Goal: Submit feedback/report problem

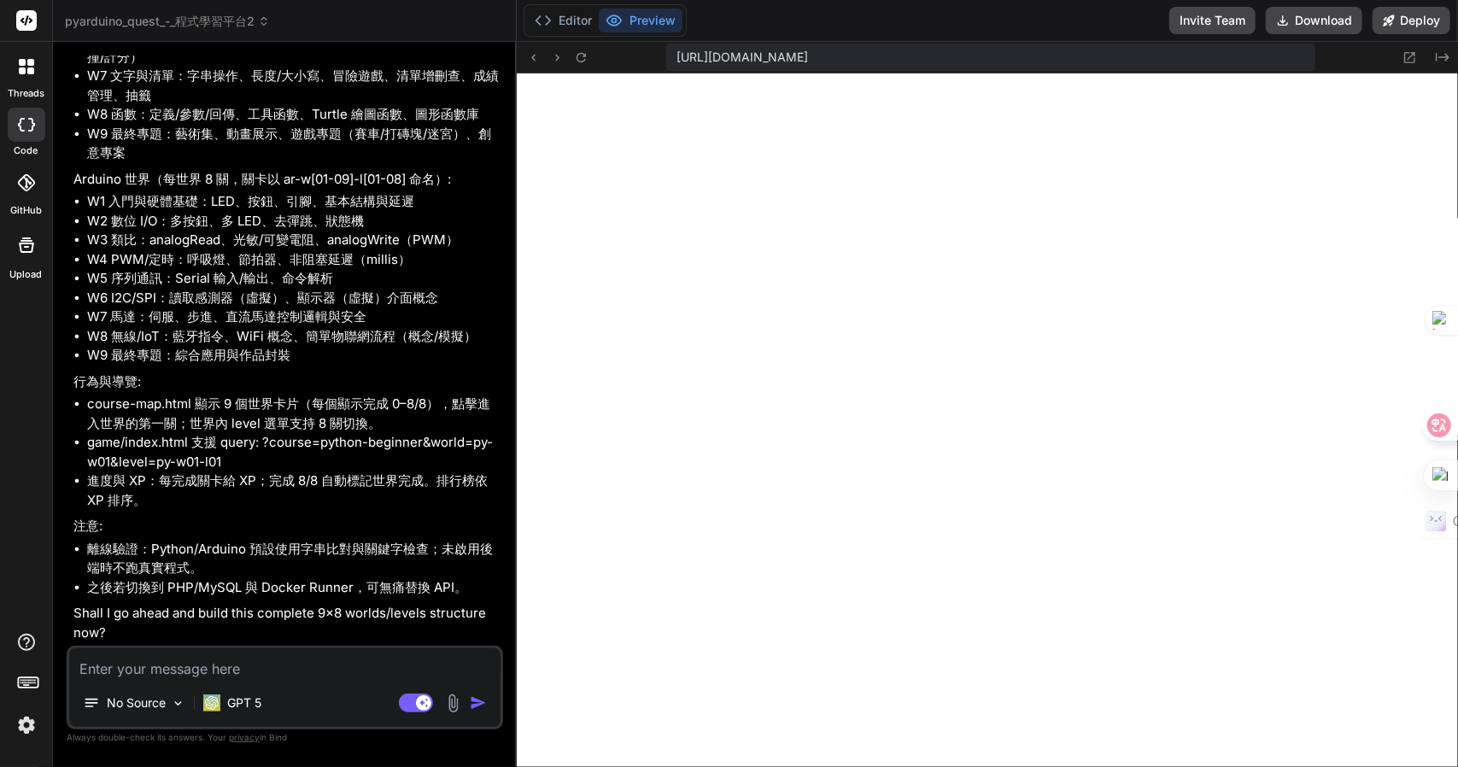
scroll to position [8267, 0]
click at [202, 660] on textarea at bounding box center [284, 663] width 431 height 31
type textarea "女"
type textarea "x"
type textarea "女弓"
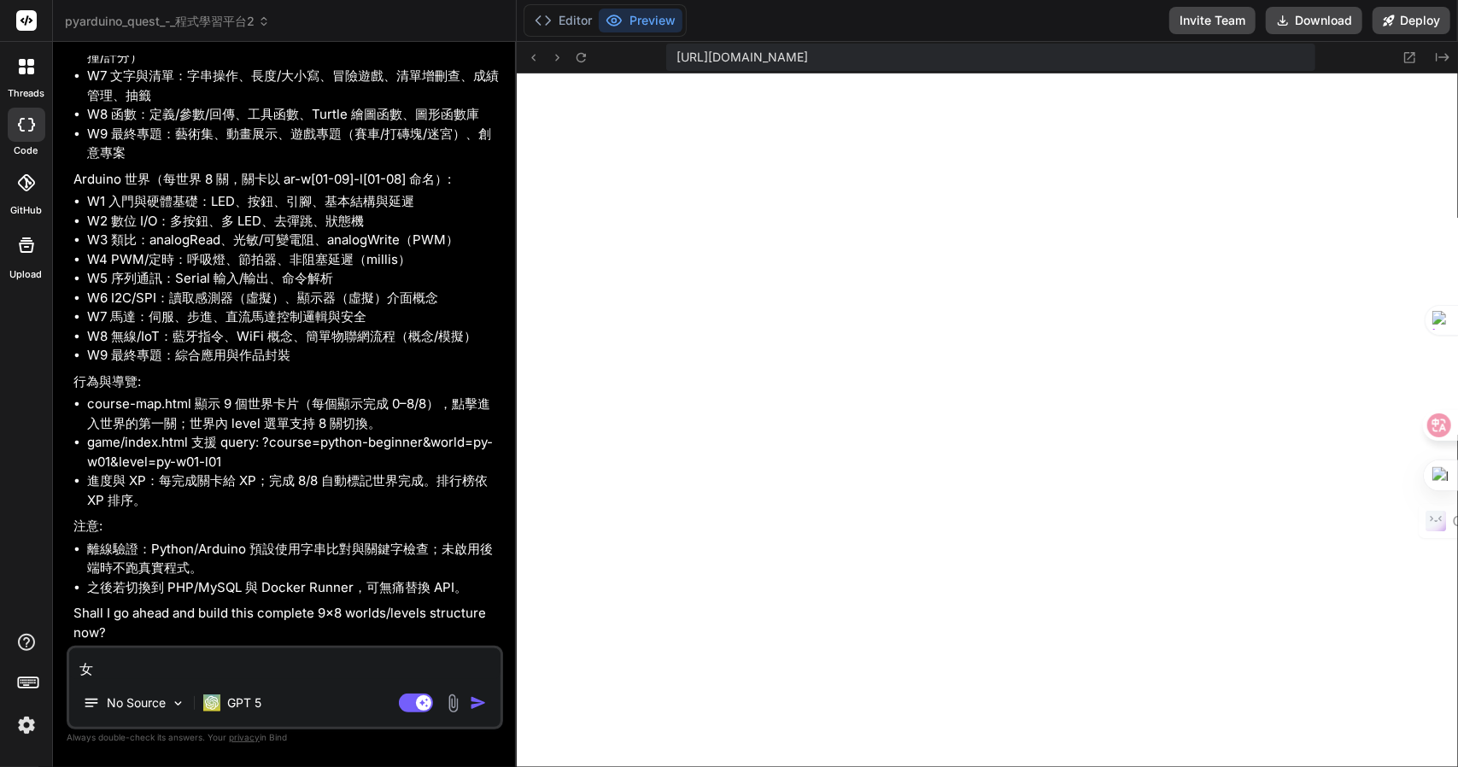
type textarea "x"
type textarea "女[PERSON_NAME]"
type textarea "x"
type textarea "好"
type textarea "x"
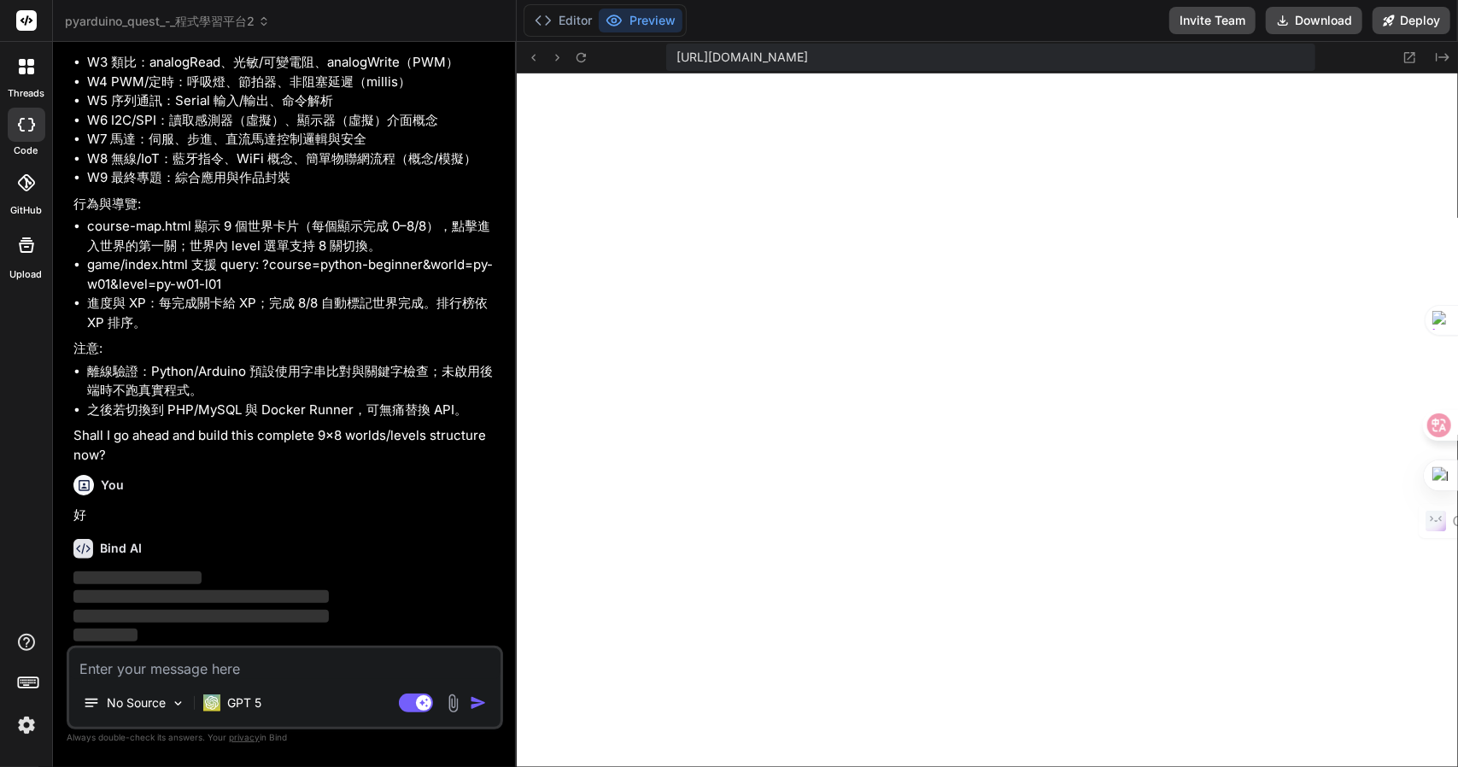
scroll to position [8444, 0]
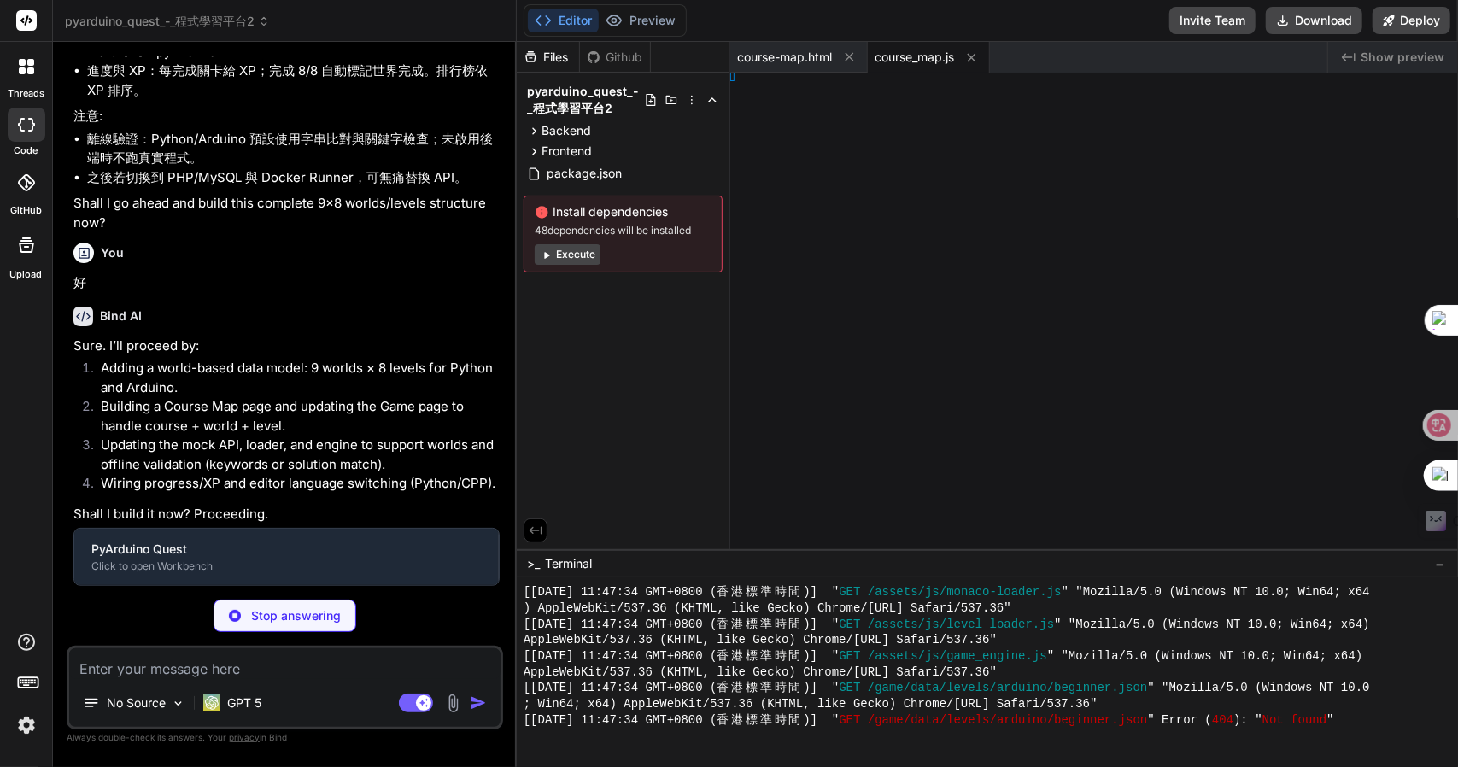
type textarea "x"
type textarea ";"
type textarea "x"
type textarea "y(); })();"
type textarea "x"
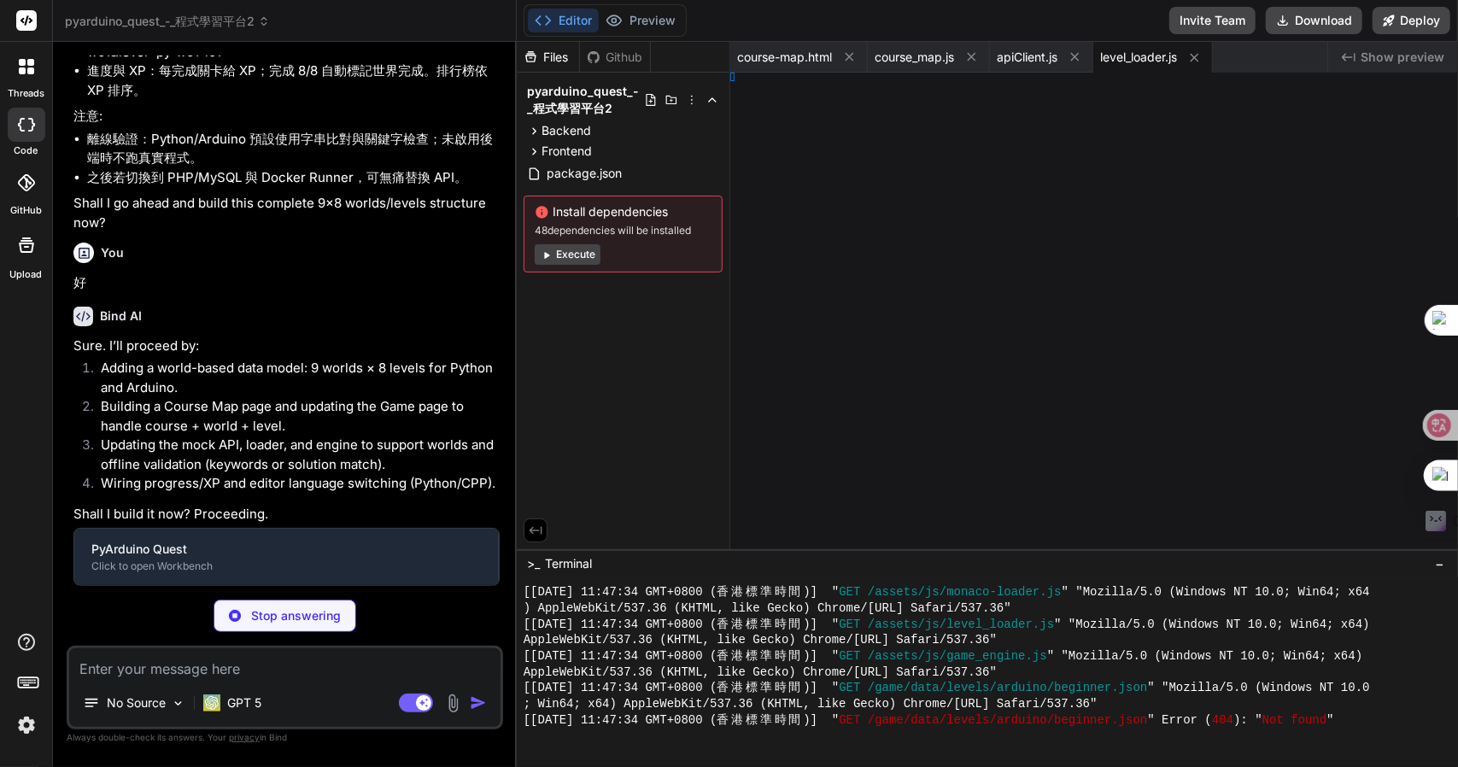
type textarea ")();"
type textarea "x"
type textarea ";"
type textarea "x"
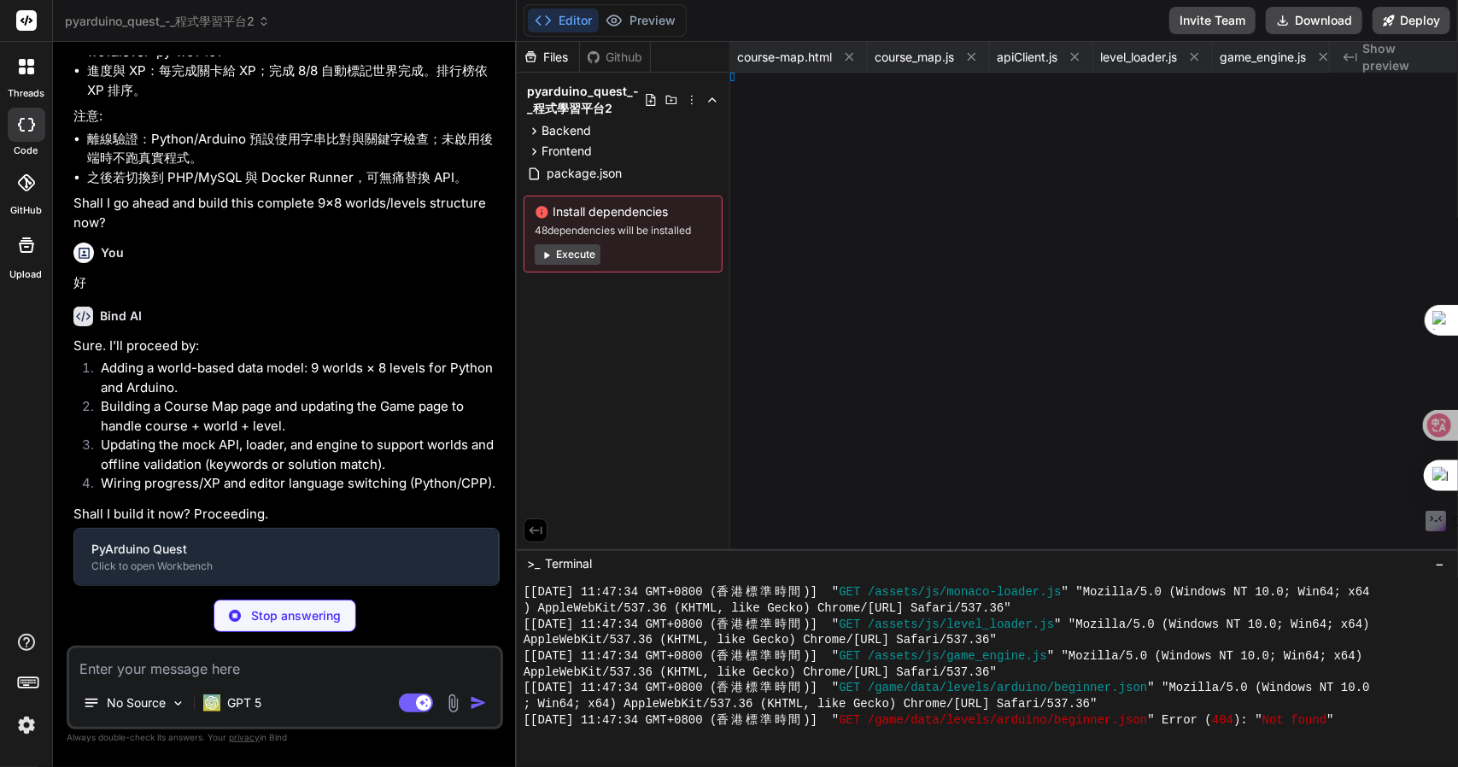
type textarea "on" } ]"
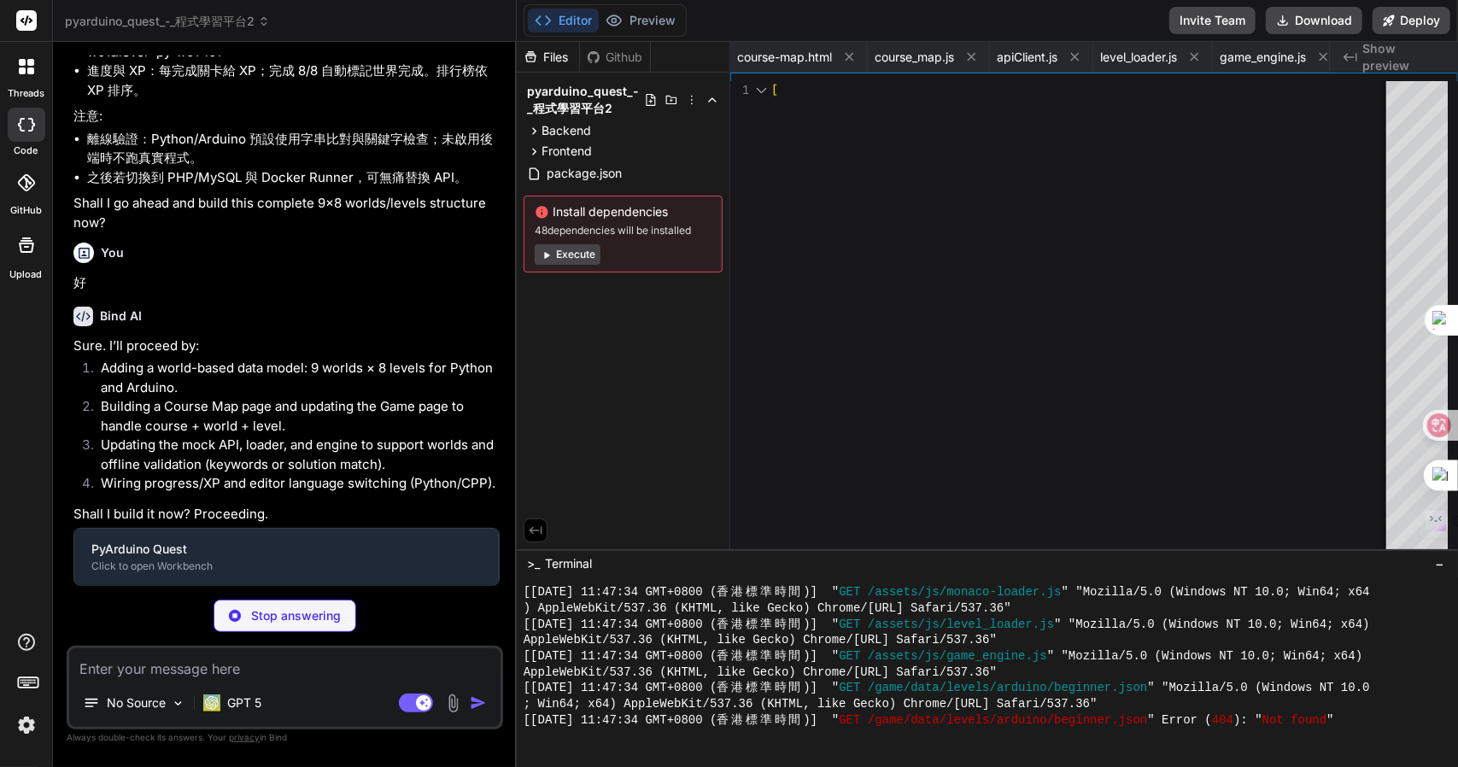
type textarea "x"
type textarea ""id": "py-w09", "title": "第九階段：最終專題製作", "summary": "藝術作品、互動遊戲、創意專題", "file": "w…"
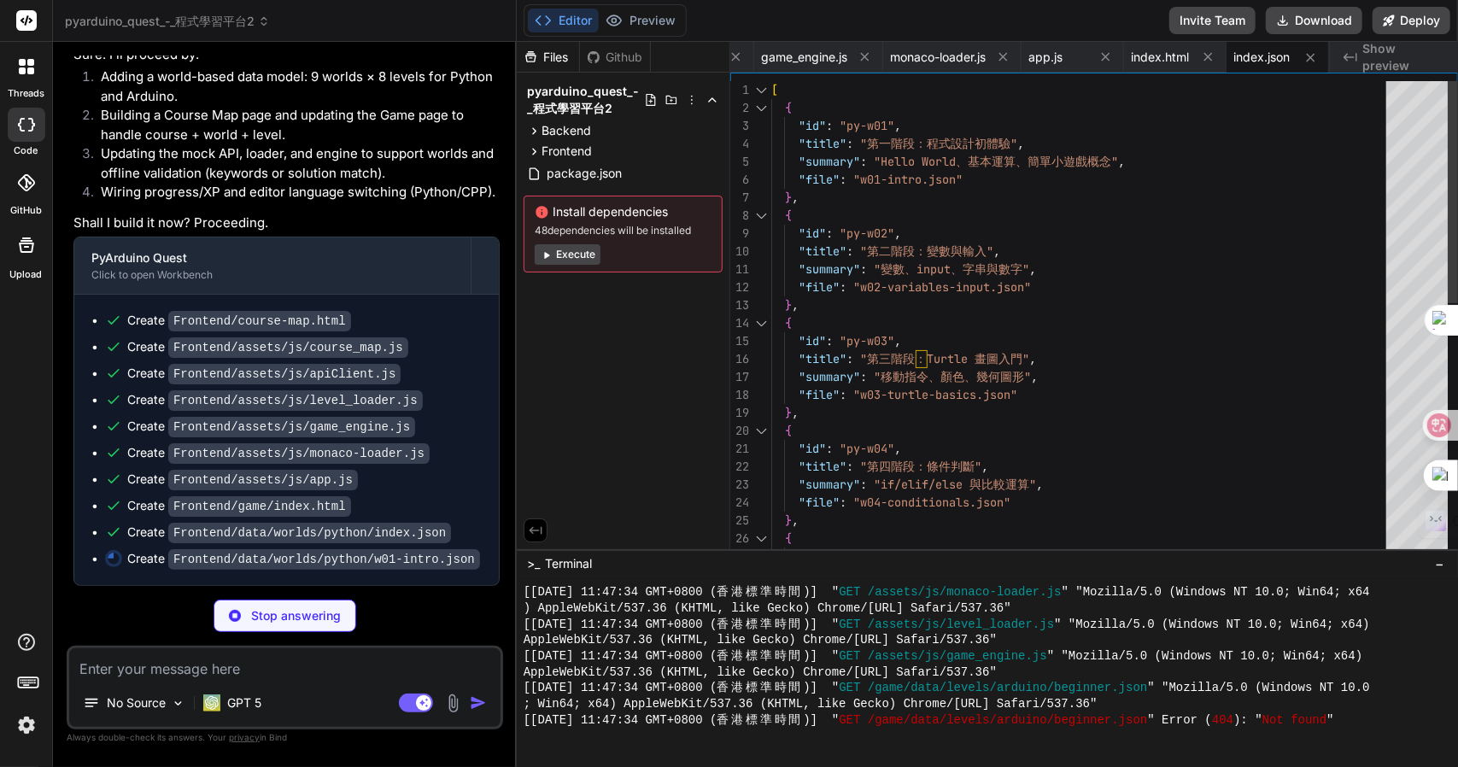
type textarea "x"
type textarea ""experience_reward": 12, "order_index": 8 } ] }"
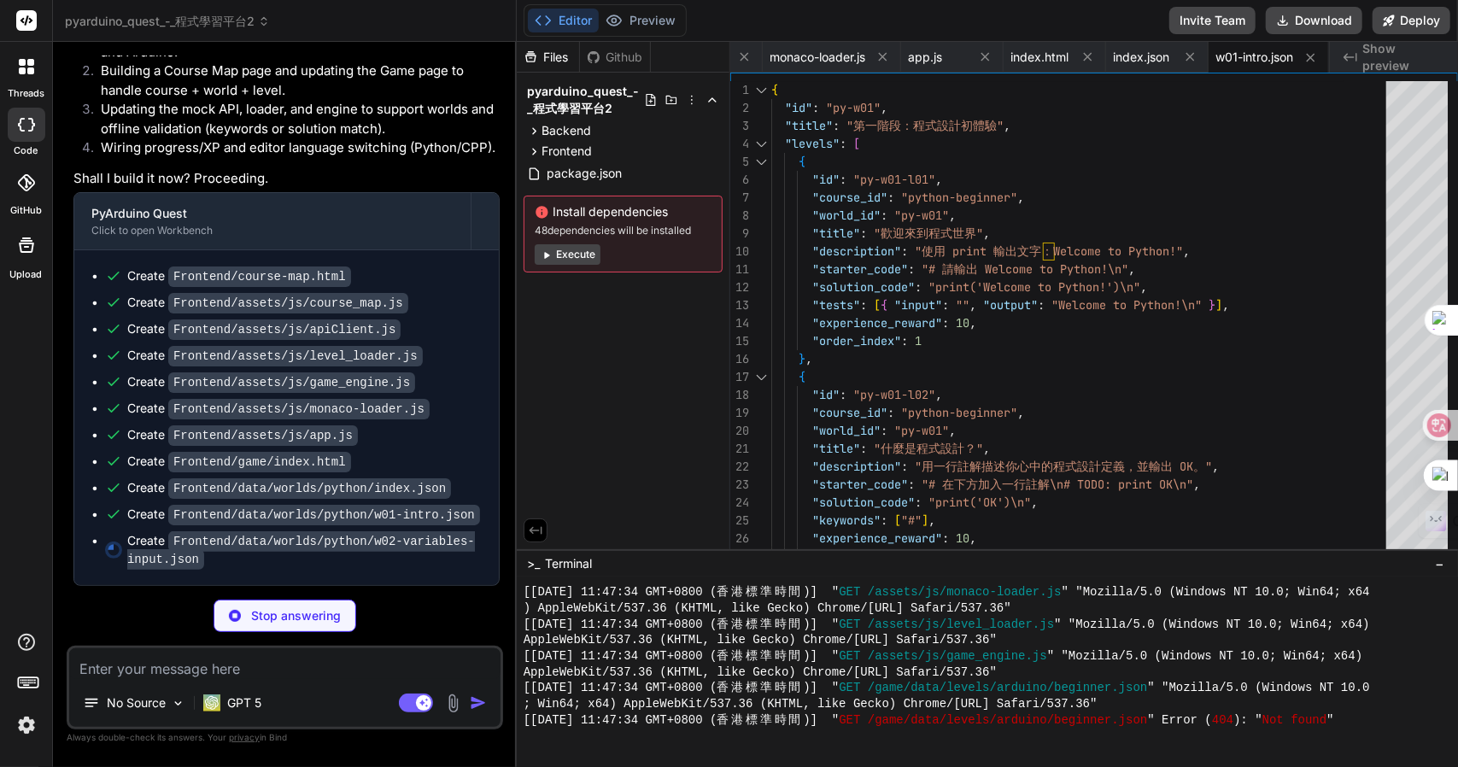
scroll to position [9001, 0]
type textarea "x"
type textarea ""order_index": 8 } ] }"
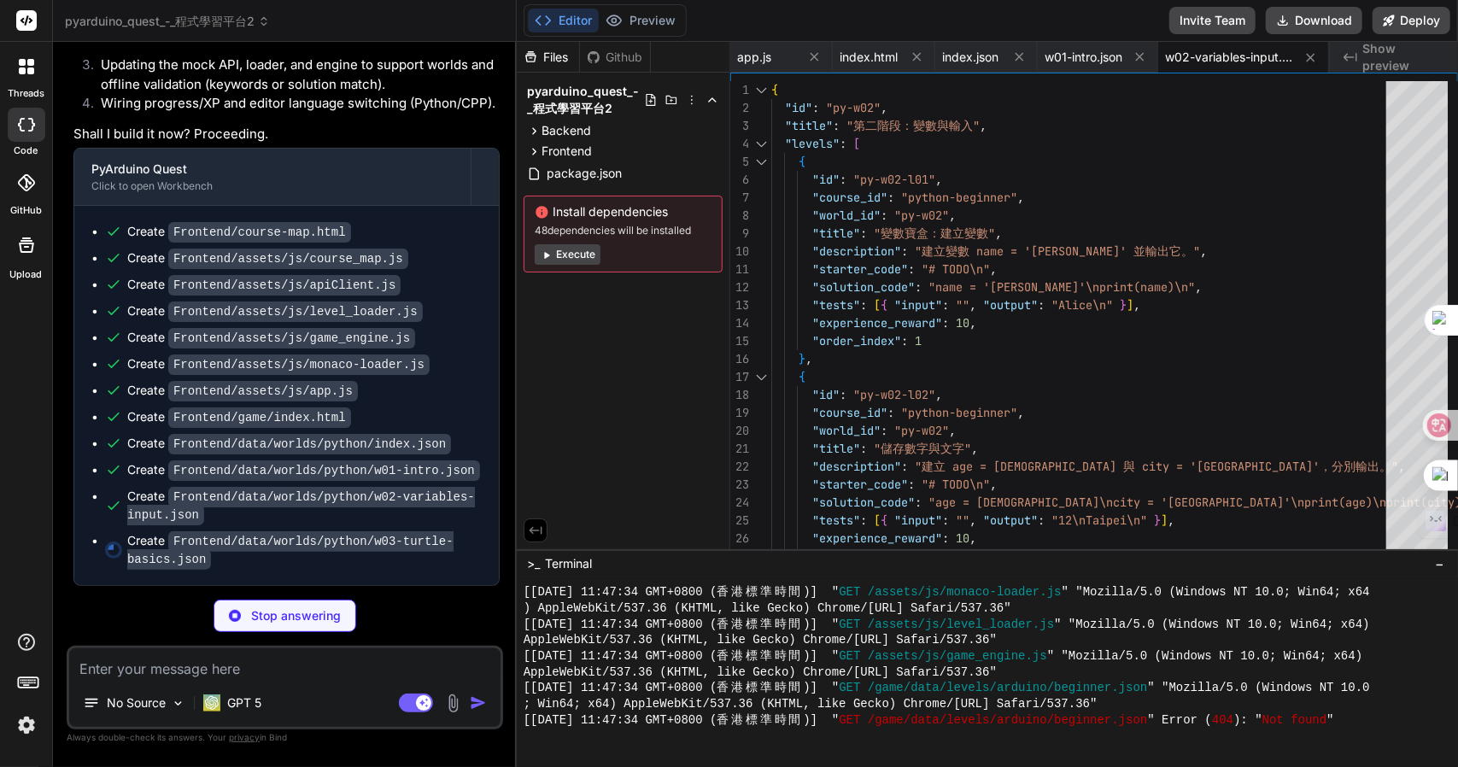
scroll to position [9043, 0]
type textarea "x"
type textarea "\n", "keywords": ["pencolor"], "experience_reward": 14, "order_index": 8 } ] }"
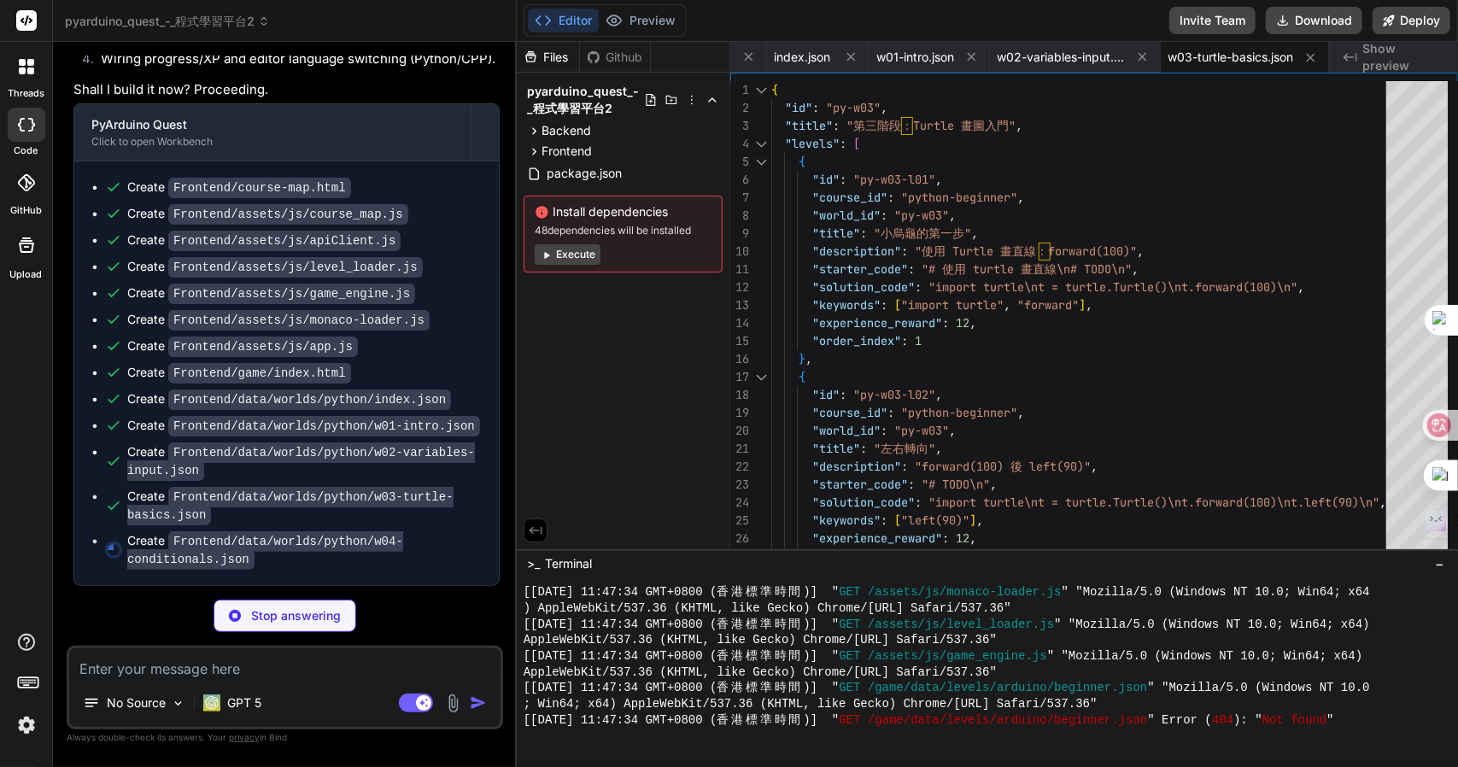
scroll to position [9086, 0]
type textarea "x"
type textarea "} ] }"
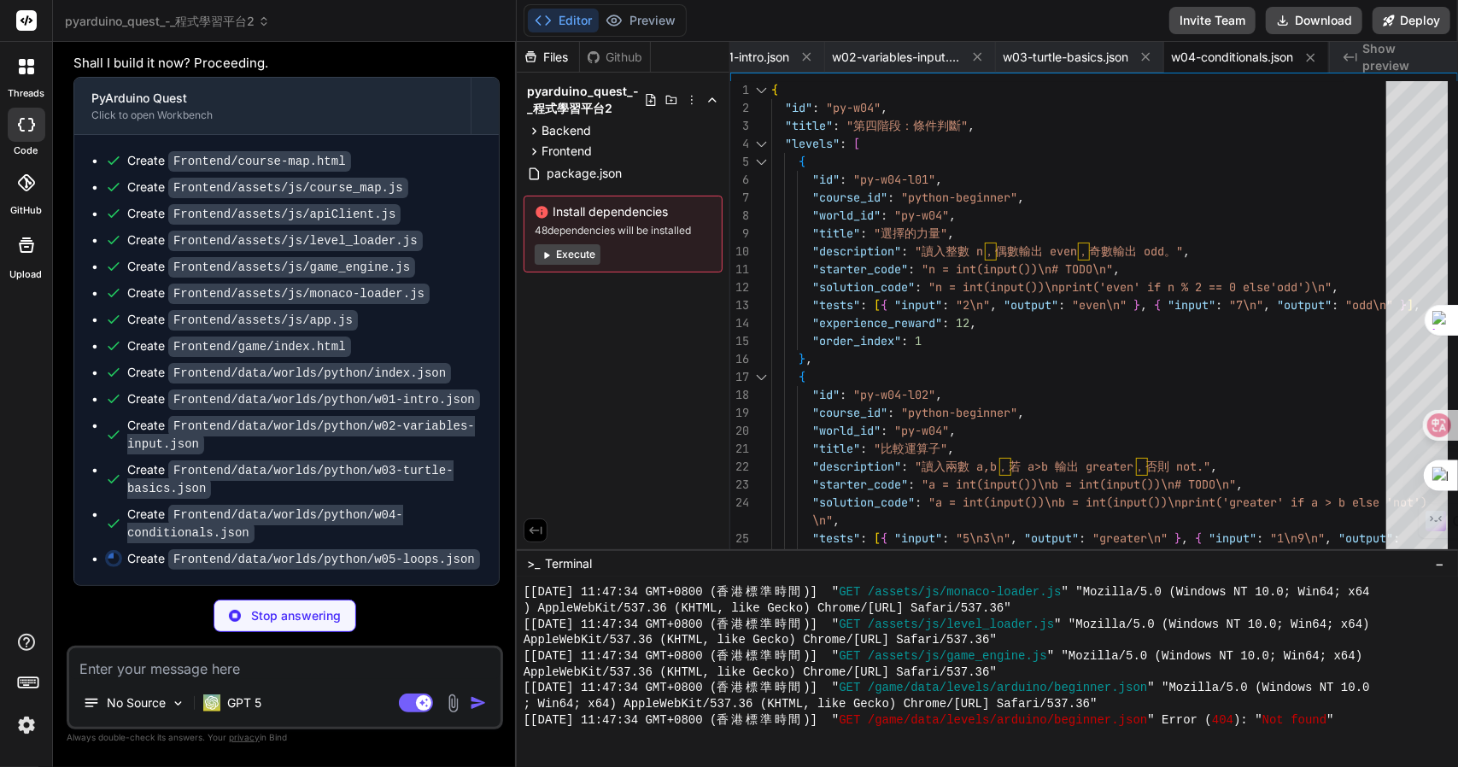
type textarea "x"
type textarea ""experience_reward": 14, "order_index": 8 } ] }"
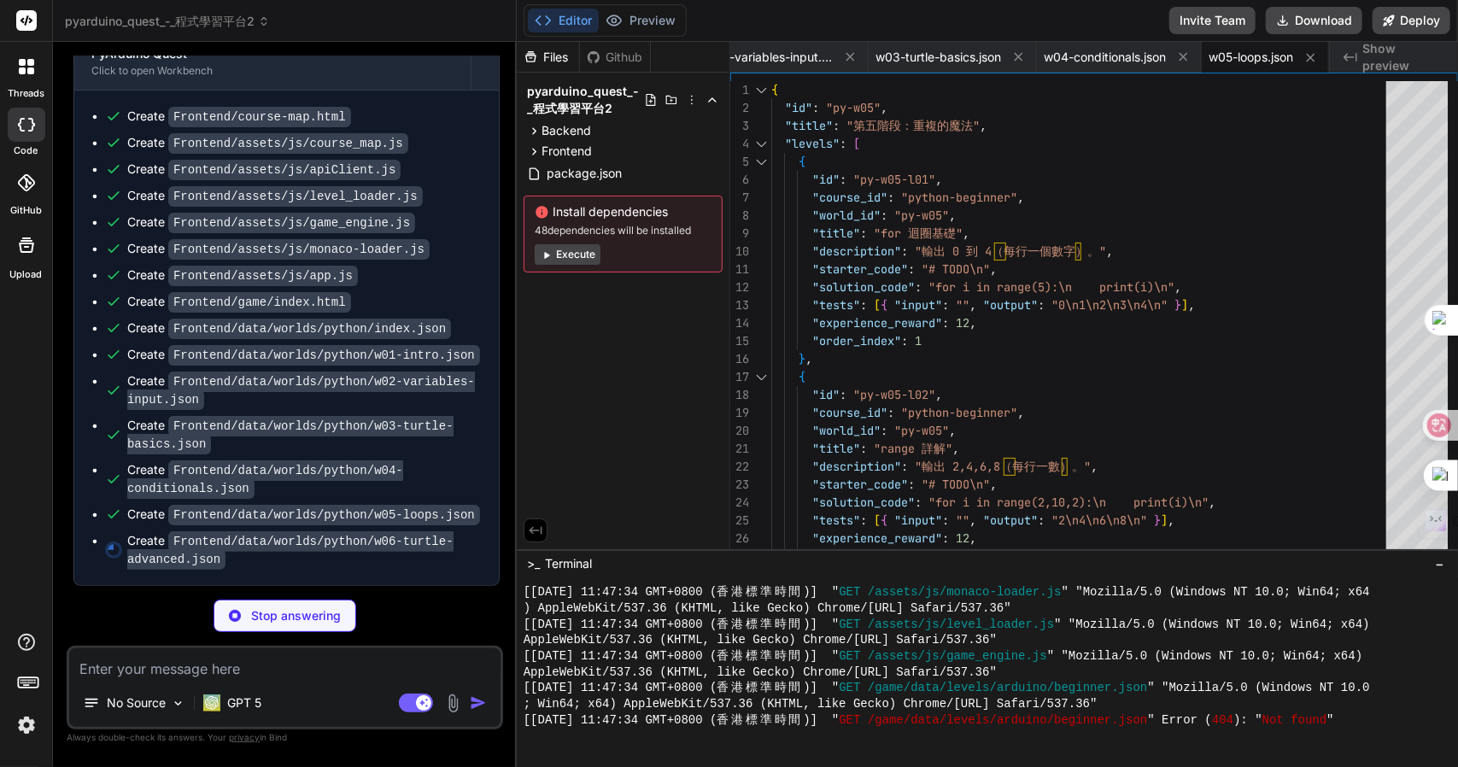
type textarea "x"
type textarea ""solution_code": "score = 10\nprint('Score:', score)\n", "keywords": ["score", …"
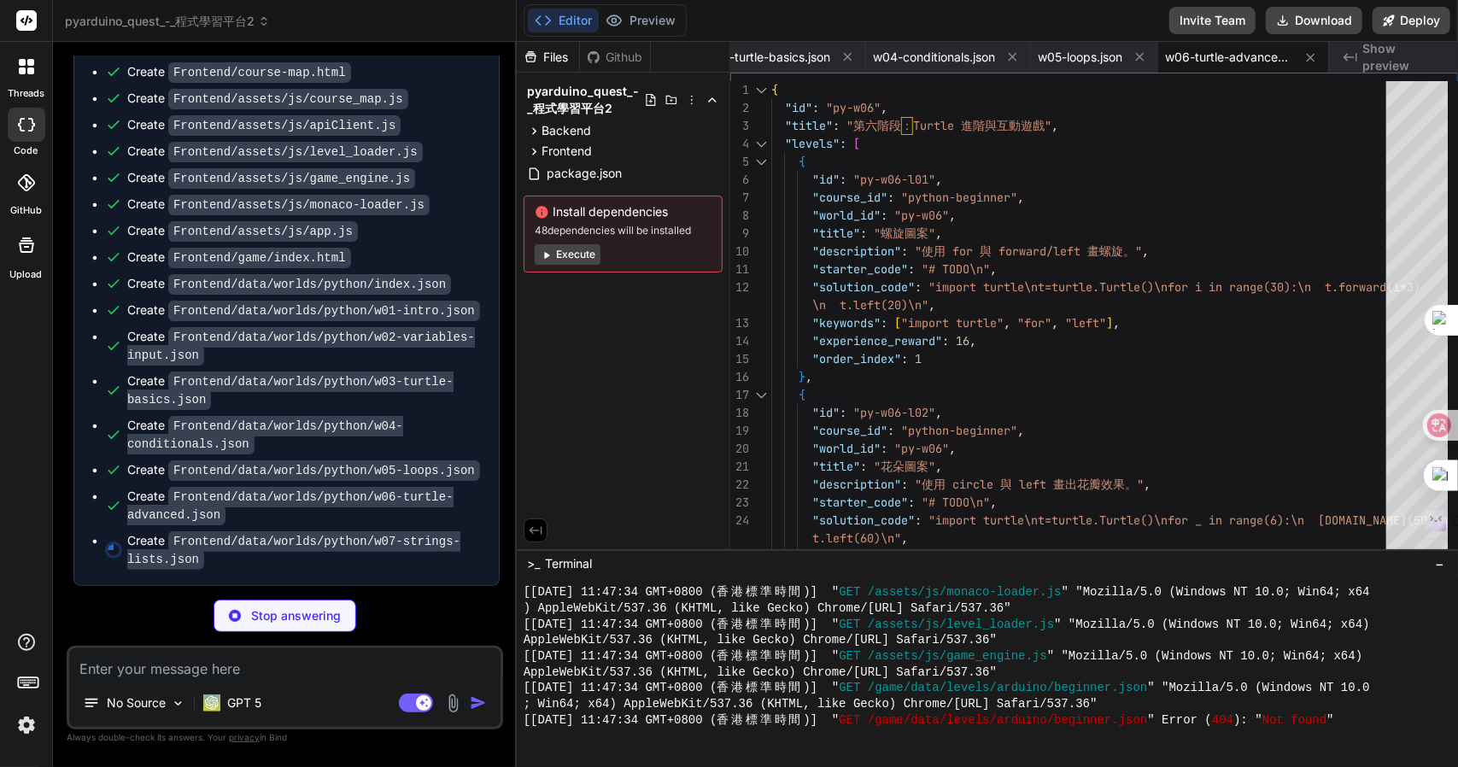
type textarea "x"
type textarea "} ] }"
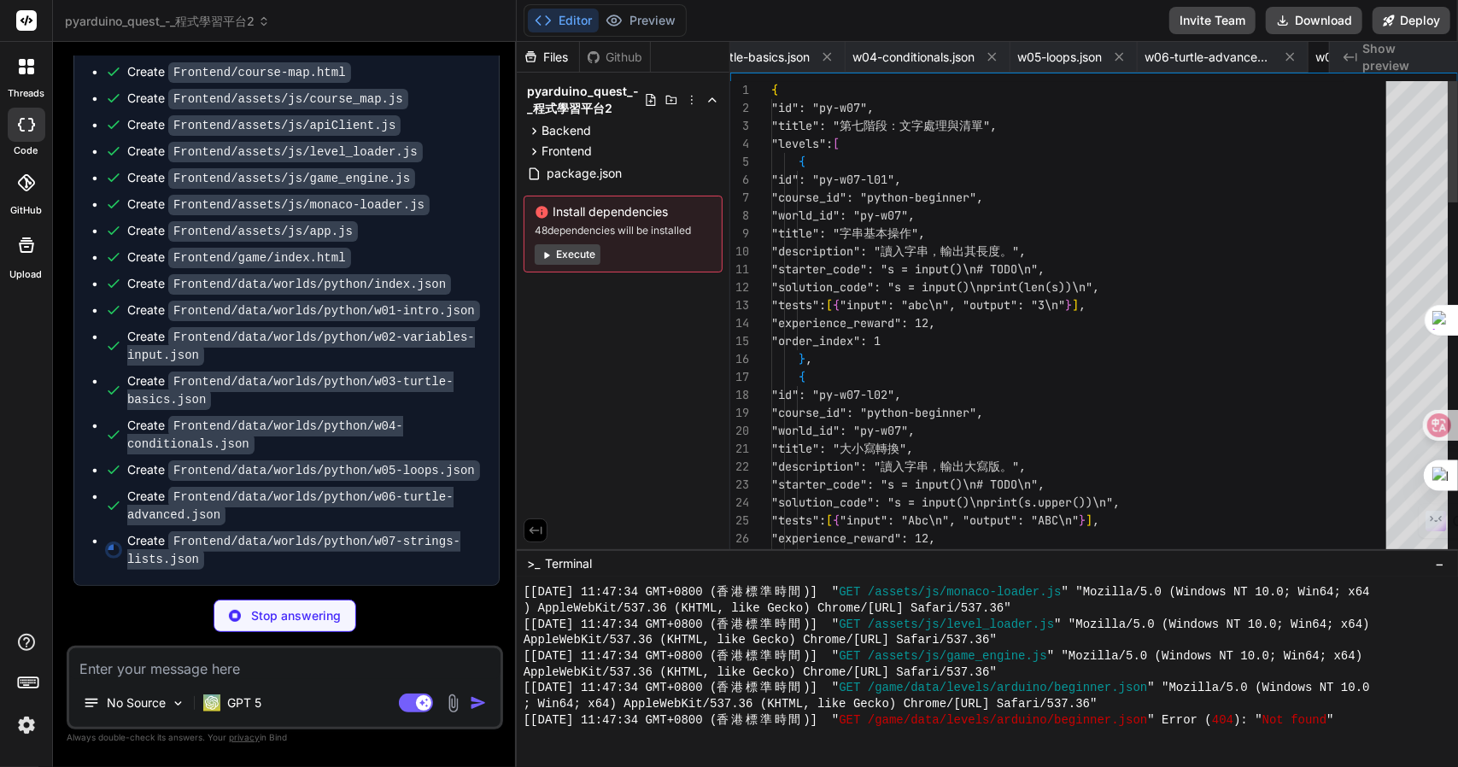
scroll to position [0, 1567]
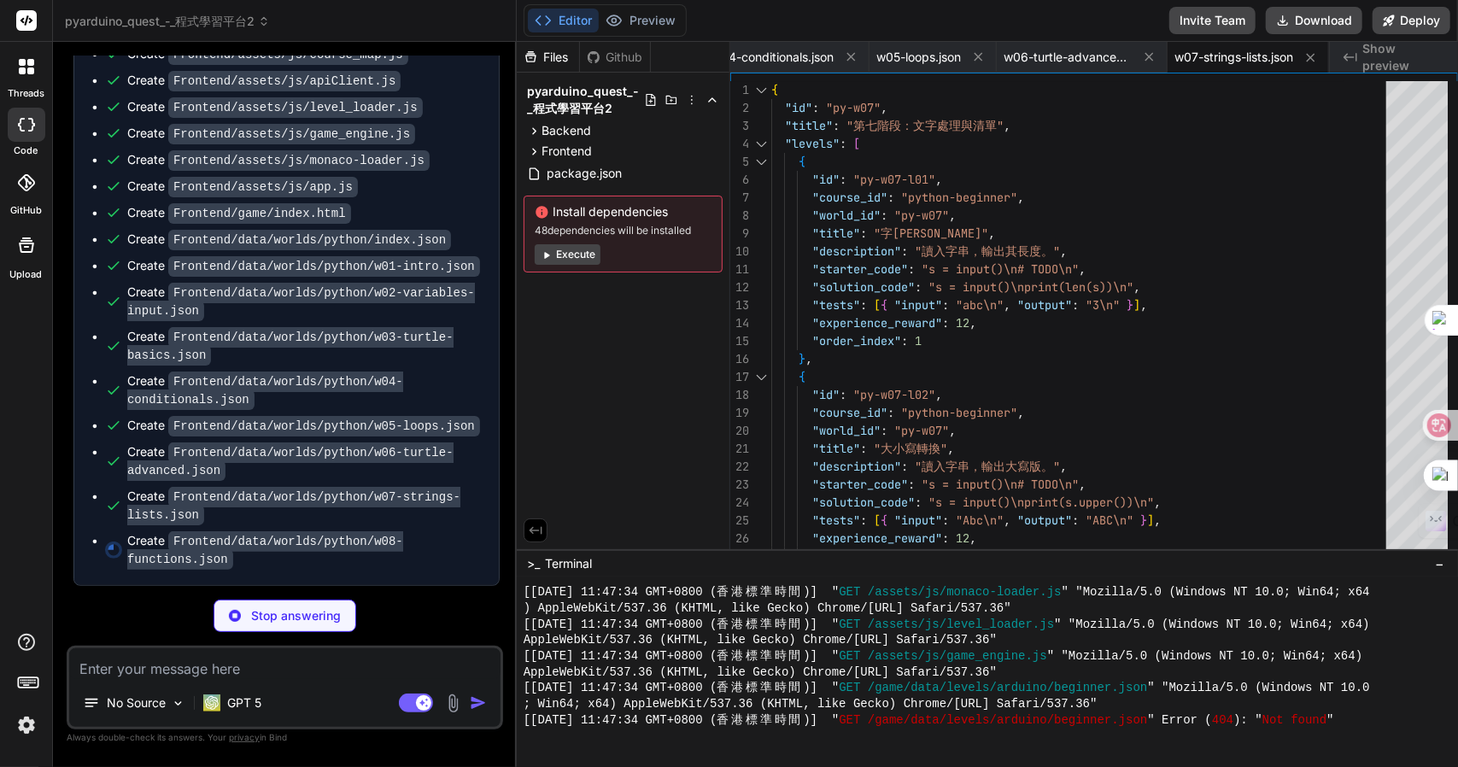
type textarea "x"
type textarea ""experience_reward": 16, "order_index": 8 } ] }"
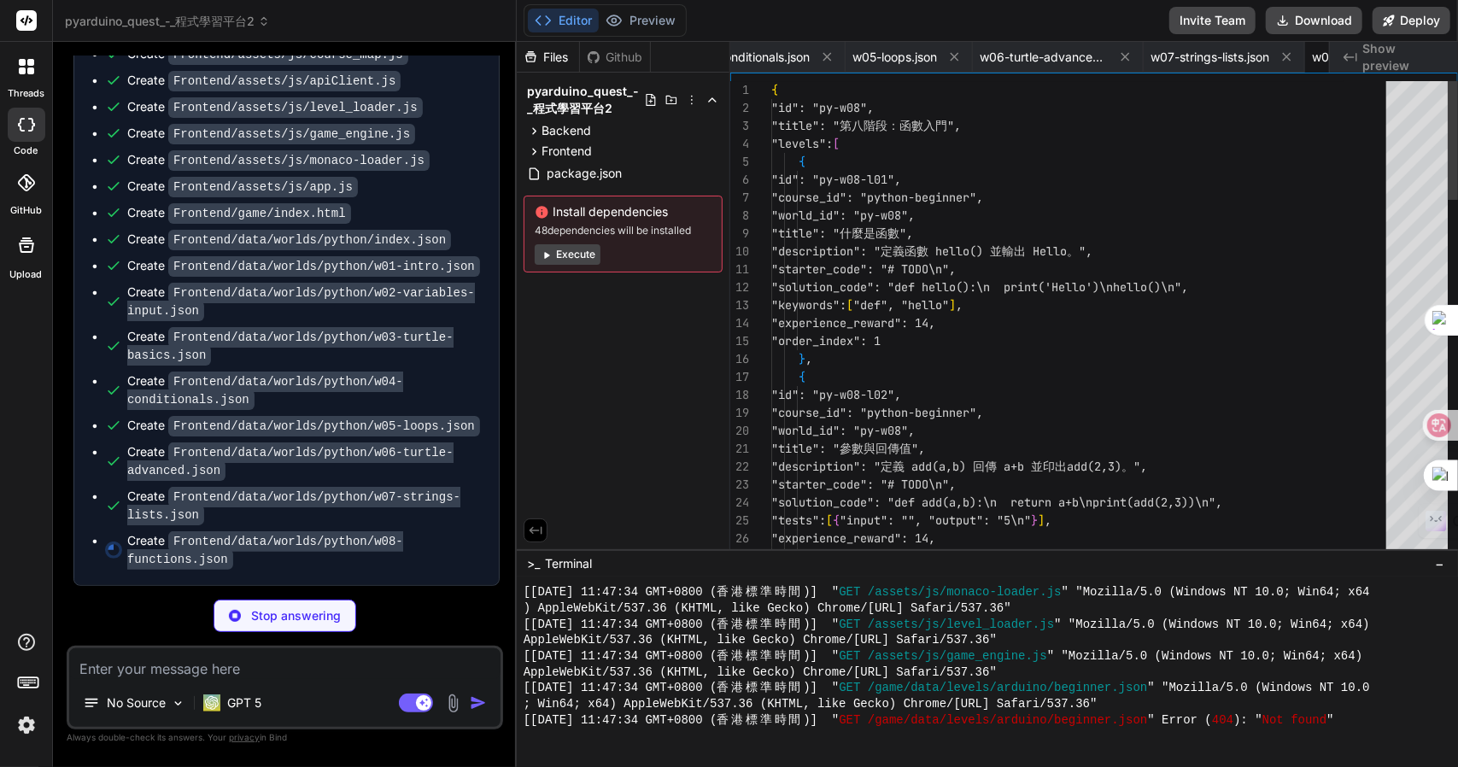
scroll to position [0, 1719]
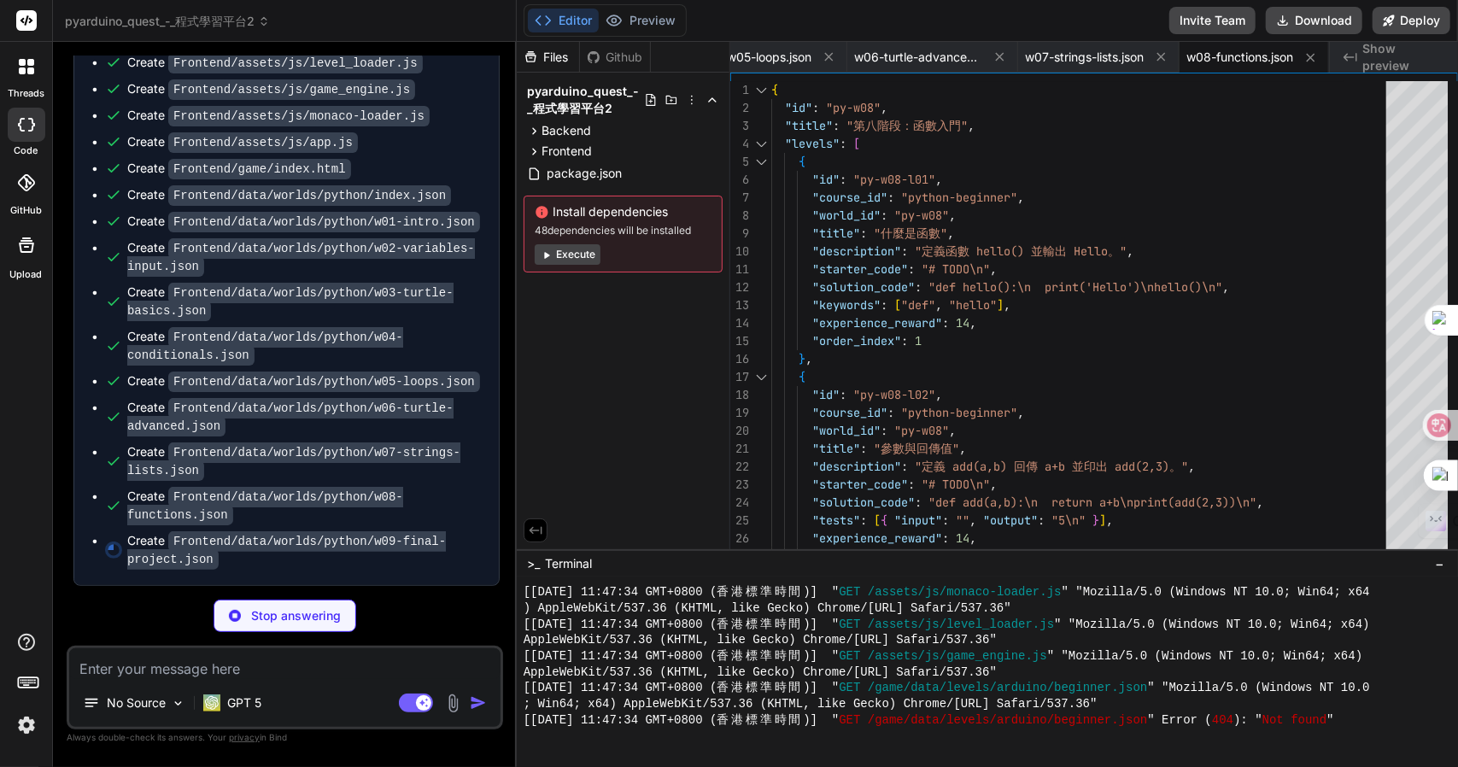
type textarea "x"
type textarea "] }"
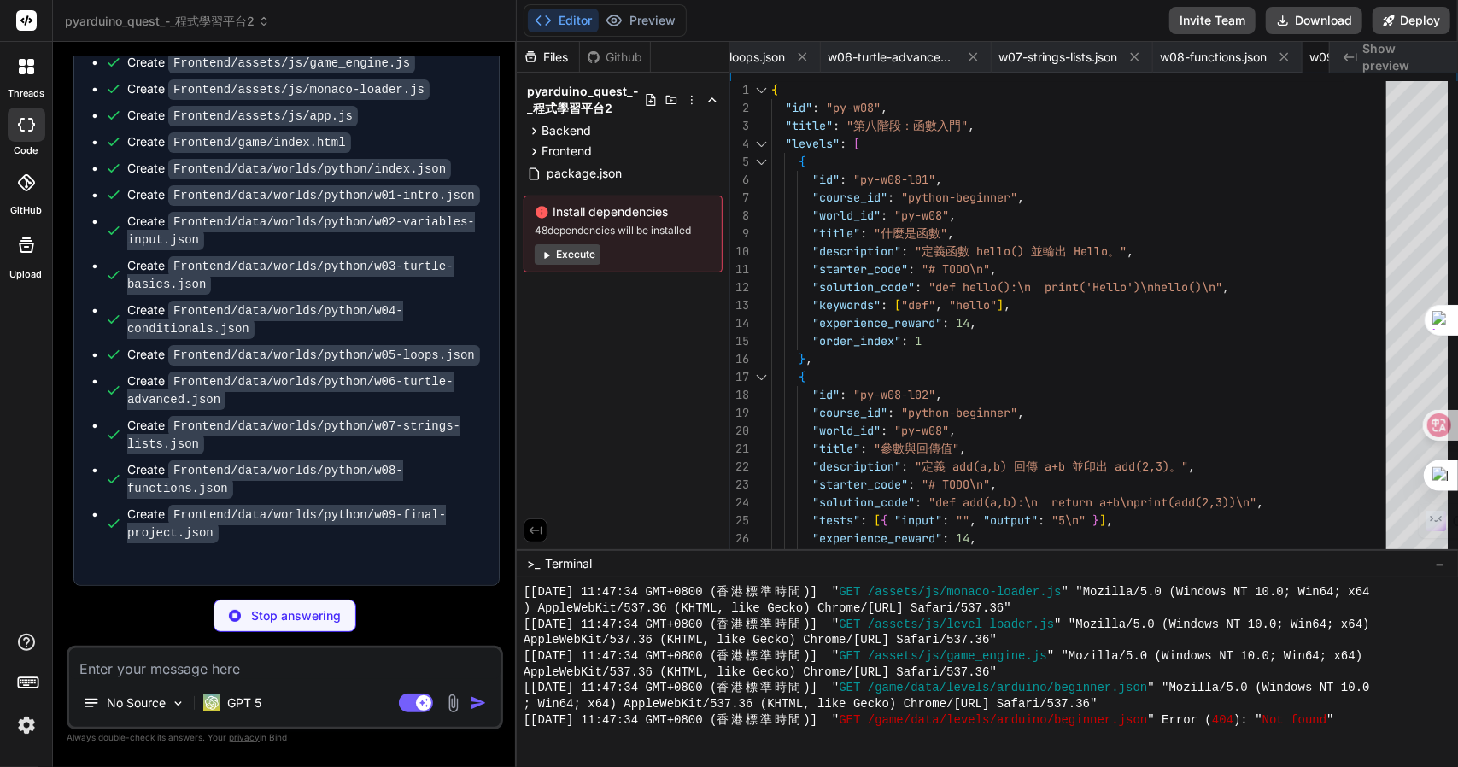
type textarea "x"
type textarea ""id": "ar-w09", "title": "W9 最終專題", "summary": "綜合應用與封裝", "file": "w09-final-pr…"
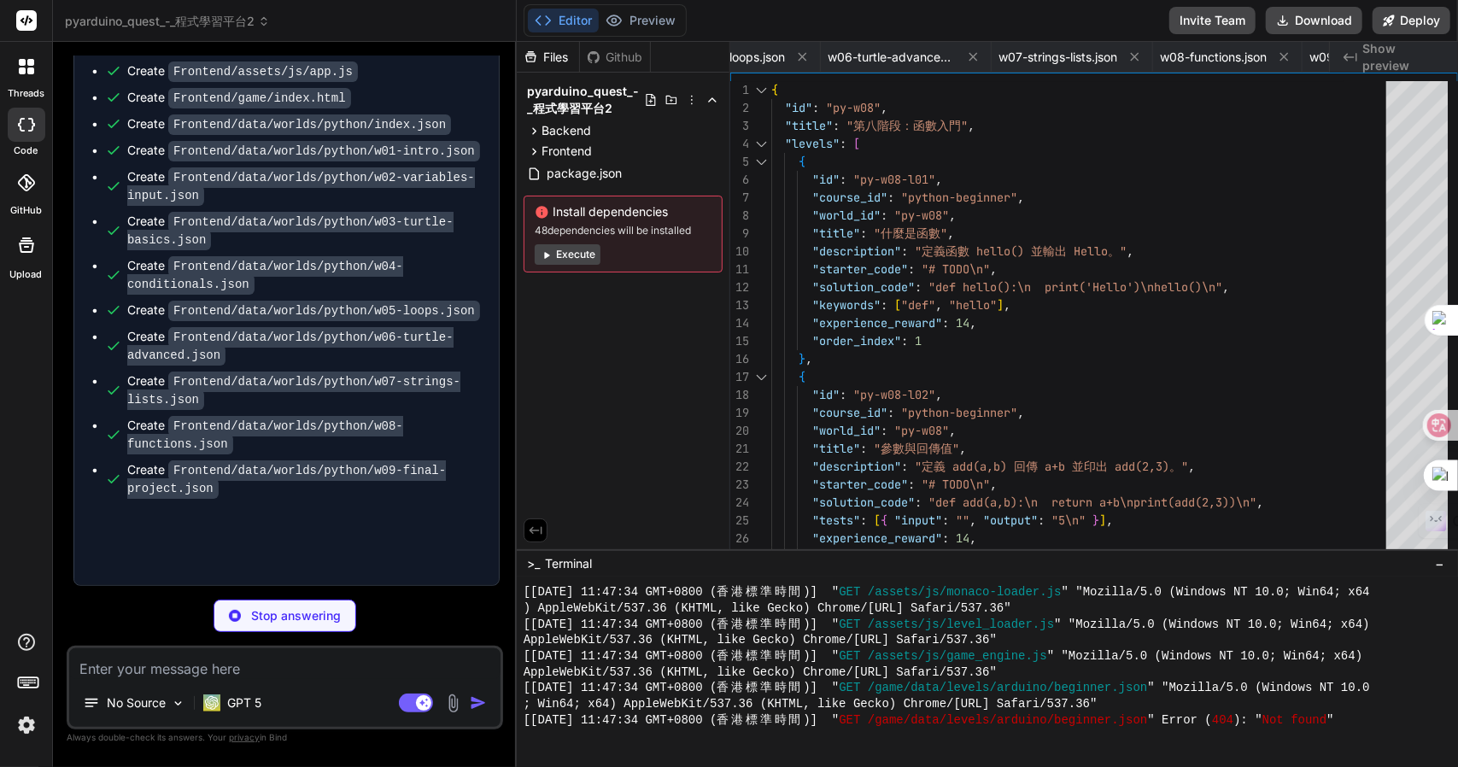
type textarea "x"
type textarea ""description": "以 analogWrite 控制 pin 9 亮度 128。", "starter_code": "void setup(){…"
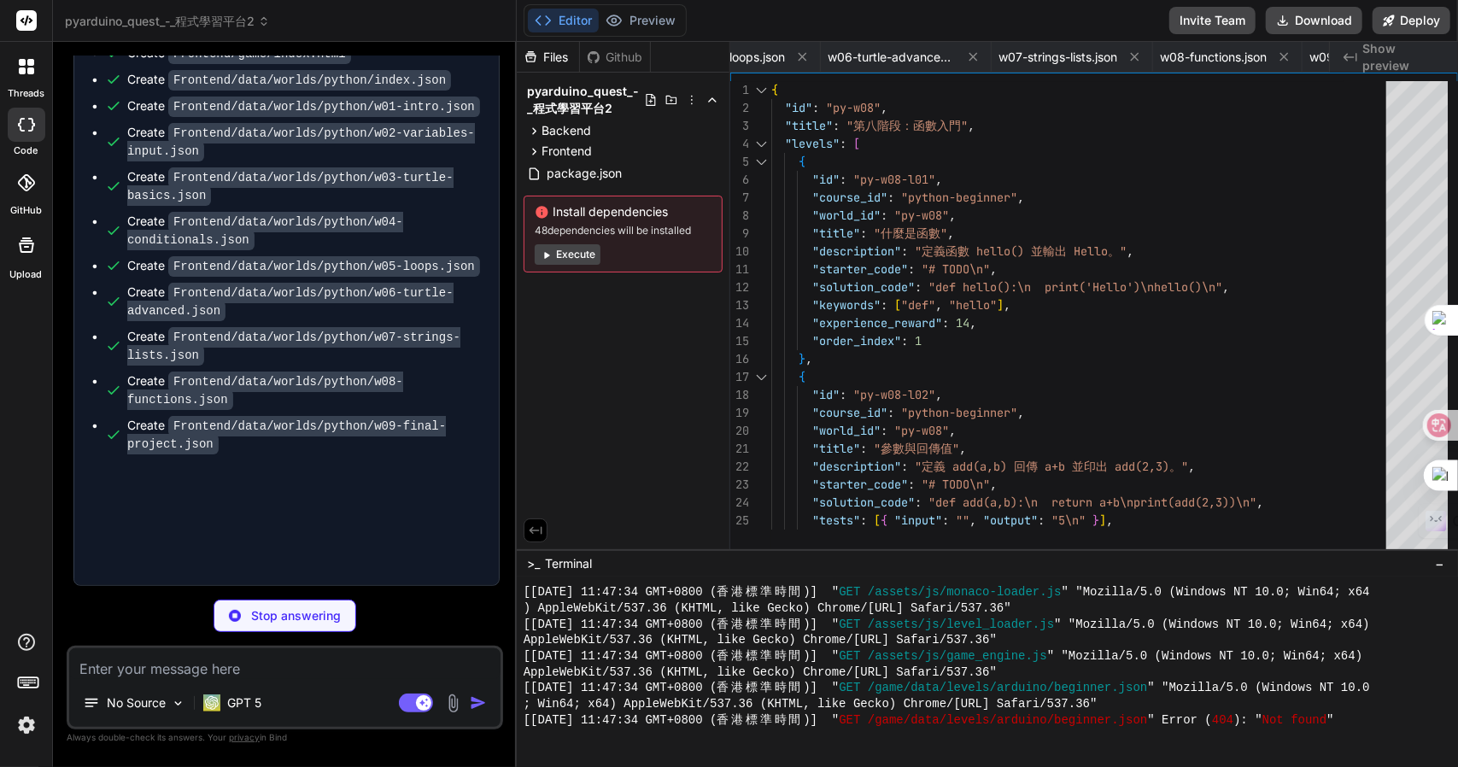
type textarea "x"
type textarea ""requirements": ["digitalRead", "digitalWrite"], "experience_reward": 14, "orde…"
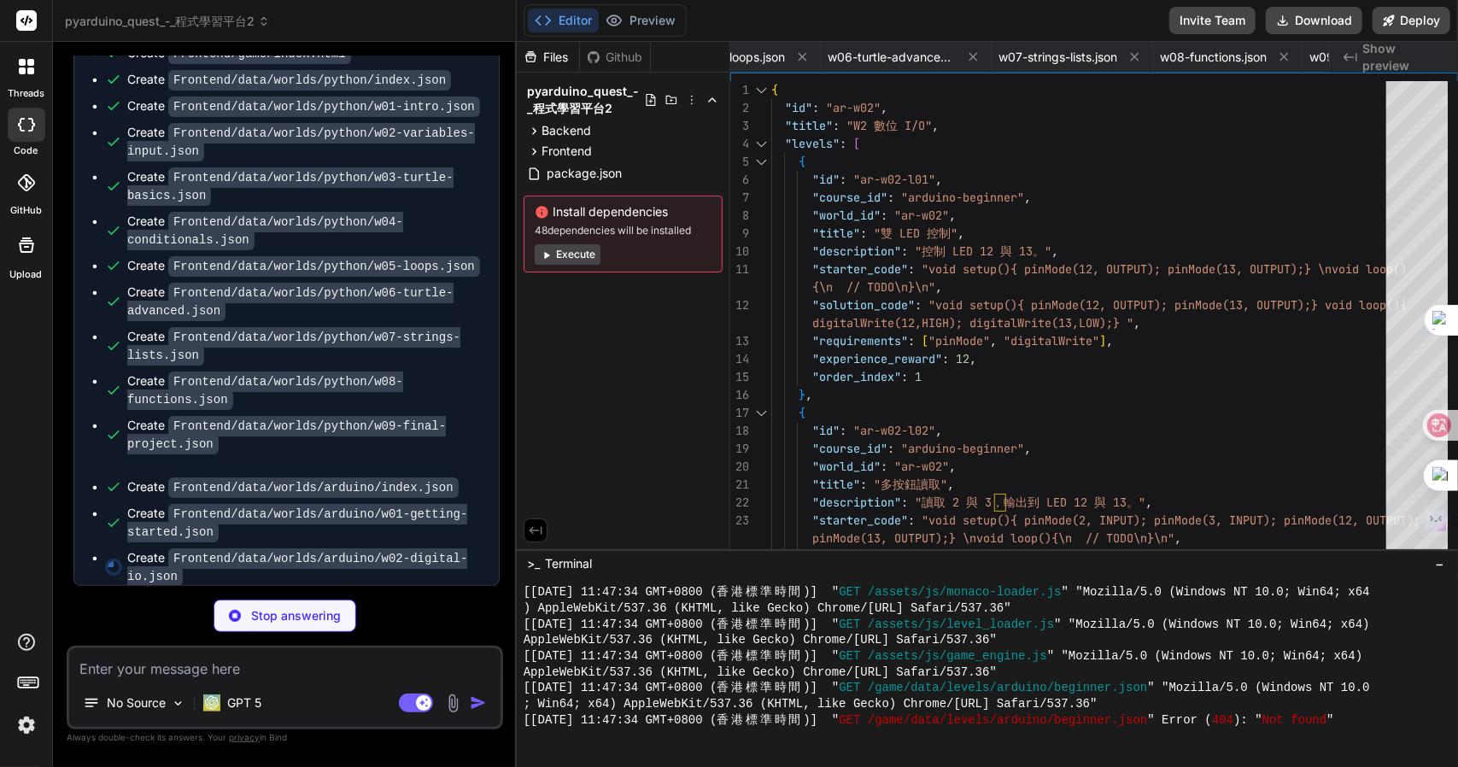
scroll to position [0, 2310]
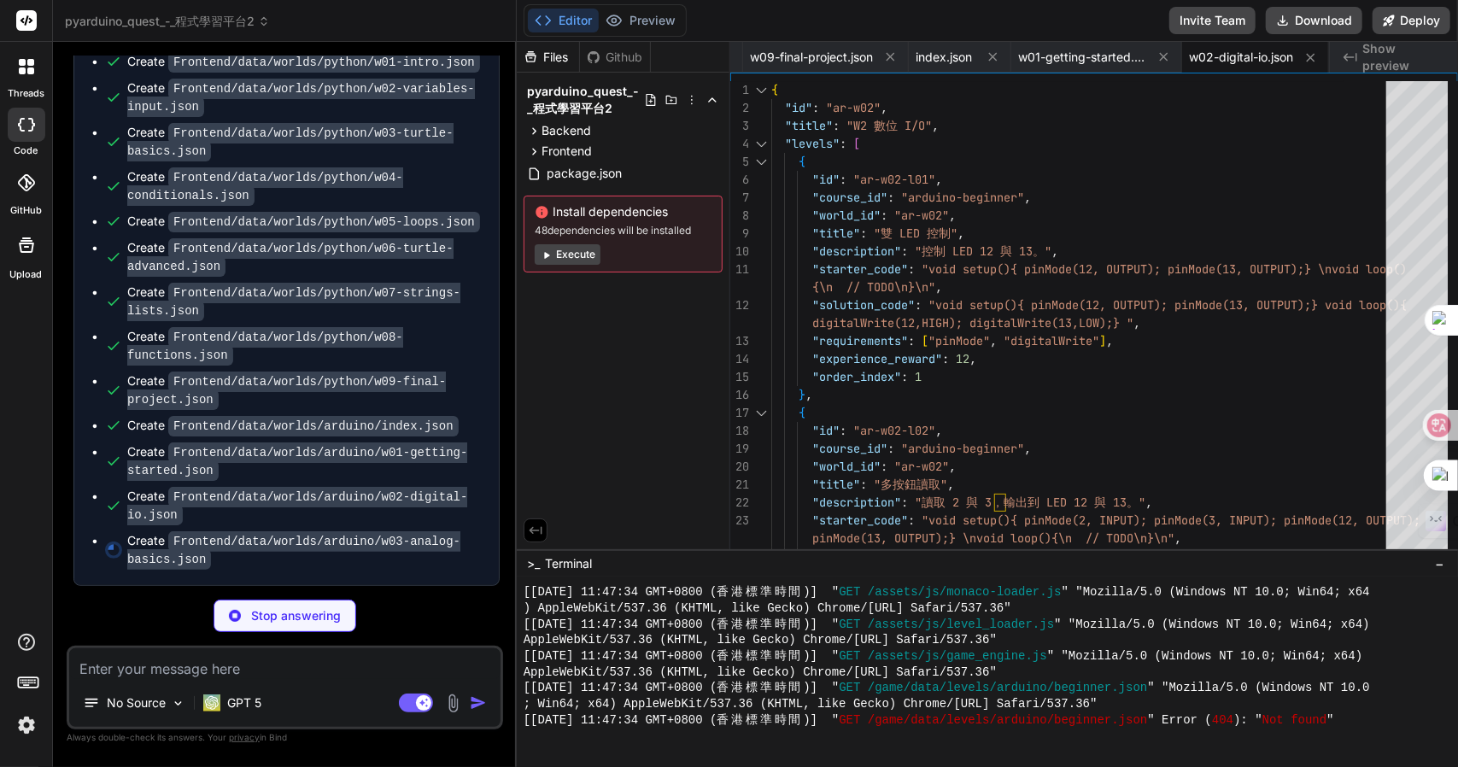
type textarea "x"
type textarea "}"
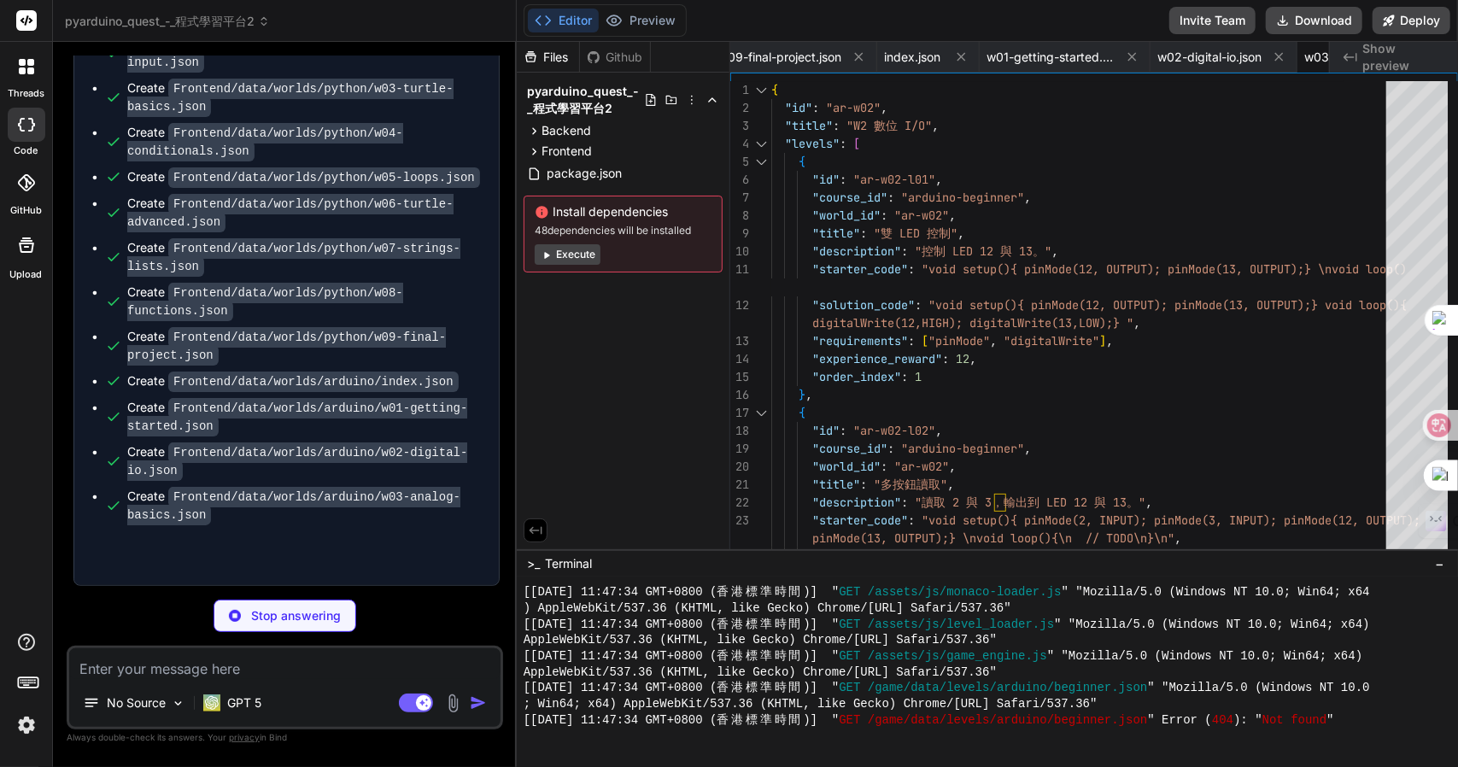
type textarea "x"
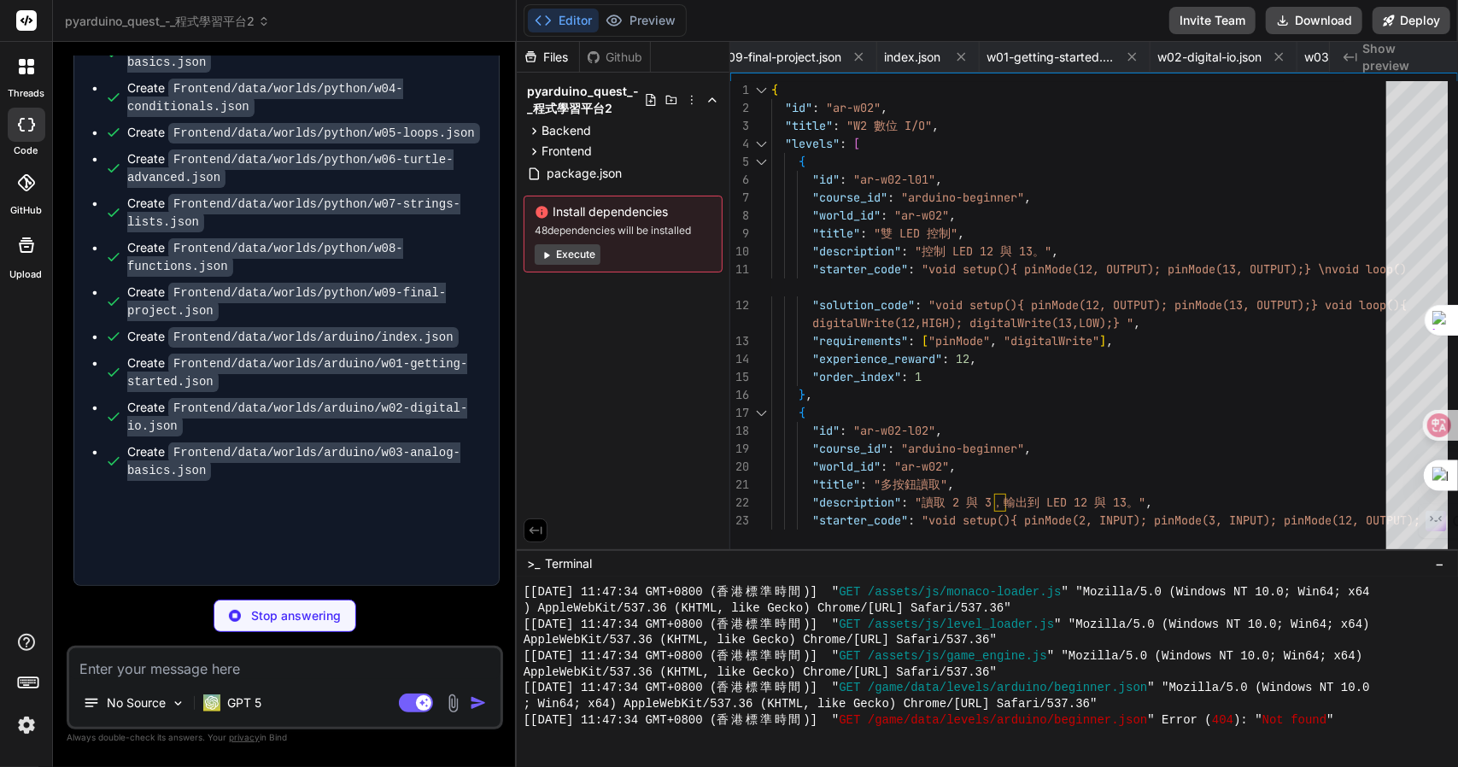
type textarea "x"
type textarea ""solution_code": "void setup(){} void loop(){ /* serial + led + response */ }",…"
type textarea "x"
type textarea "] }"
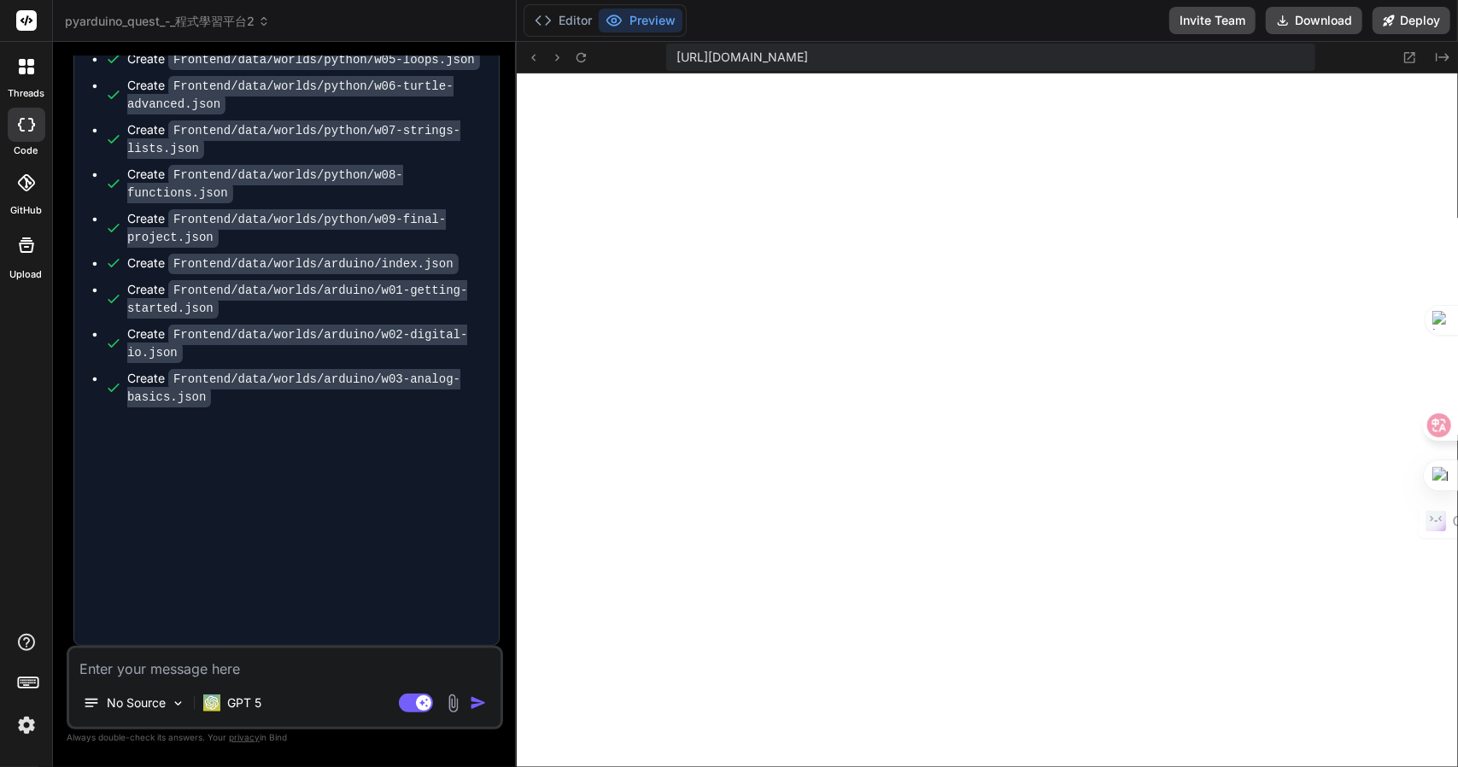
type textarea "x"
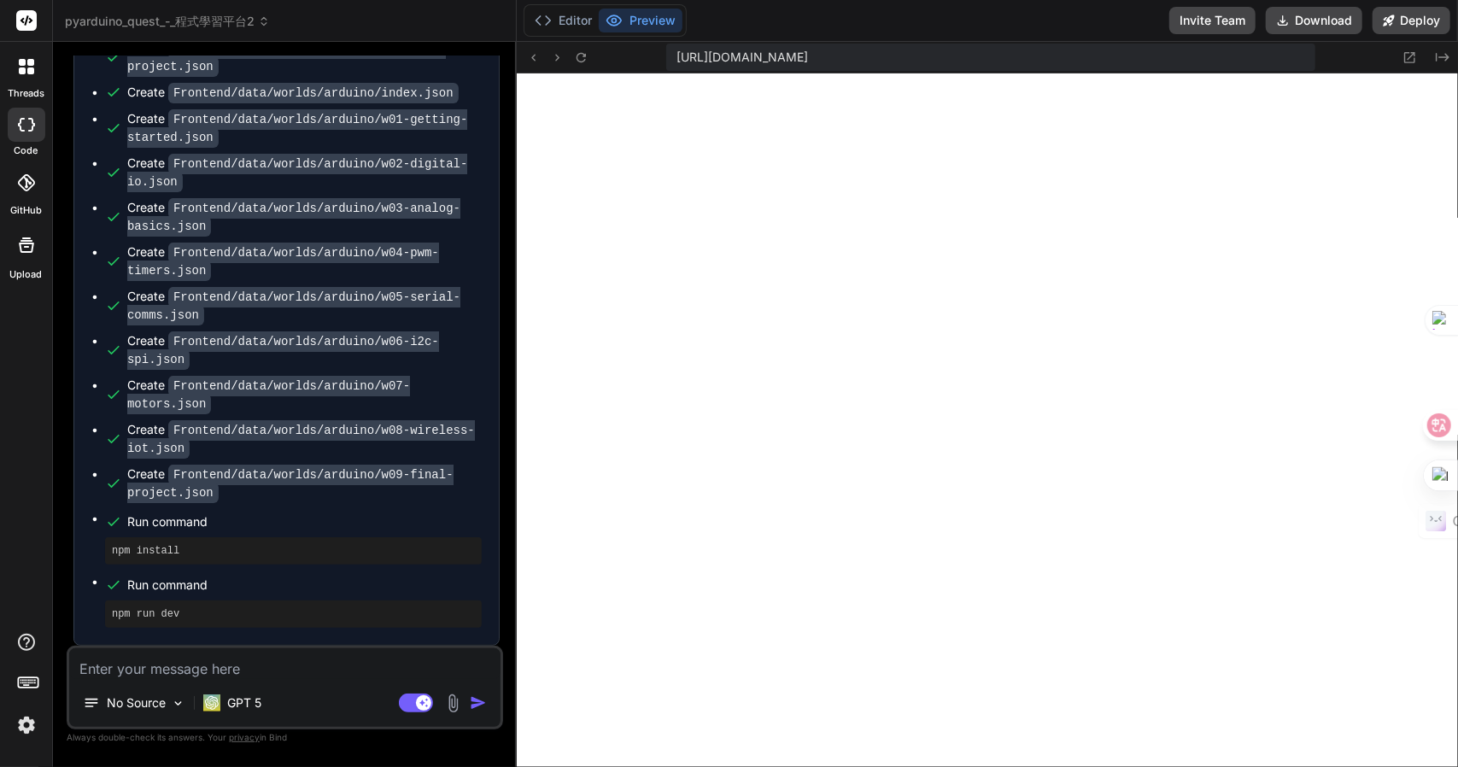
scroll to position [3460, 0]
click at [278, 674] on textarea at bounding box center [284, 663] width 431 height 31
type textarea "q"
type textarea "x"
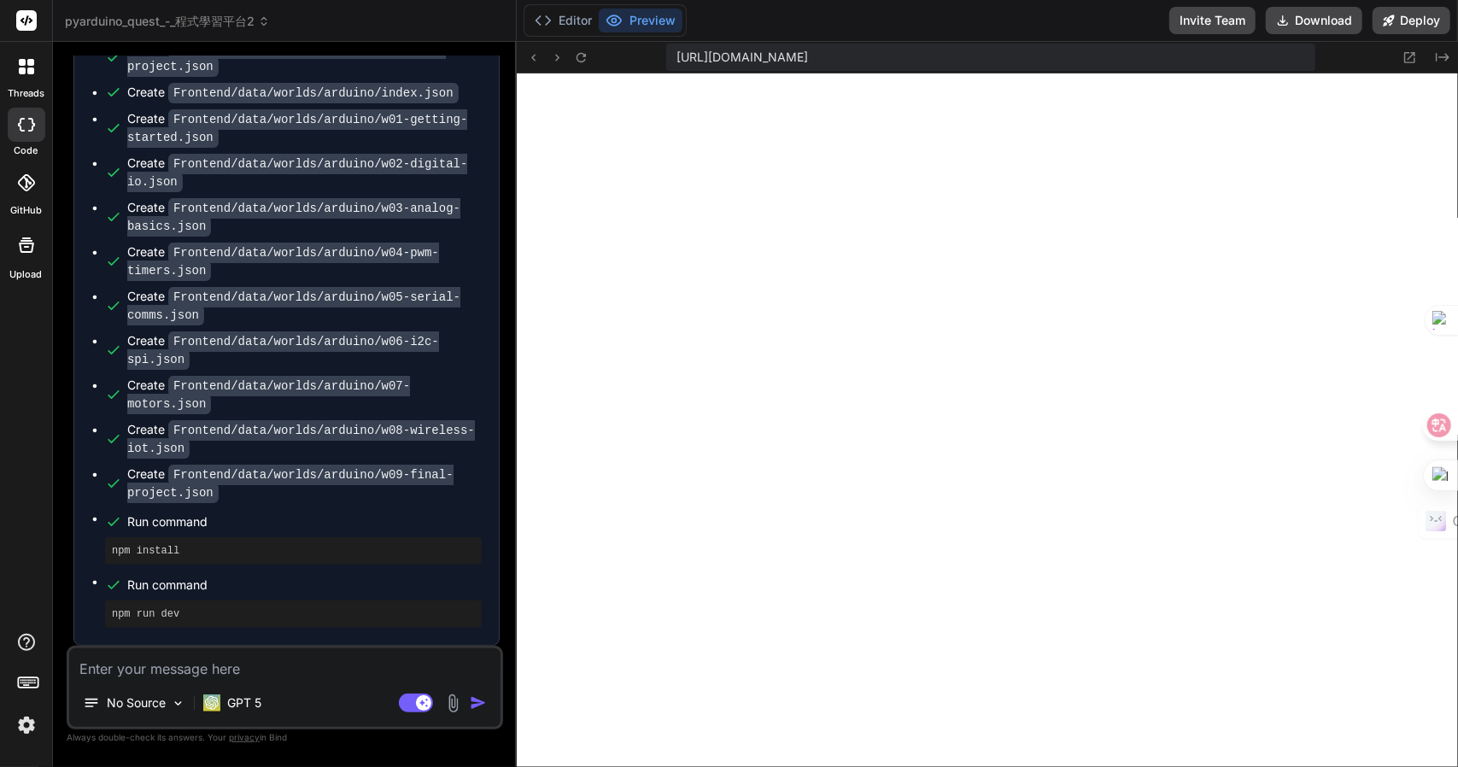
type textarea "手"
type textarea "x"
type textarea "手十"
type textarea "x"
type textarea "手十女"
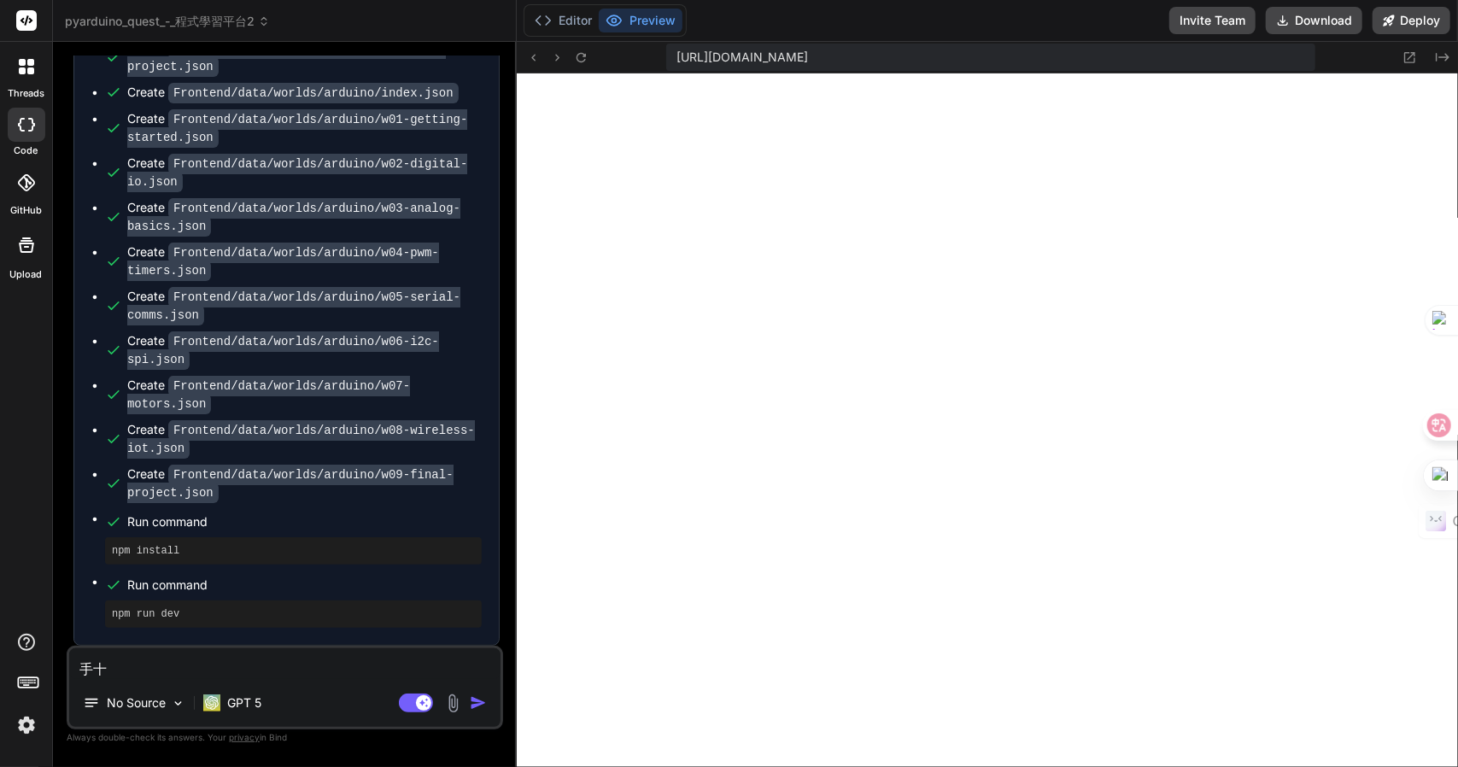
type textarea "x"
type textarea "按"
type textarea "x"
type textarea "按弓"
type textarea "x"
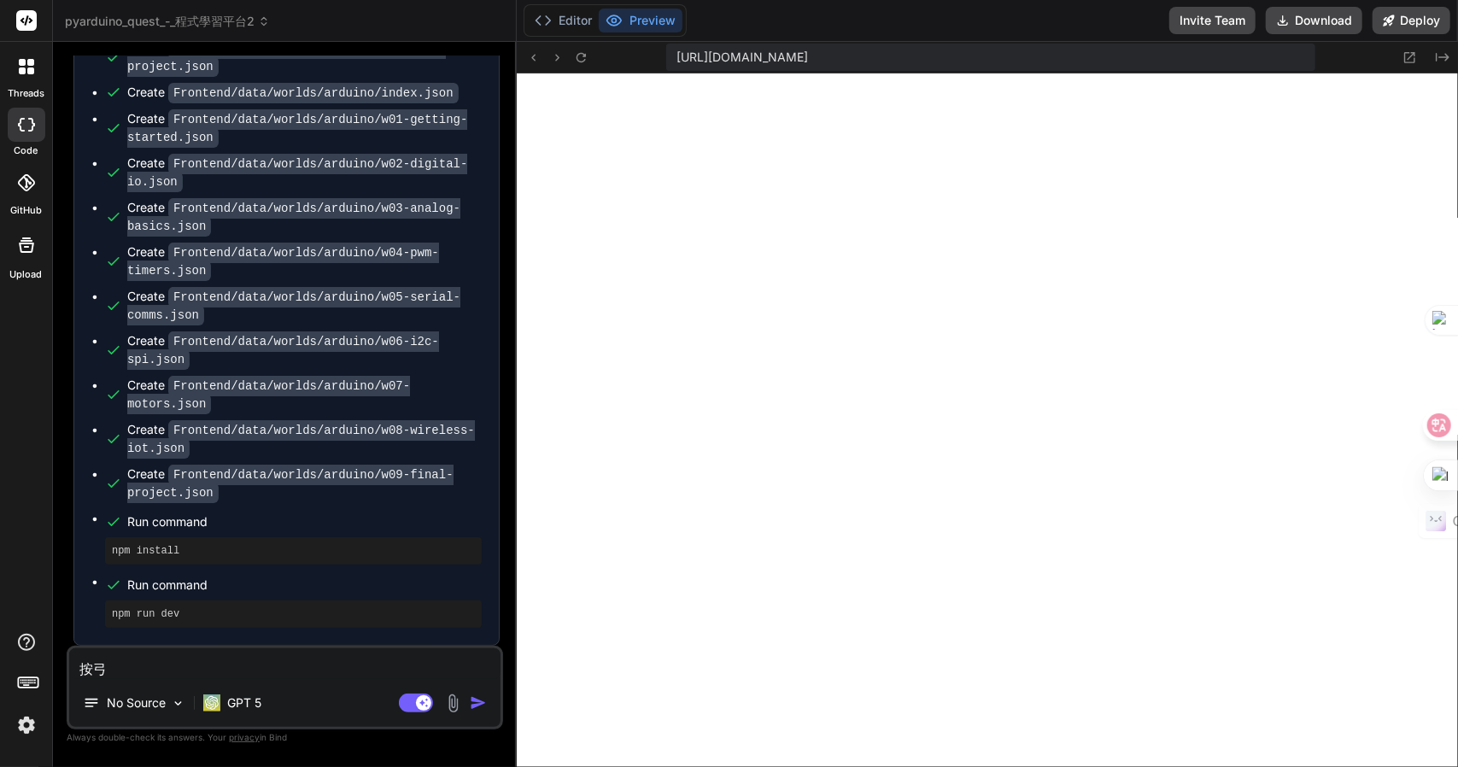
type textarea "按弓人"
type textarea "x"
type textarea "按弓人一"
type textarea "x"
type textarea "按弓人一廿"
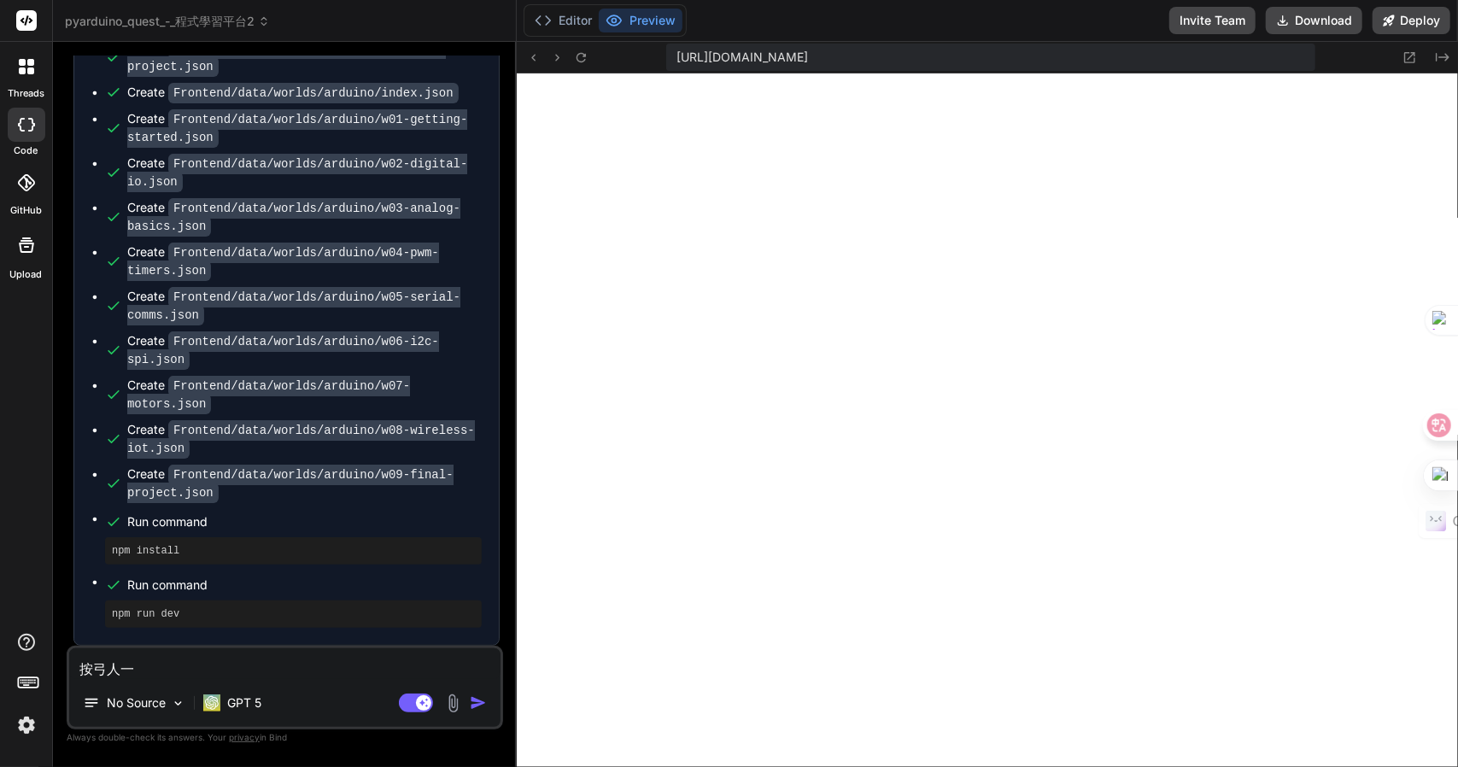
type textarea "x"
type textarea "按"
type textarea "x"
type textarea "按弓"
type textarea "x"
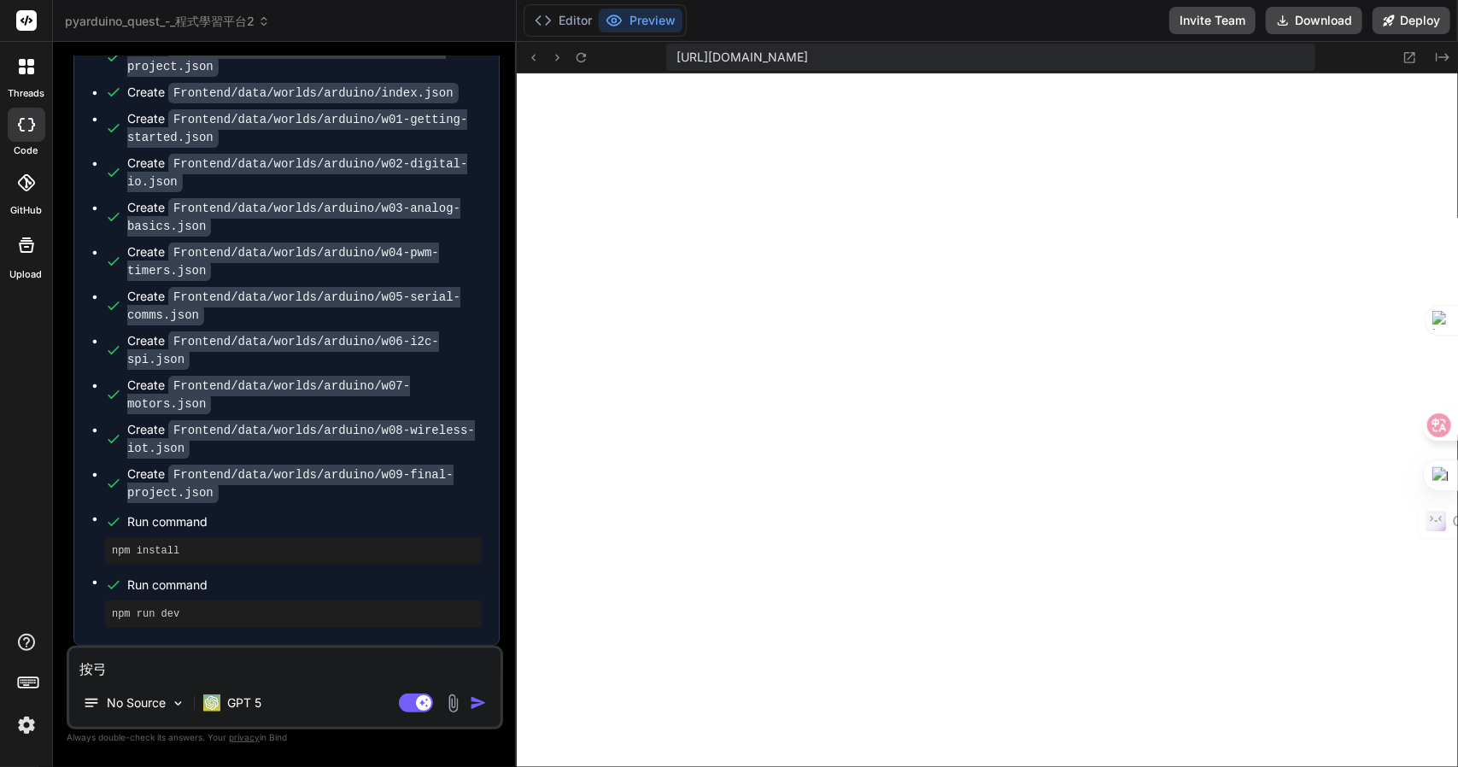
type textarea "按弓人"
type textarea "x"
type textarea "按弓人一"
type textarea "x"
type textarea "按弓人一口"
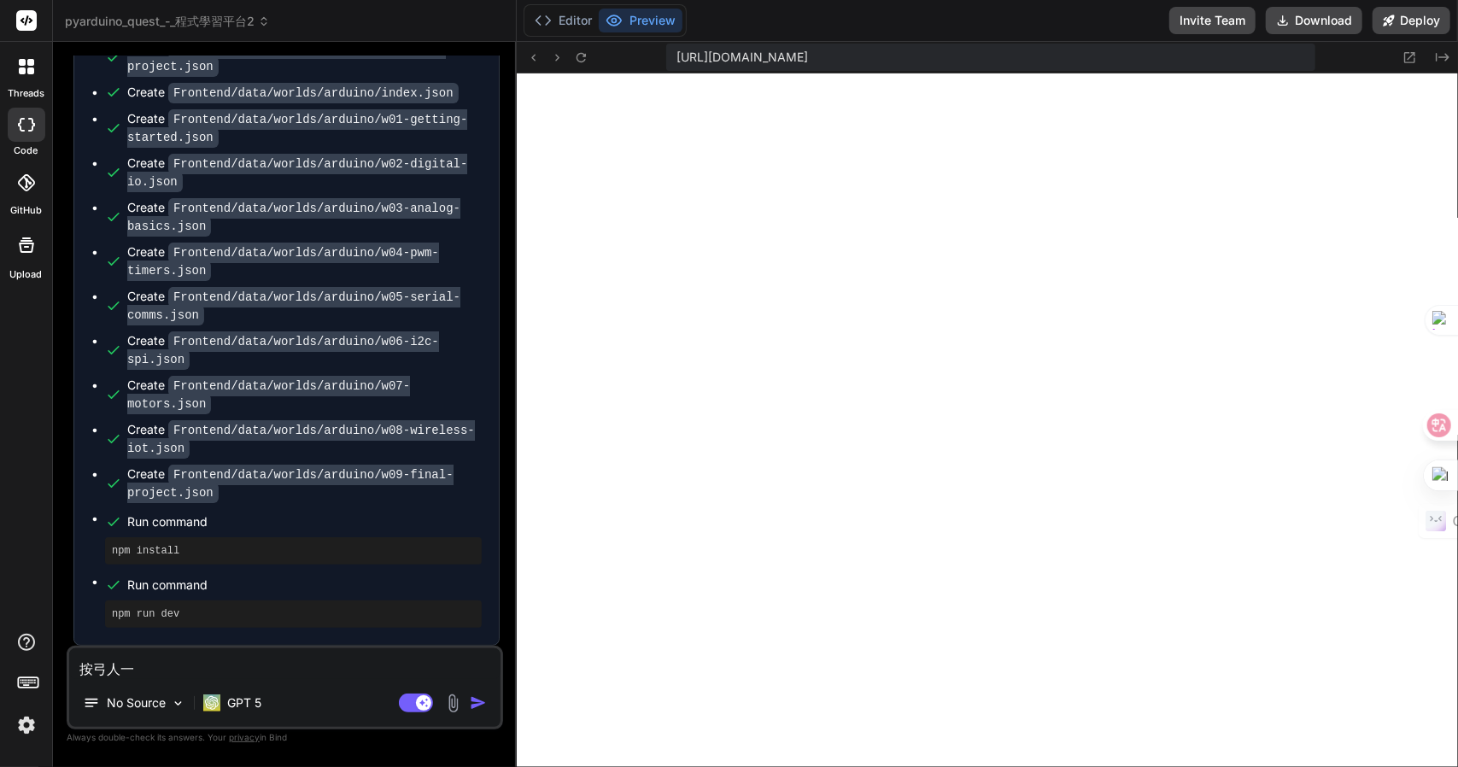
type textarea "x"
type textarea "按弓人一口廿"
type textarea "x"
type textarea "按登"
type textarea "x"
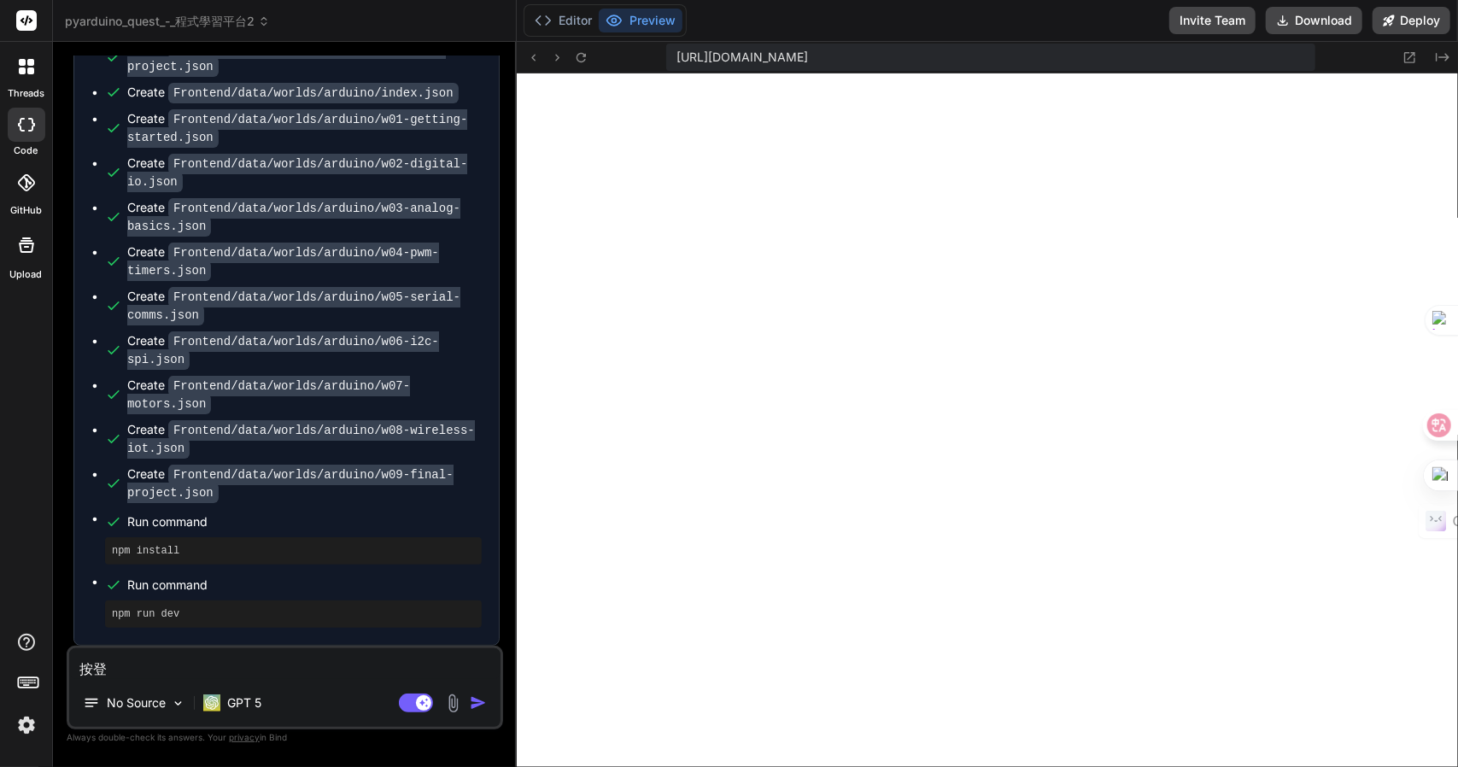
type textarea "按登人"
type textarea "x"
type textarea "按登人竹"
type textarea "x"
type textarea "按登入"
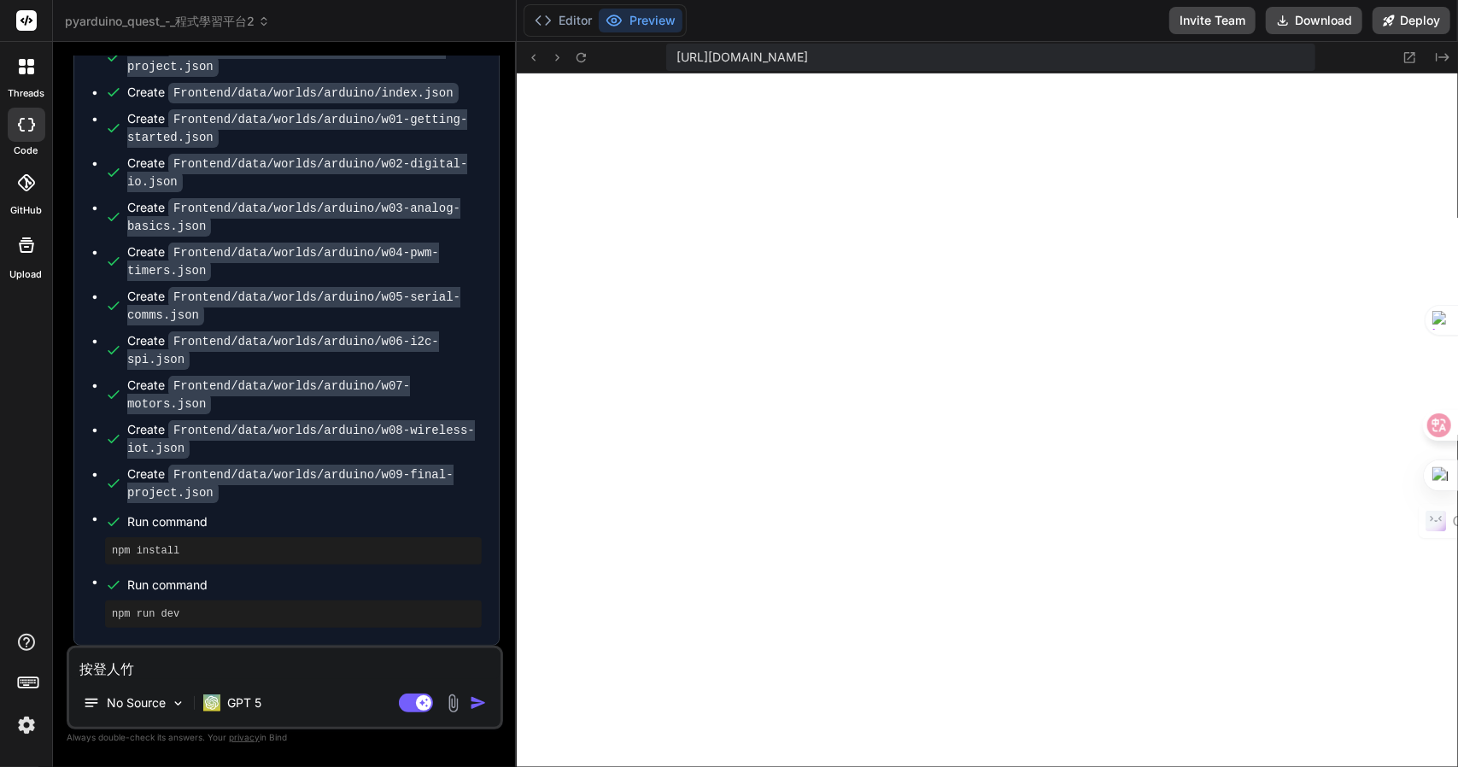
type textarea "x"
type textarea "按登入Z"
type textarea "x"
type textarea "按登入Z難"
type textarea "x"
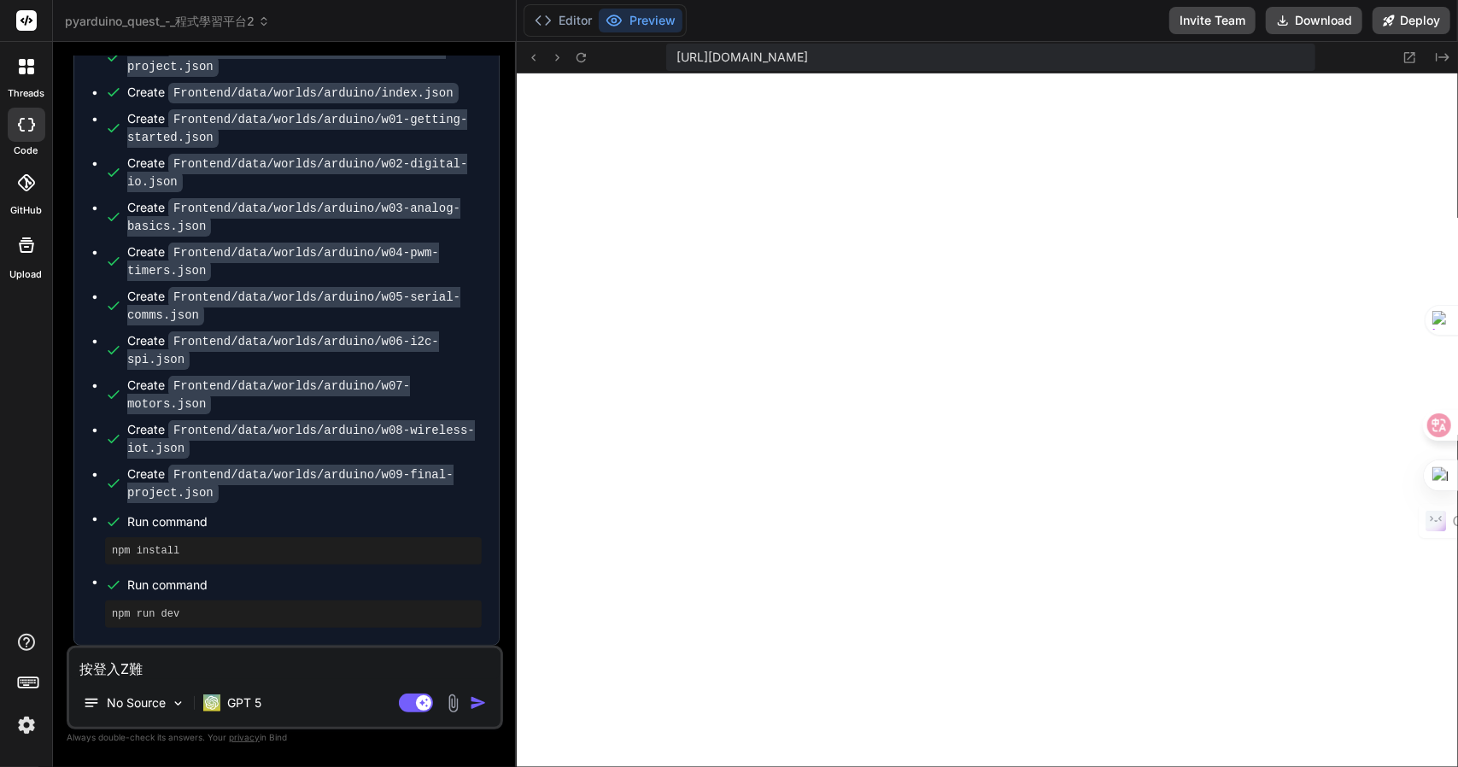
type textarea "按登入Z難日"
type textarea "x"
type textarea "按登入Z難日月"
type textarea "x"
type textarea "按登入，"
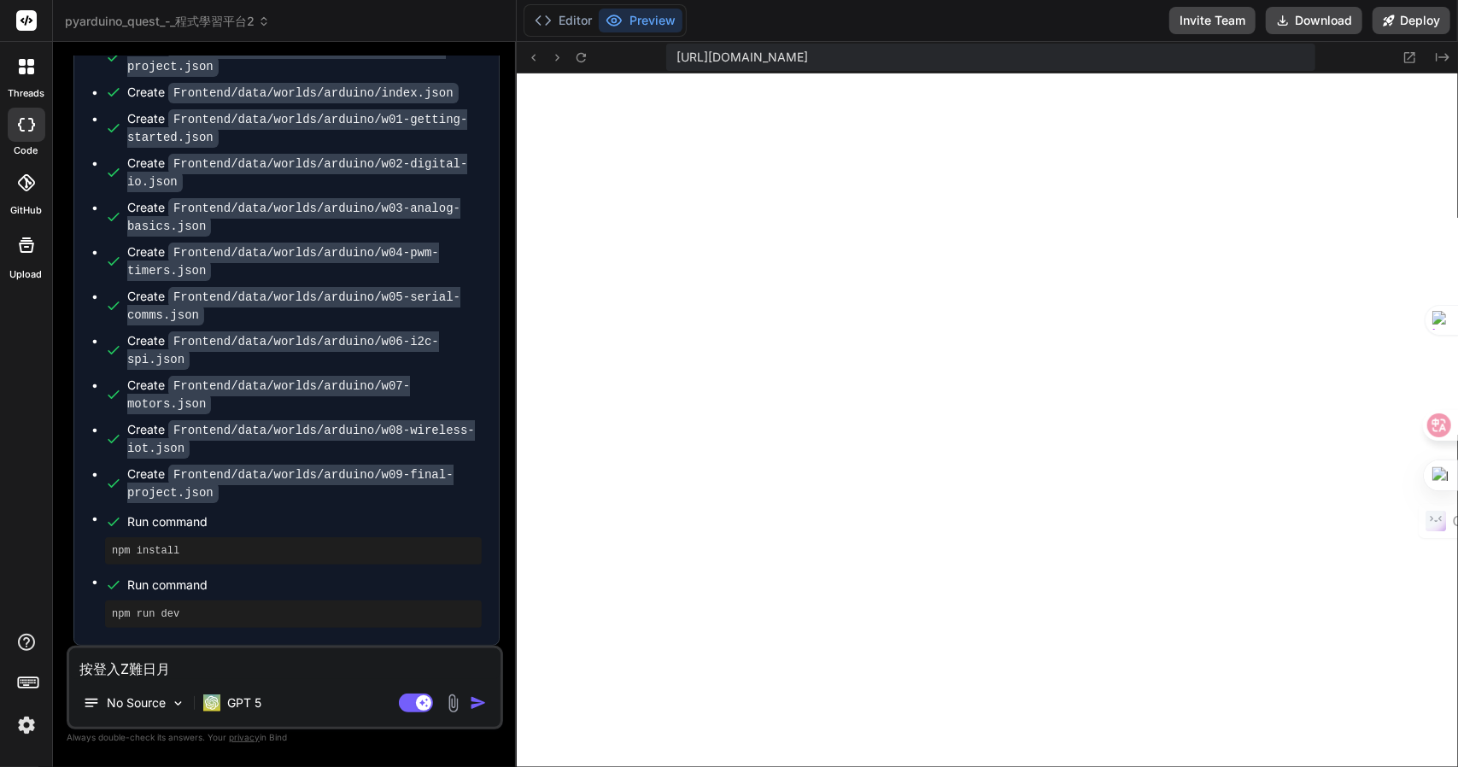
type textarea "x"
type textarea "按登入，日"
type textarea "x"
type textarea "按登入，日火"
type textarea "x"
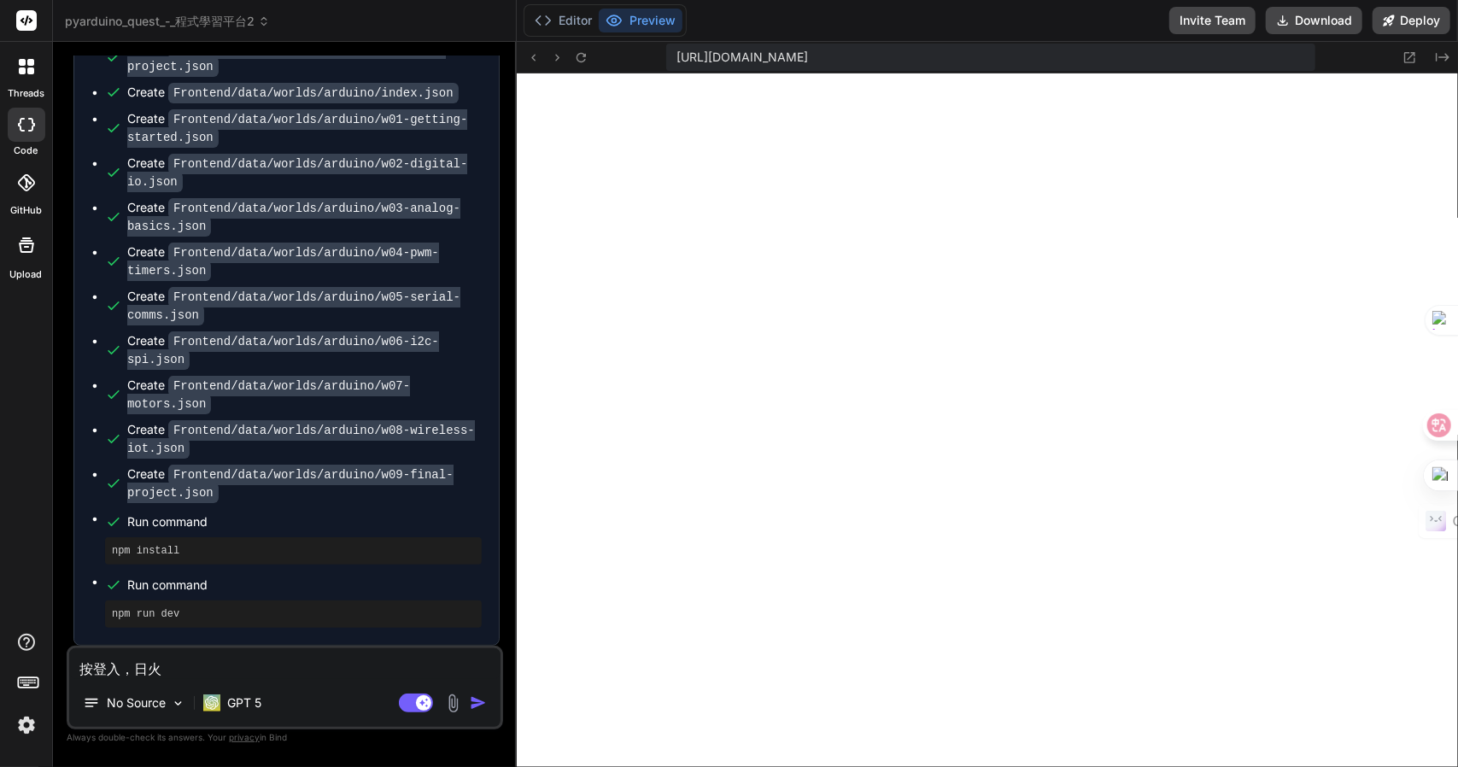
type textarea "按登入，日火一"
type textarea "x"
type textarea "按登入，日火一月"
type textarea "x"
type textarea "按登入，日火一月金"
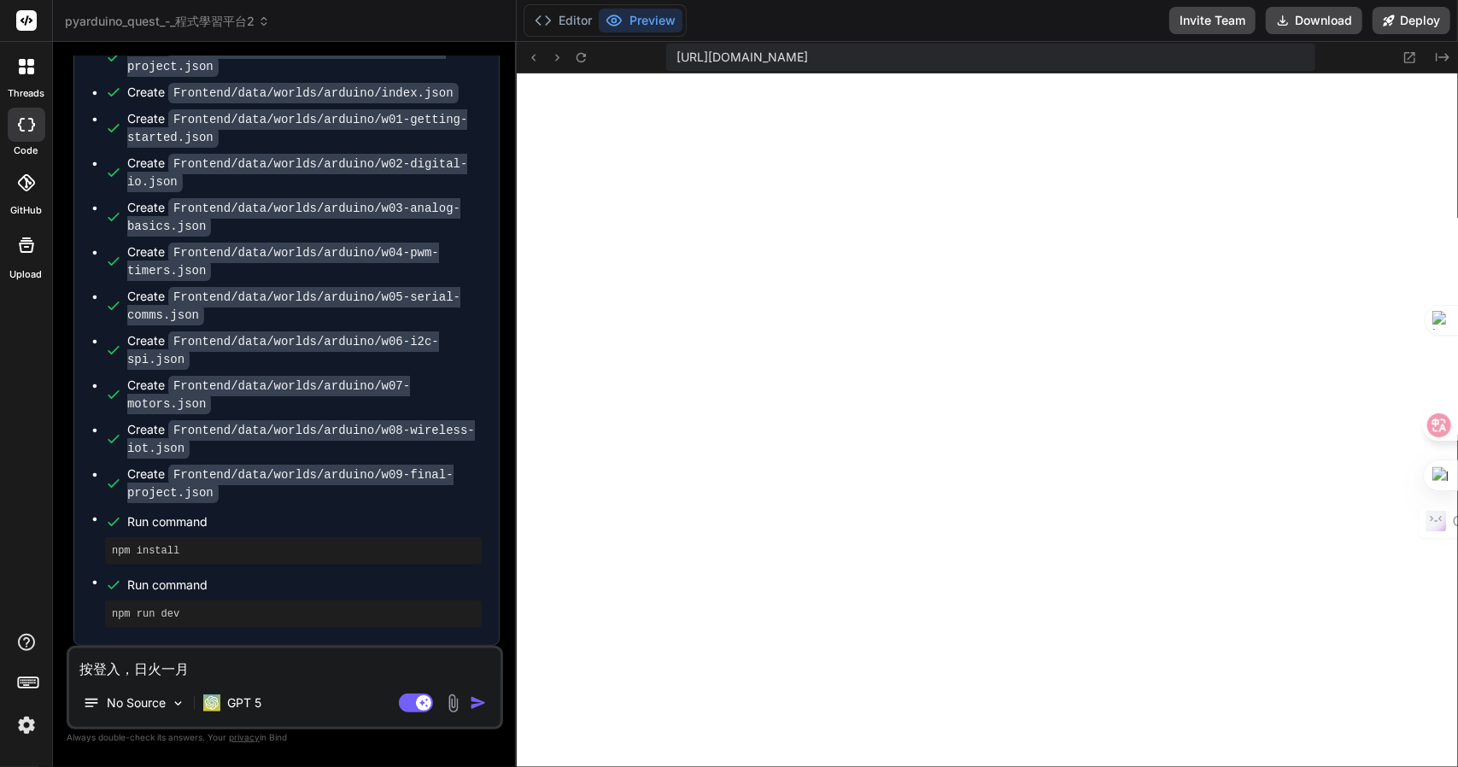
type textarea "x"
type textarea "按登入，[PERSON_NAME]"
type textarea "x"
type textarea "按登入，顯"
type textarea "x"
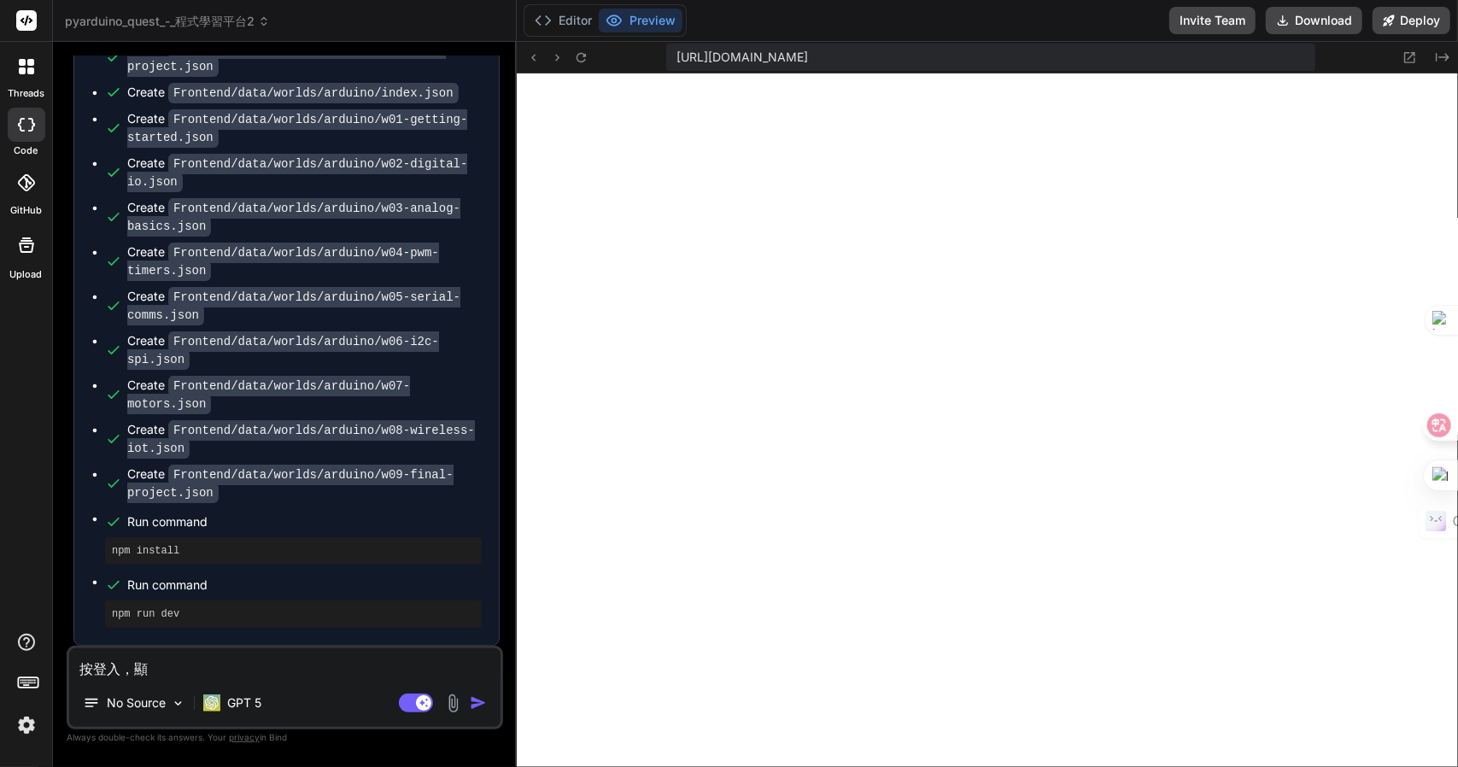
type textarea "按登入，顯一"
type textarea "x"
type textarea "按登入，顯一一"
type textarea "x"
type textarea "按登入，顯一一火"
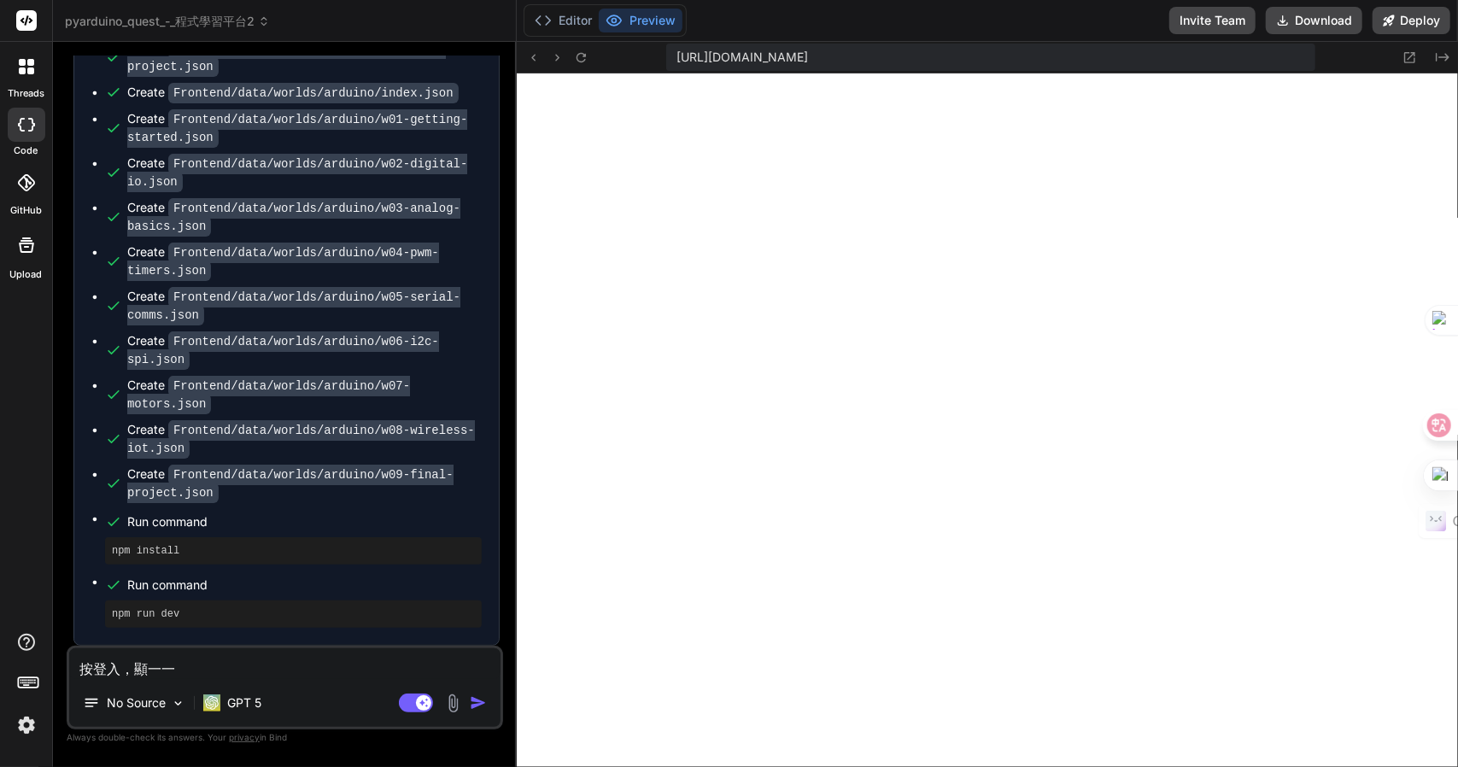
type textarea "x"
type textarea "按登入，顯示"
type textarea "x"
type textarea "按登入，顯示戈"
type textarea "x"
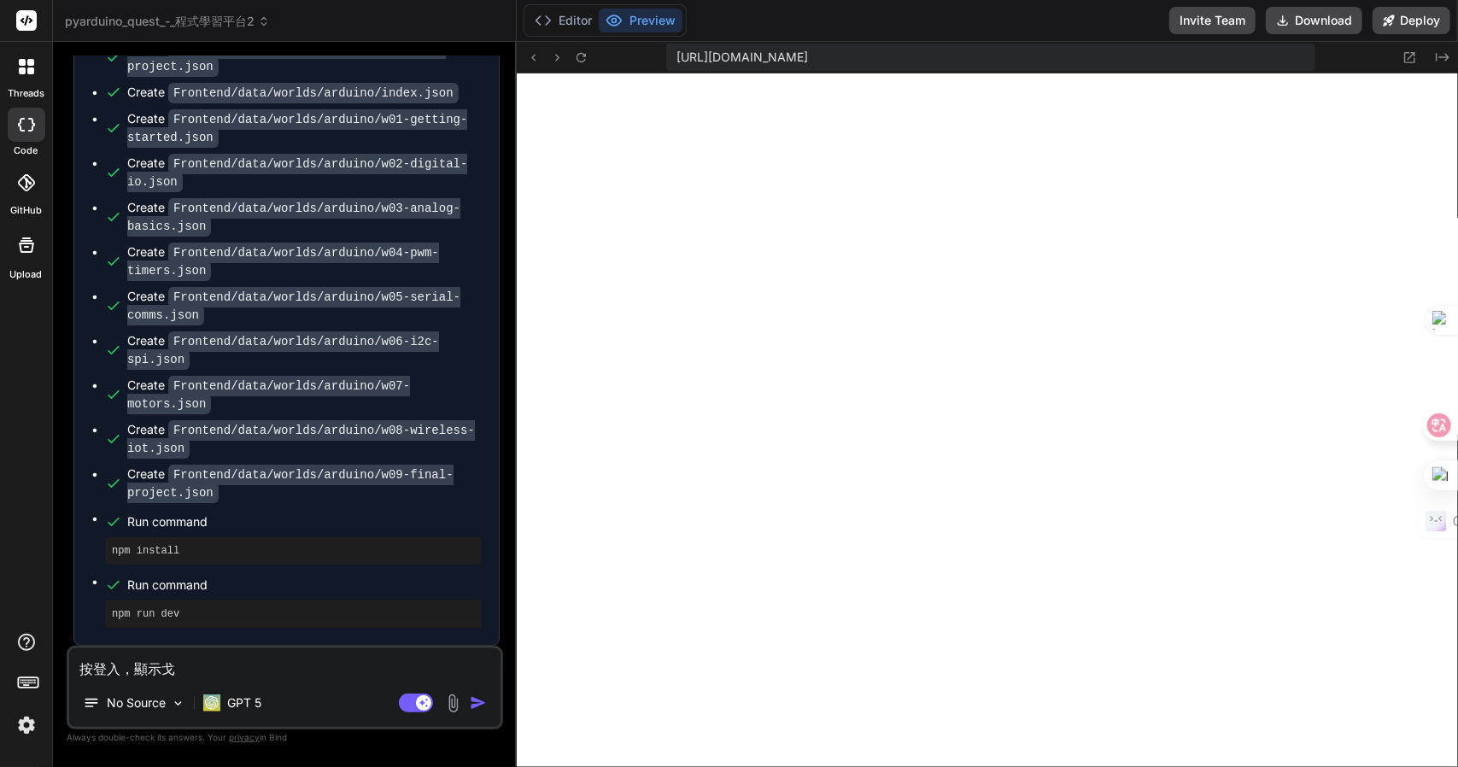
type textarea "按登入，顯示戈竹"
type textarea "x"
type textarea "按登入，顯示[PERSON_NAME]尸"
type textarea "x"
type textarea "按登入，顯示成"
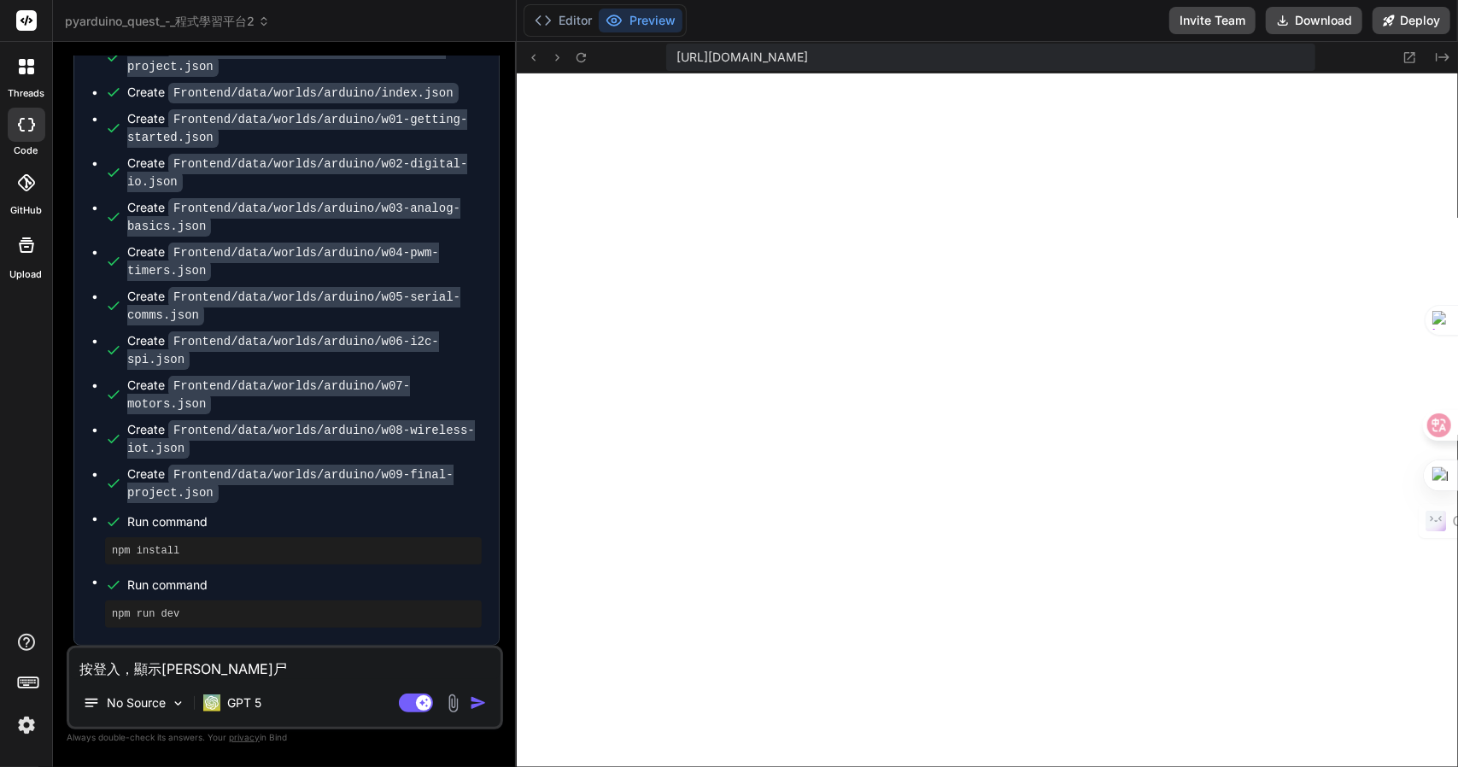
type textarea "x"
type textarea "按登入，顯示成一"
type textarea "x"
type textarea "按登入，顯示成一大"
type textarea "x"
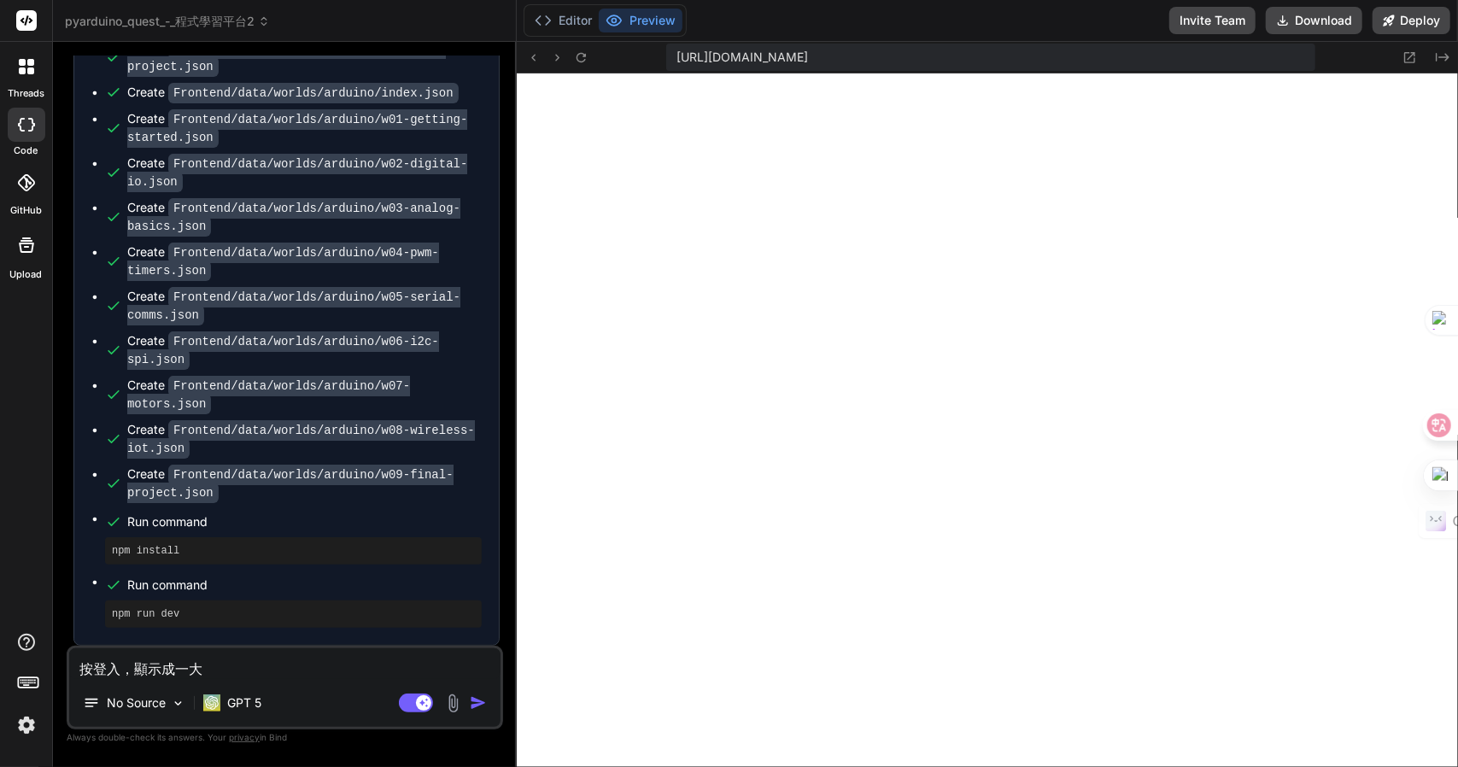
type textarea "按登入，顯示成一大尸"
type textarea "x"
type textarea "按登入，顯示成功"
type textarea "x"
type textarea "按登入，顯示成功弓"
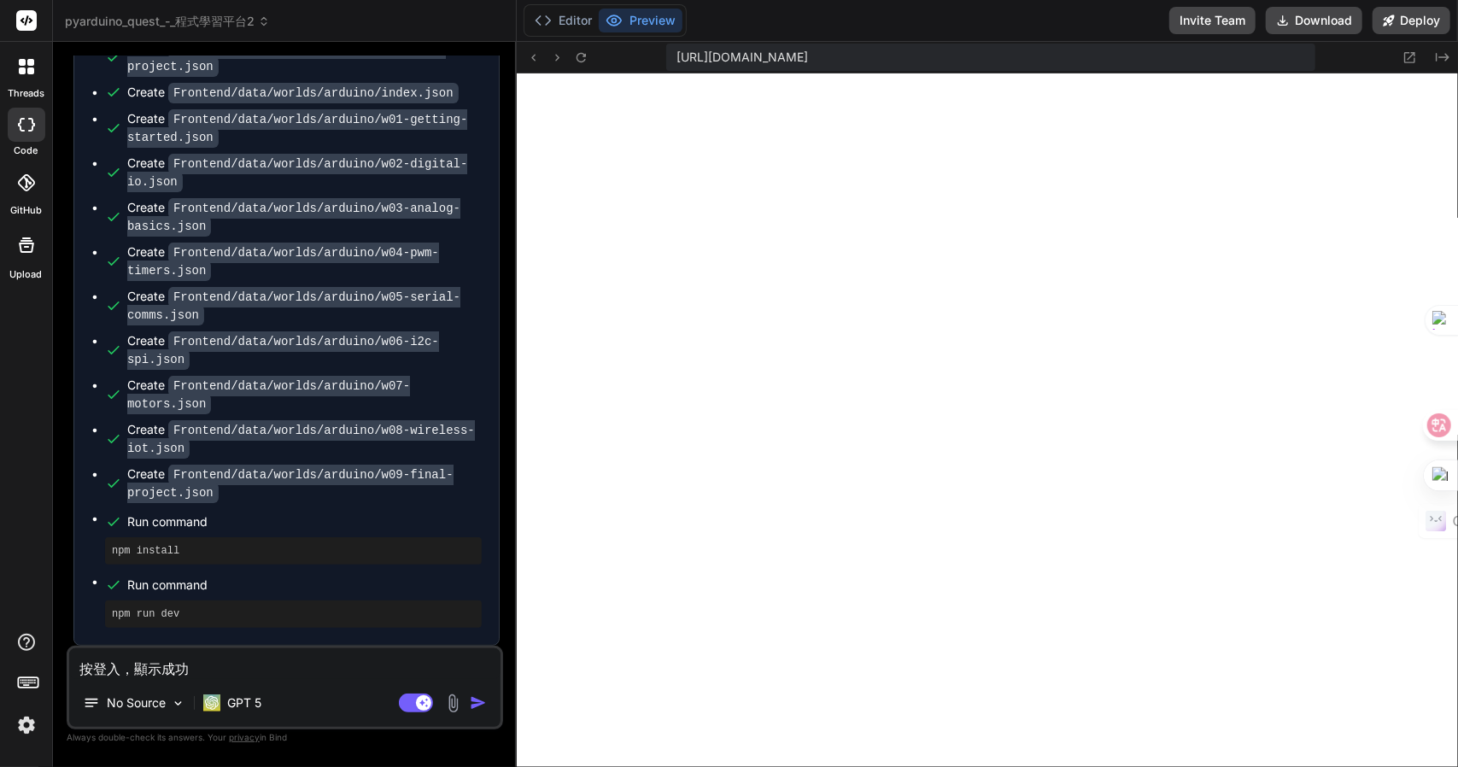
type textarea "x"
type textarea "按登入，顯示成功弓人"
type textarea "x"
type textarea "按登入，顯示成功弓人一"
type textarea "x"
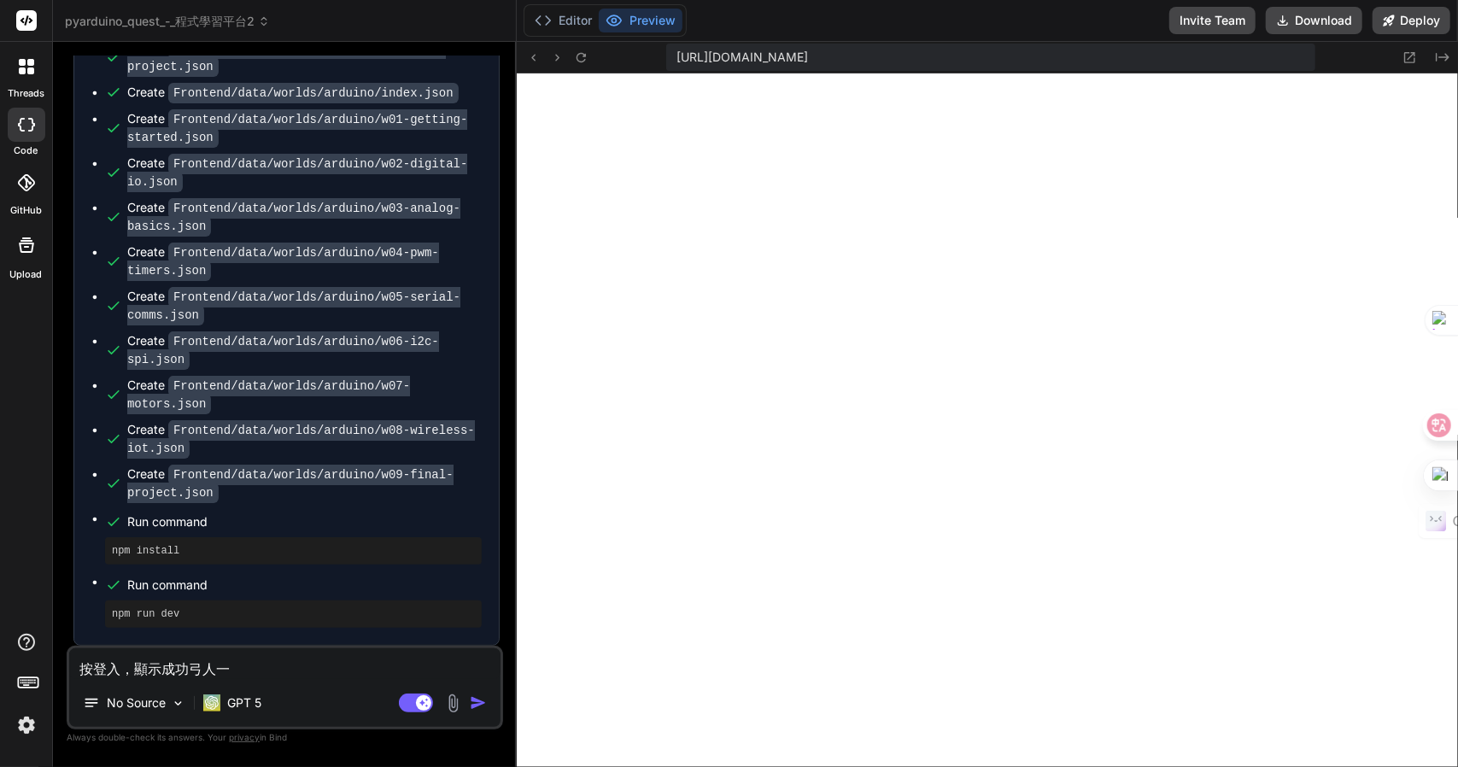
type textarea "按登入，顯示成功弓人一口"
type textarea "x"
type textarea "按登入，顯示成功弓人一"
type textarea "x"
type textarea "按登入，顯示成功弓人"
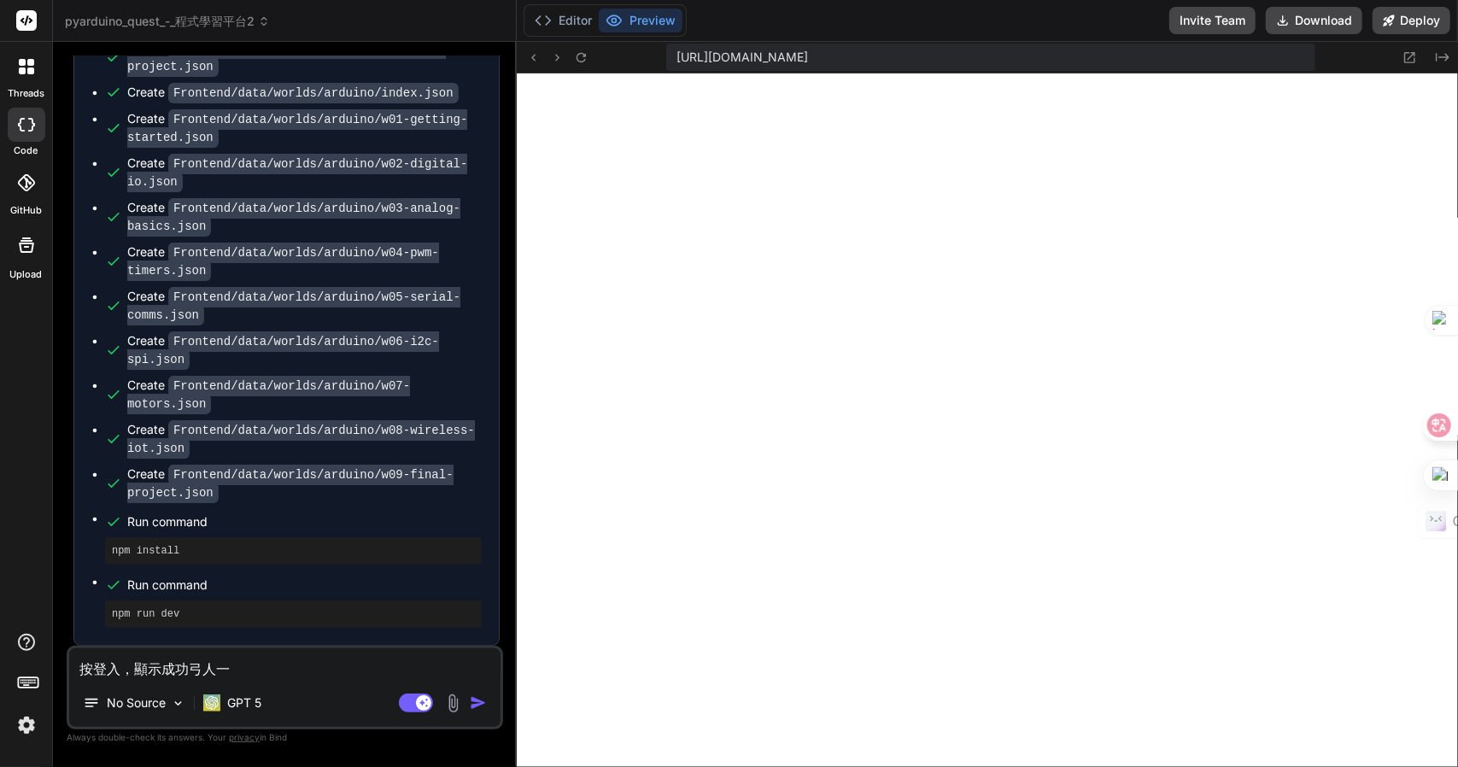
type textarea "x"
type textarea "按登入，顯示成功弓人一"
type textarea "x"
type textarea "按登入，顯示成功弓人一口"
type textarea "x"
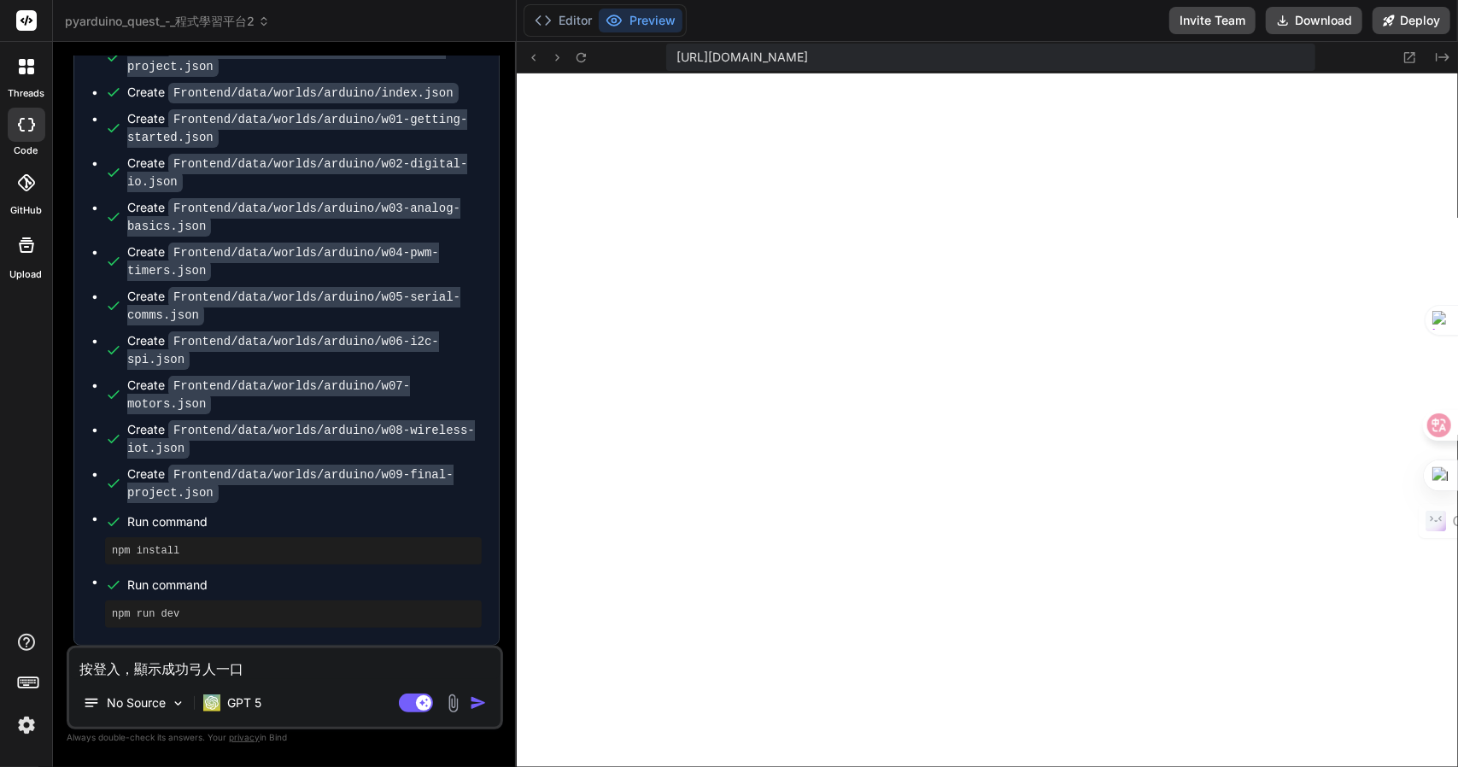
type textarea "按登入，顯示成功弓人一口廿"
type textarea "x"
type textarea "按登入，顯示成功登"
type textarea "x"
type textarea "按登入，顯示成功登人"
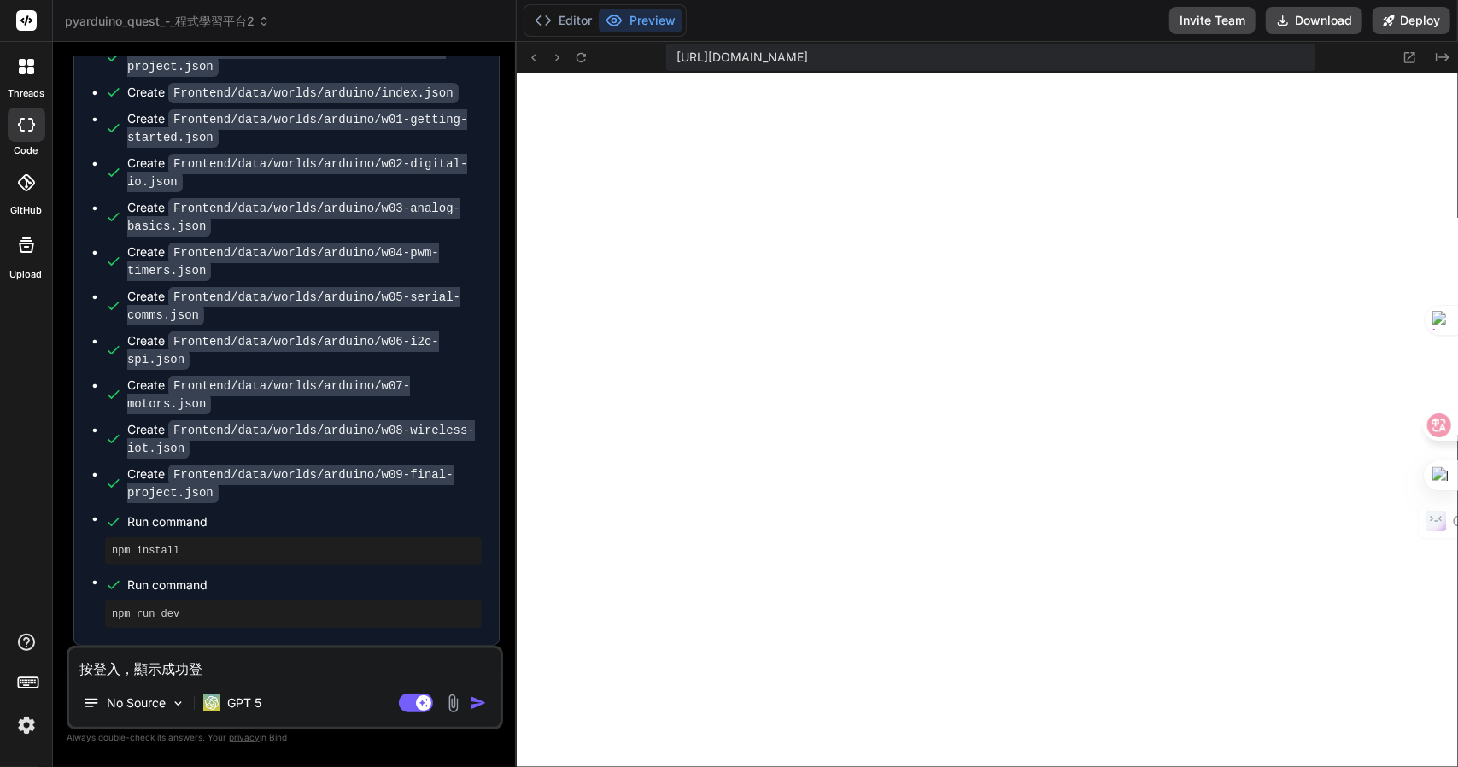
type textarea "x"
type textarea "按登入，顯示成功登人竹"
type textarea "x"
type textarea "按登入，顯示成功登入"
type textarea "x"
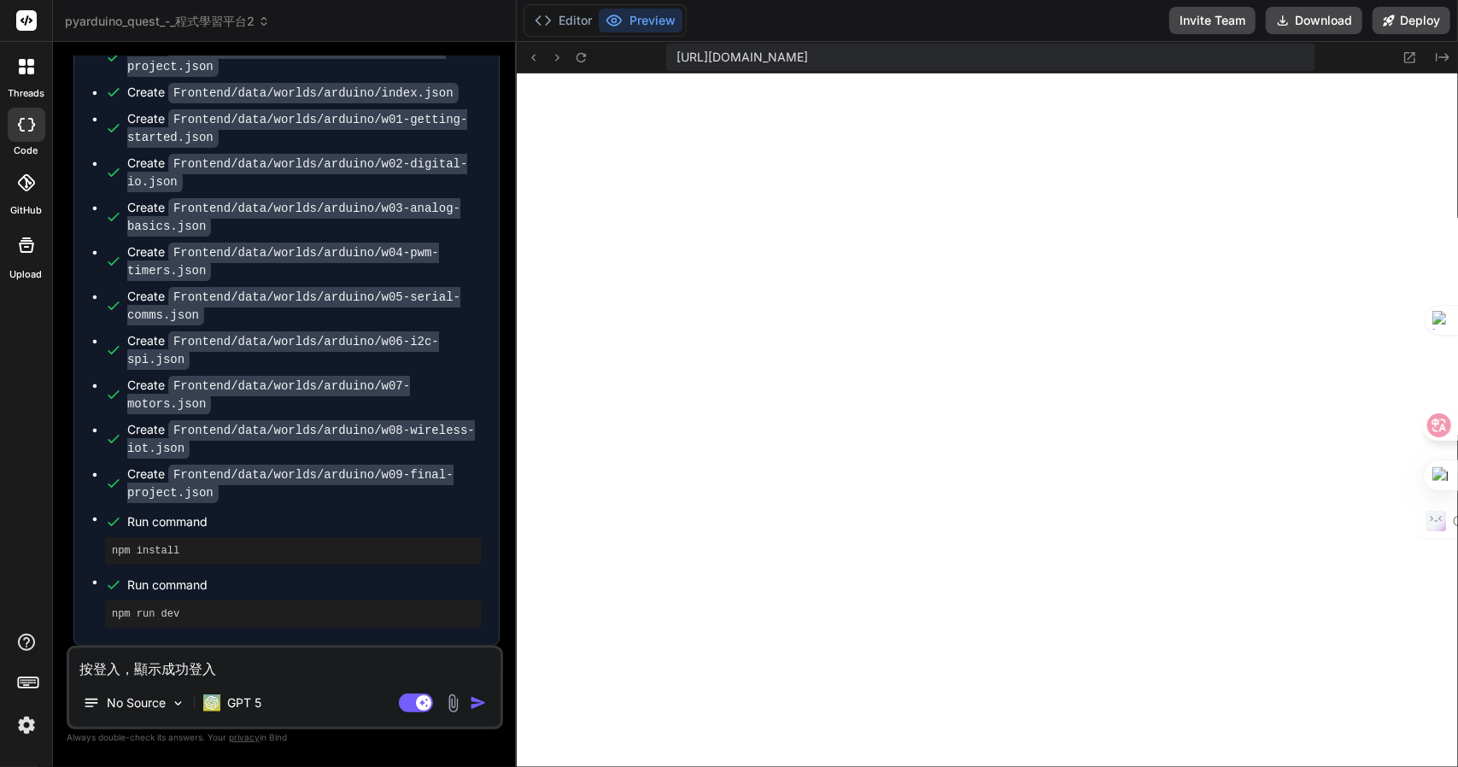
type textarea "按登入，顯示成功登入Z"
type textarea "x"
type textarea "按登入，顯示成功登入Z難"
type textarea "x"
type textarea "按登入，顯示成功登入Z難日"
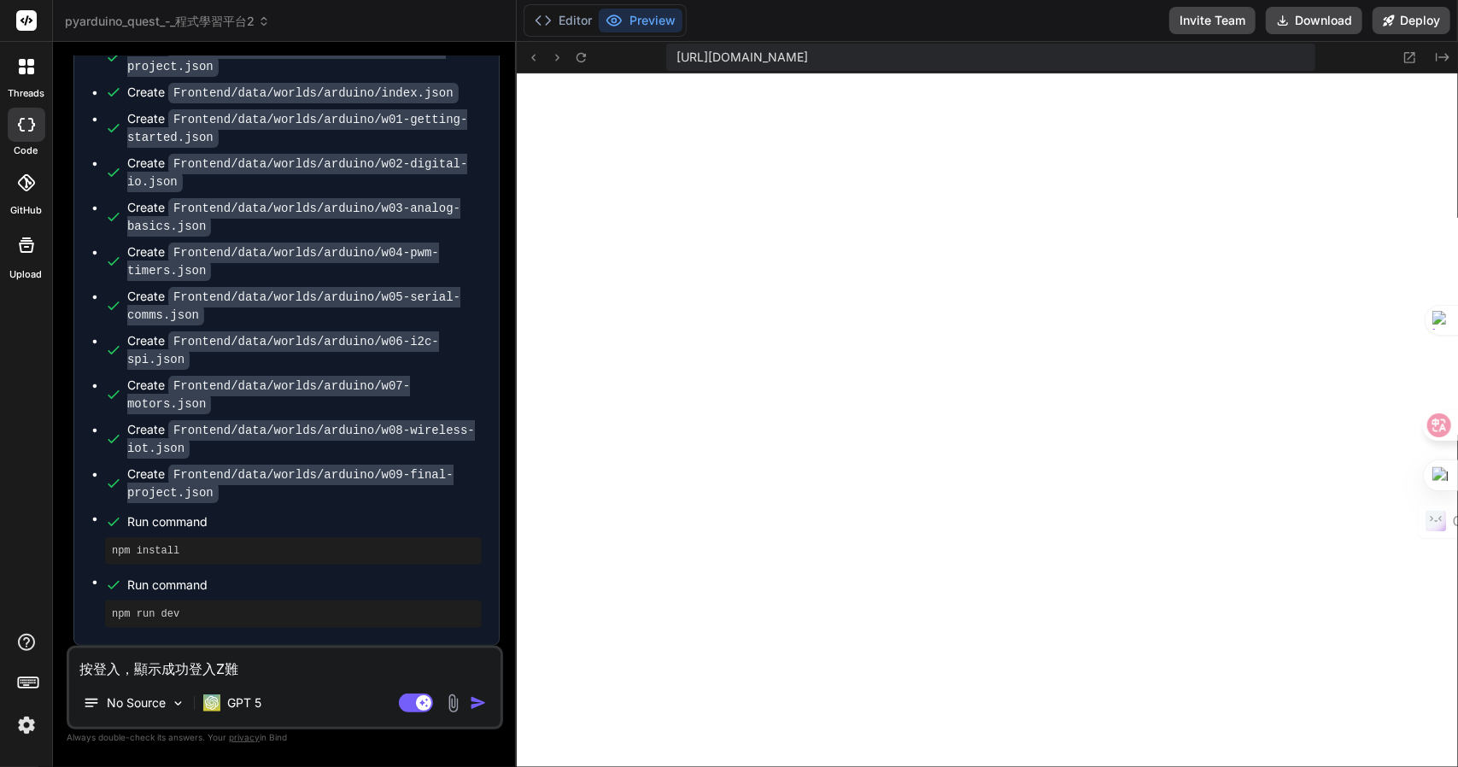
type textarea "x"
type textarea "按登入，顯示成功登入Z難日月"
type textarea "x"
type textarea "按登入，顯示成功登入，"
type textarea "x"
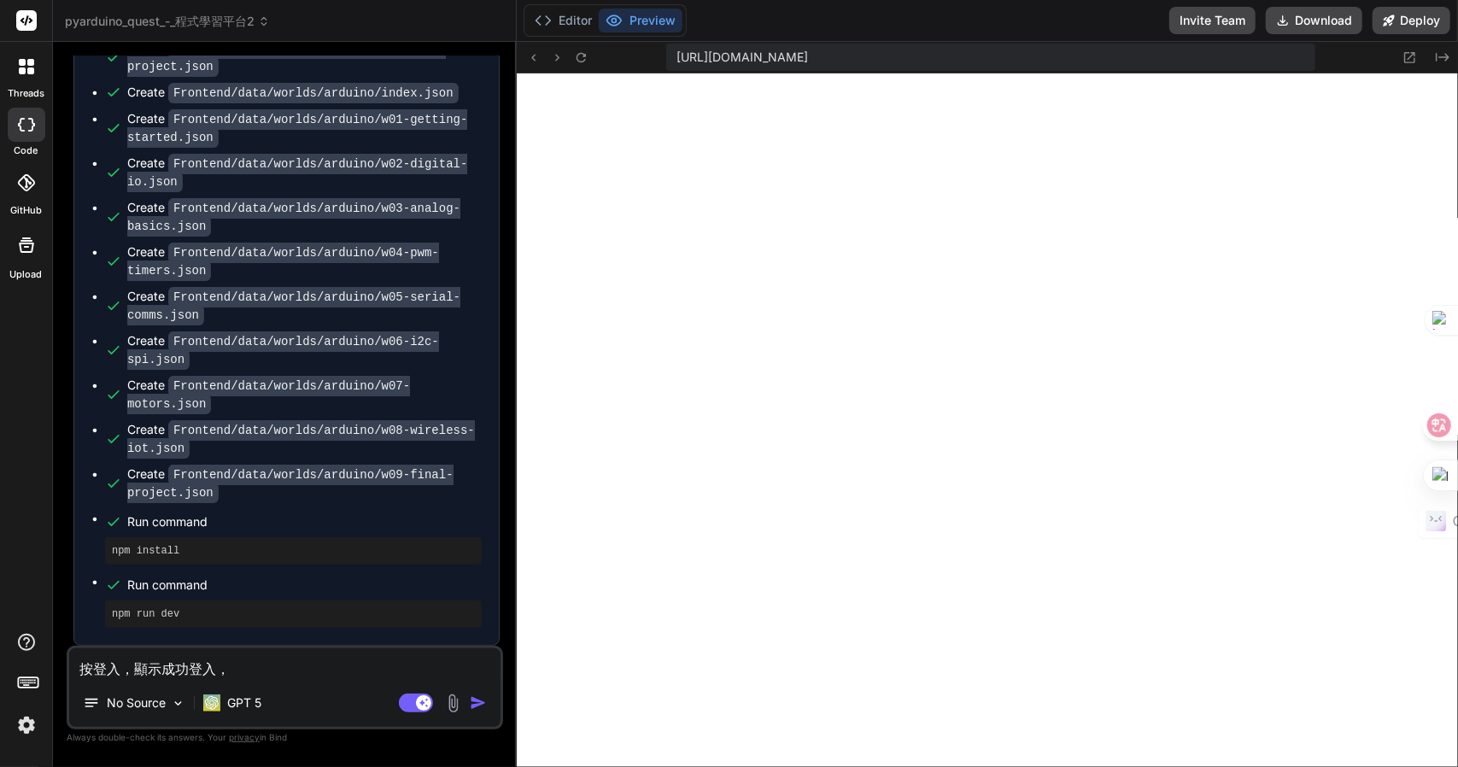
type textarea "按登入，顯示成功登入，人"
type textarea "x"
type textarea "按登入，顯示成功登入，[DATE]"
type textarea "x"
type textarea "按登入，顯示成功登入，人日一"
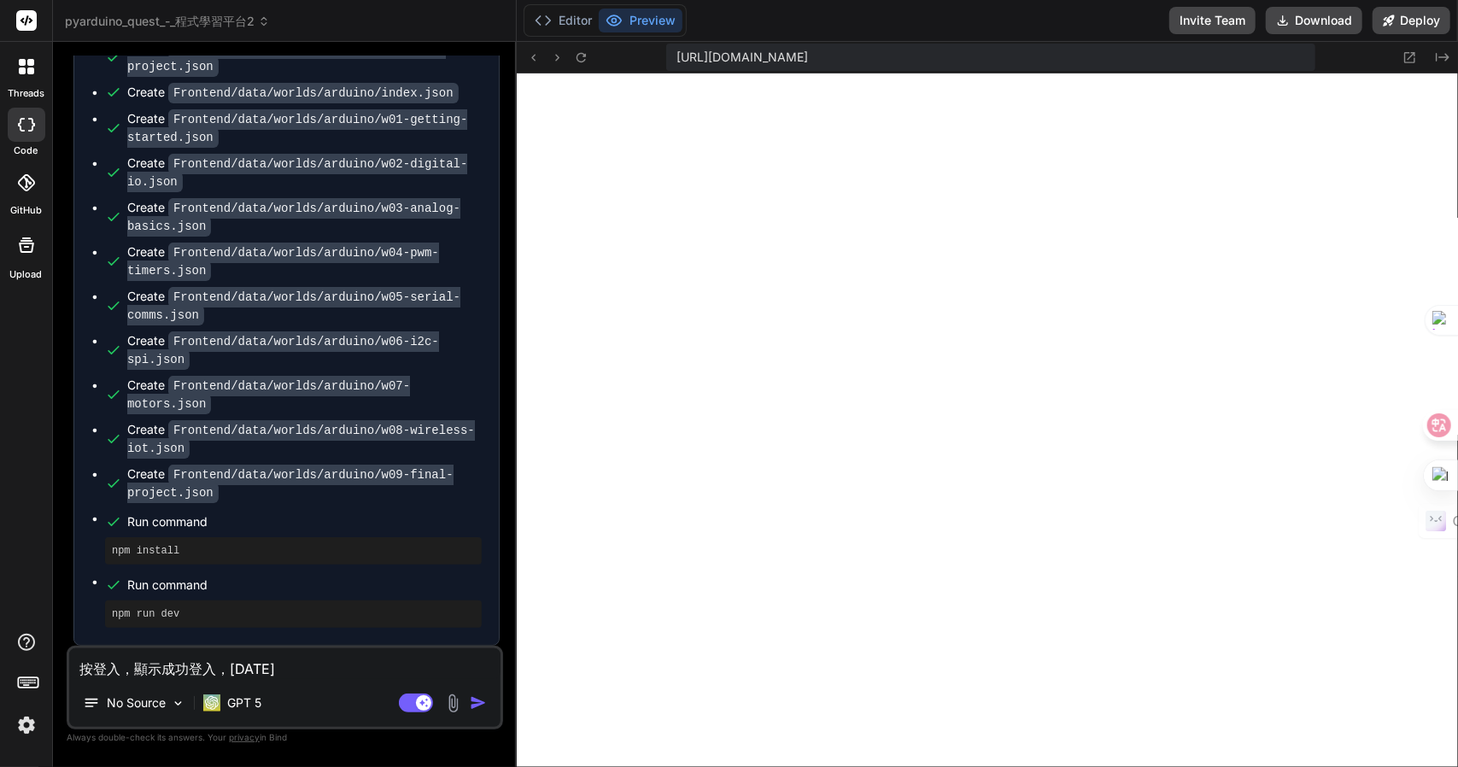
type textarea "x"
type textarea "按登入，顯示成功登入，但"
type textarea "x"
type textarea "按登入，顯示成功登入，但水"
type textarea "x"
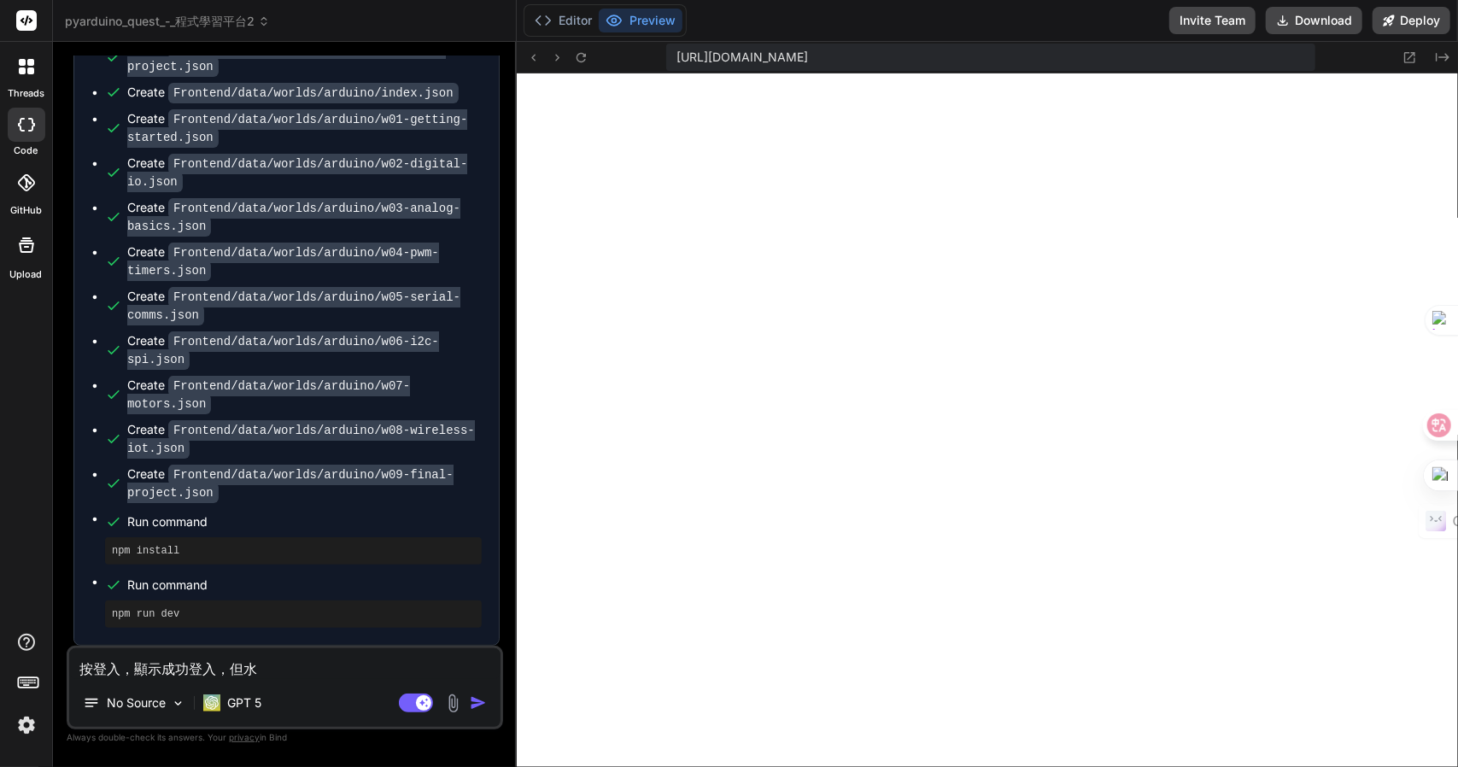
type textarea "按登入，顯示成功登入，但[PERSON_NAME]"
type textarea "x"
type textarea "按登入，顯示成功登入，但水弓水"
type textarea "x"
type textarea "按登入，顯示成功登入，但沒"
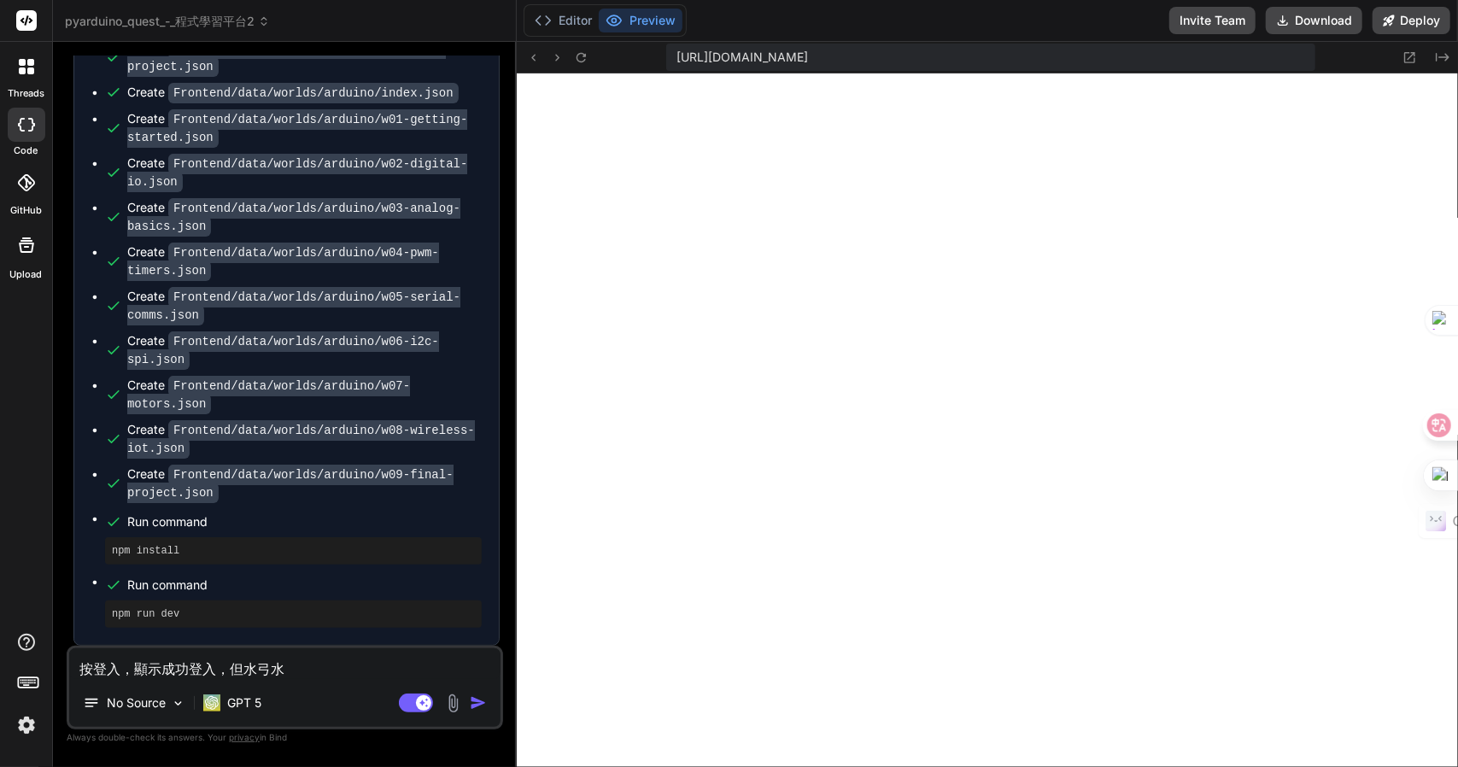
type textarea "x"
type textarea "按登入，顯示成功登入，但沒大"
type textarea "x"
type textarea "按登入，顯示成功登入，但沒大月"
type textarea "x"
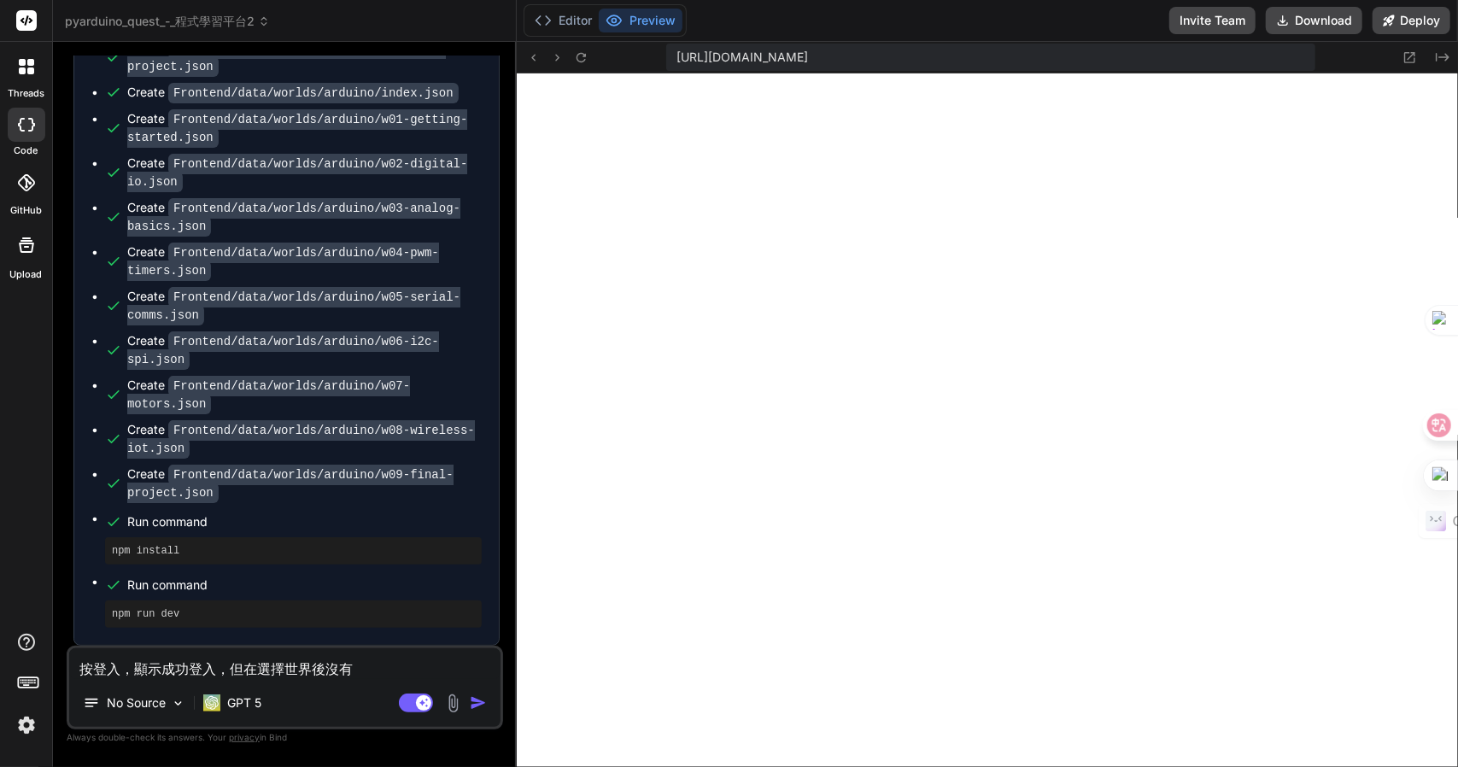
click at [261, 674] on textarea "按登入，顯示成功登入，但在選擇世界後沒有" at bounding box center [284, 663] width 431 height 31
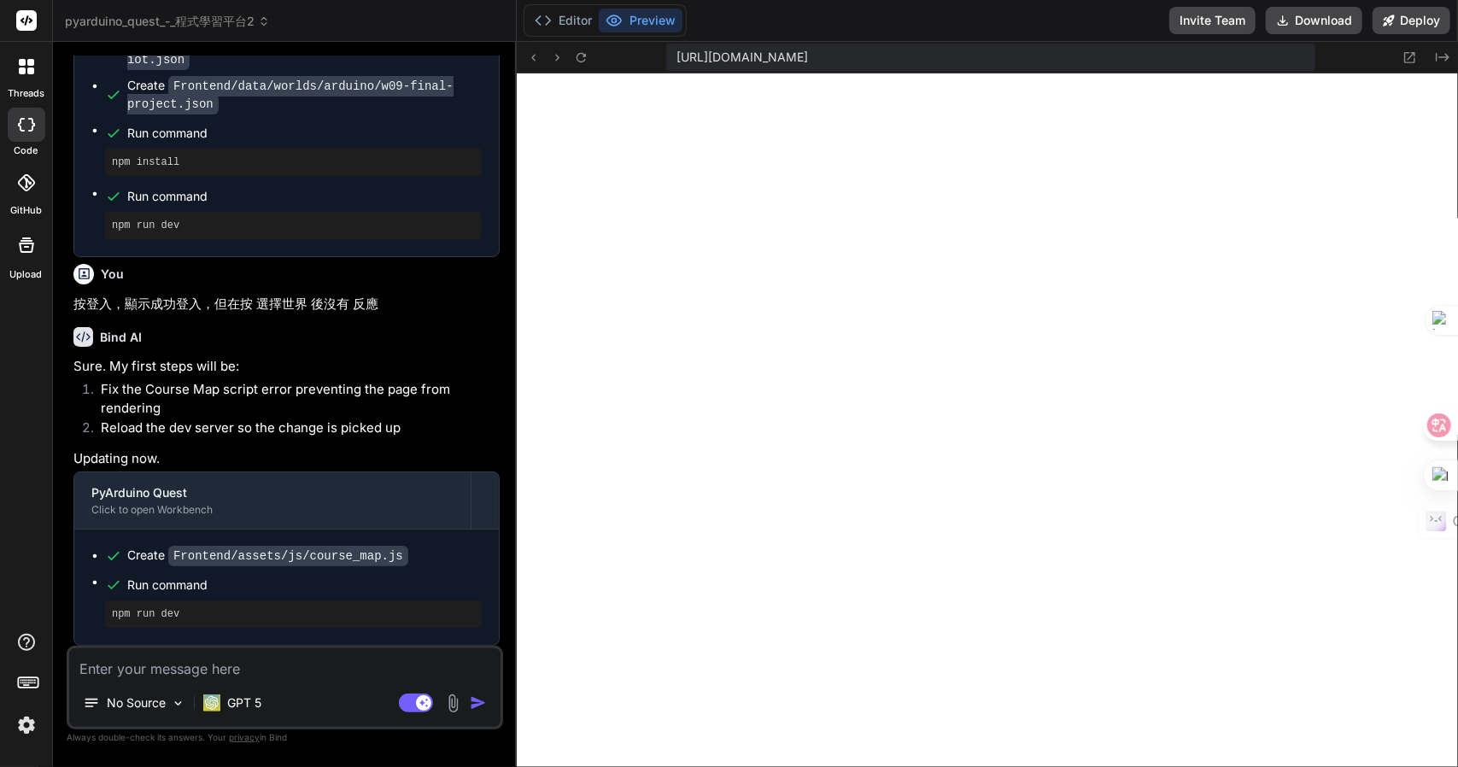
scroll to position [10097, 0]
click at [228, 691] on div "GPT 5" at bounding box center [232, 703] width 72 height 34
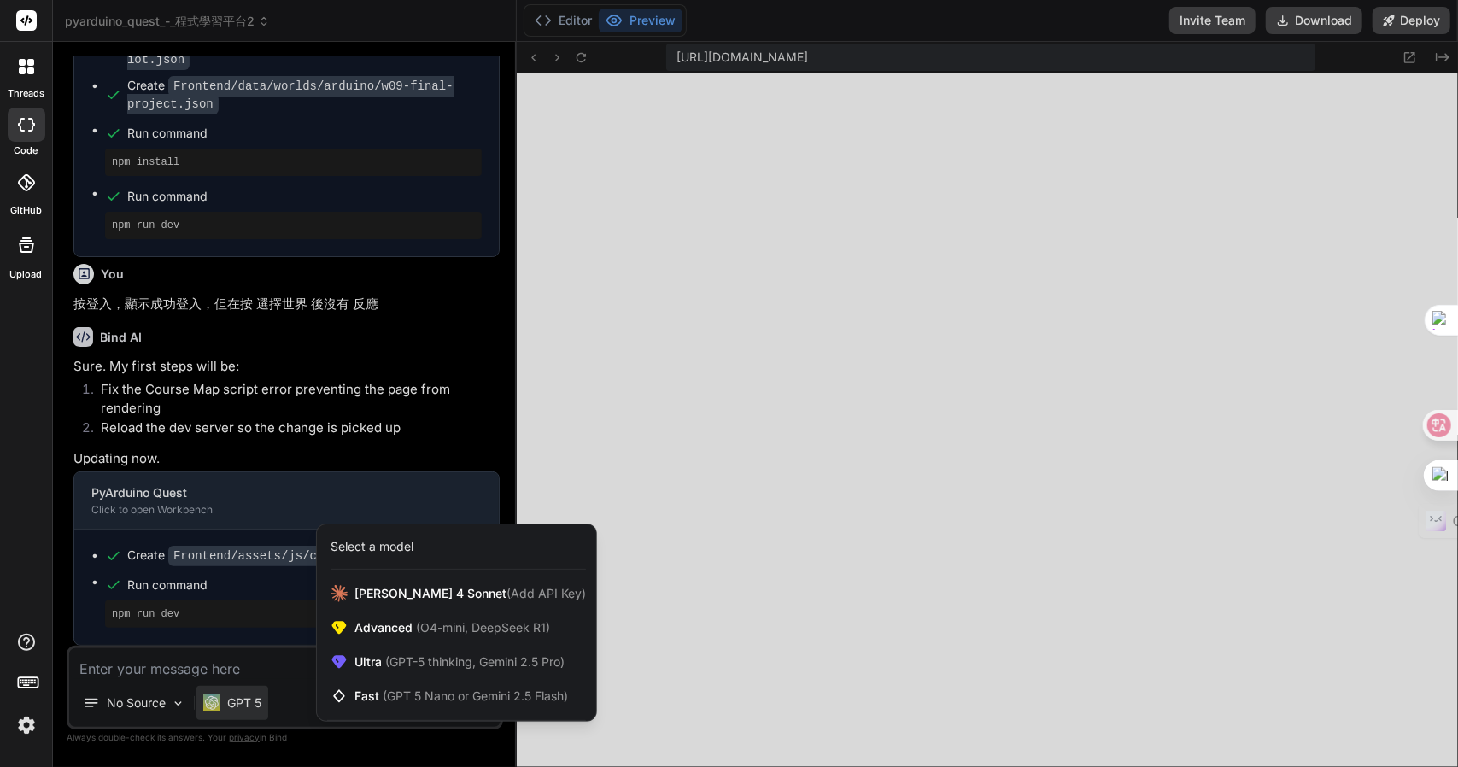
click at [224, 680] on div at bounding box center [729, 383] width 1458 height 767
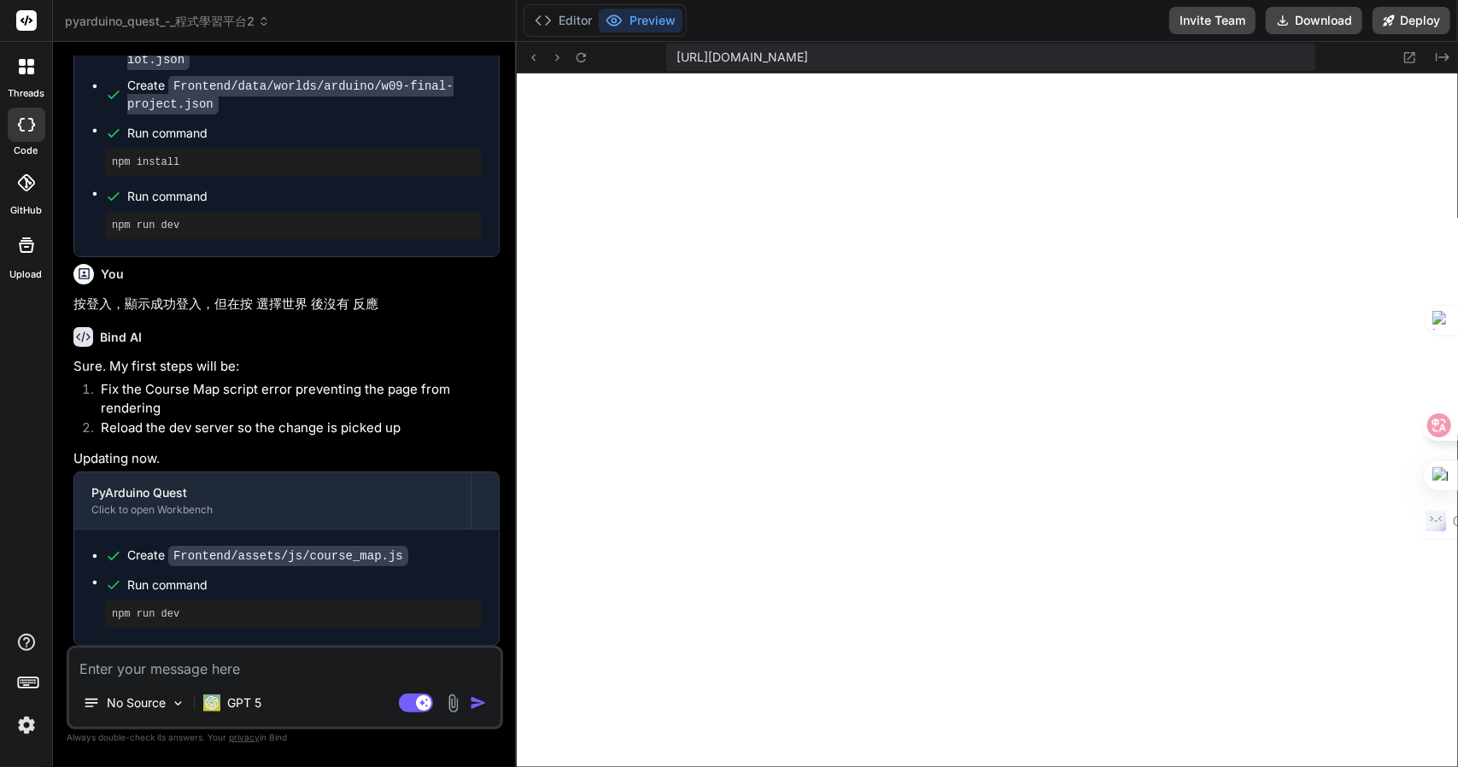
click at [248, 667] on textarea at bounding box center [284, 663] width 431 height 31
paste textarea "登入失敗：Unexpected token '<', "<!DOCTYPE "... is not valid JSON"
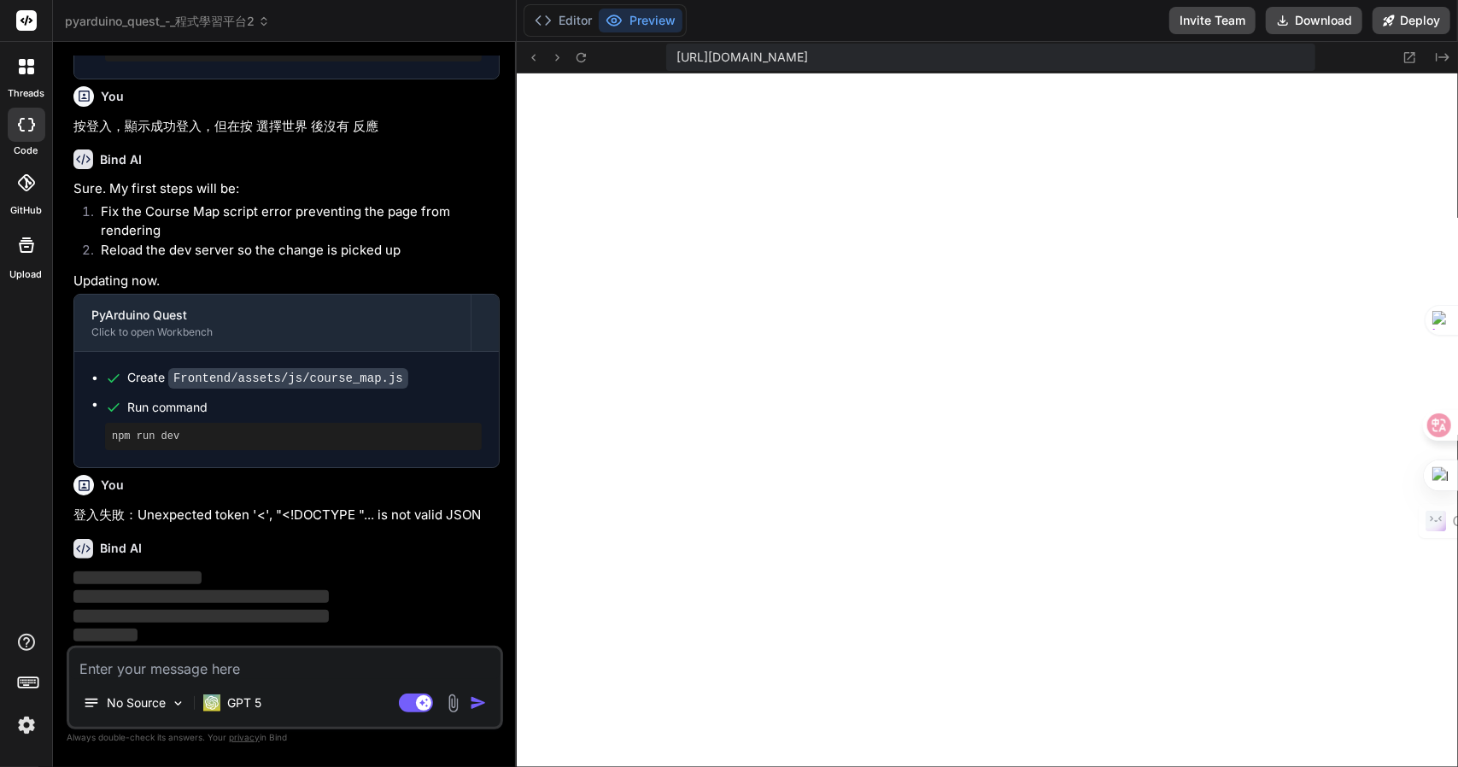
scroll to position [10273, 0]
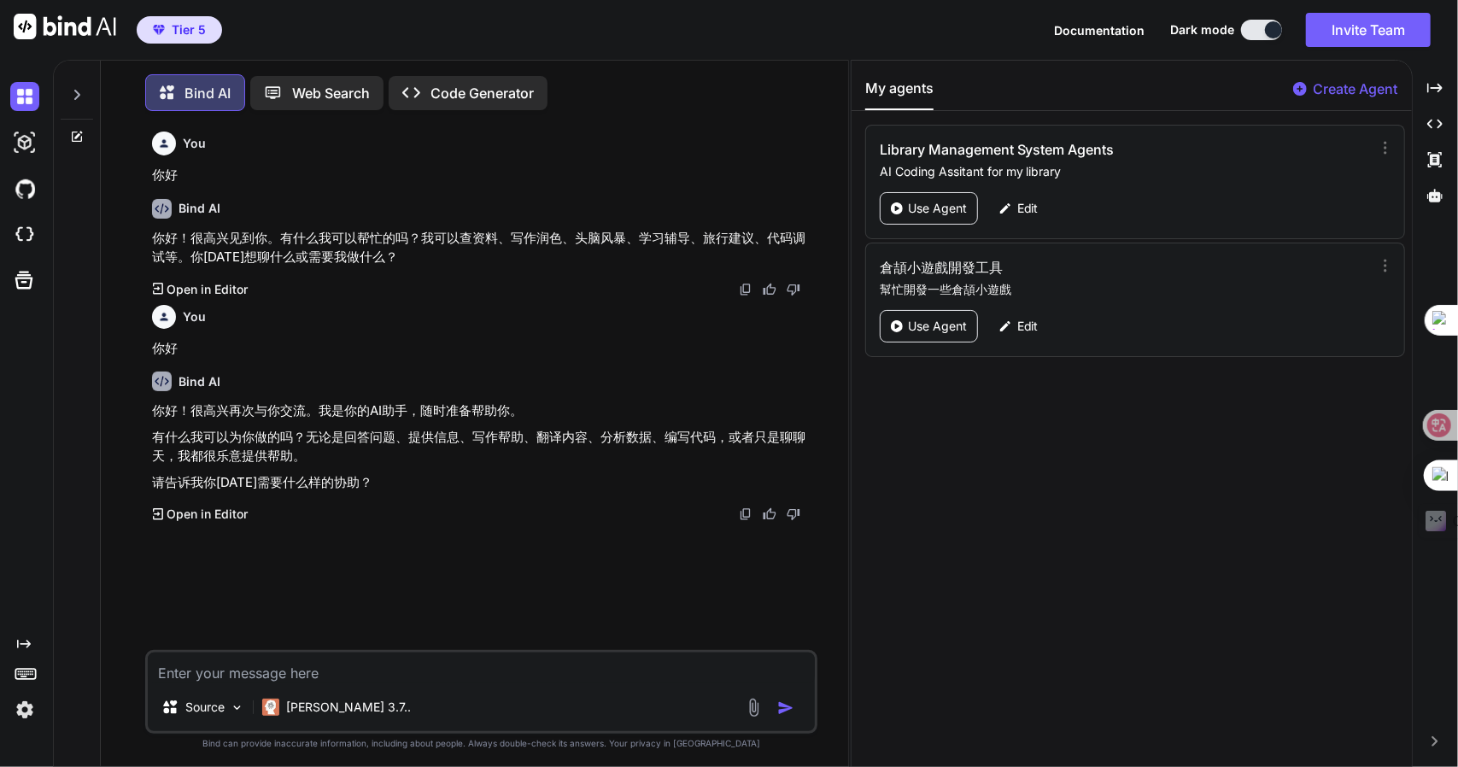
scroll to position [7, 0]
